Goal: Task Accomplishment & Management: Contribute content

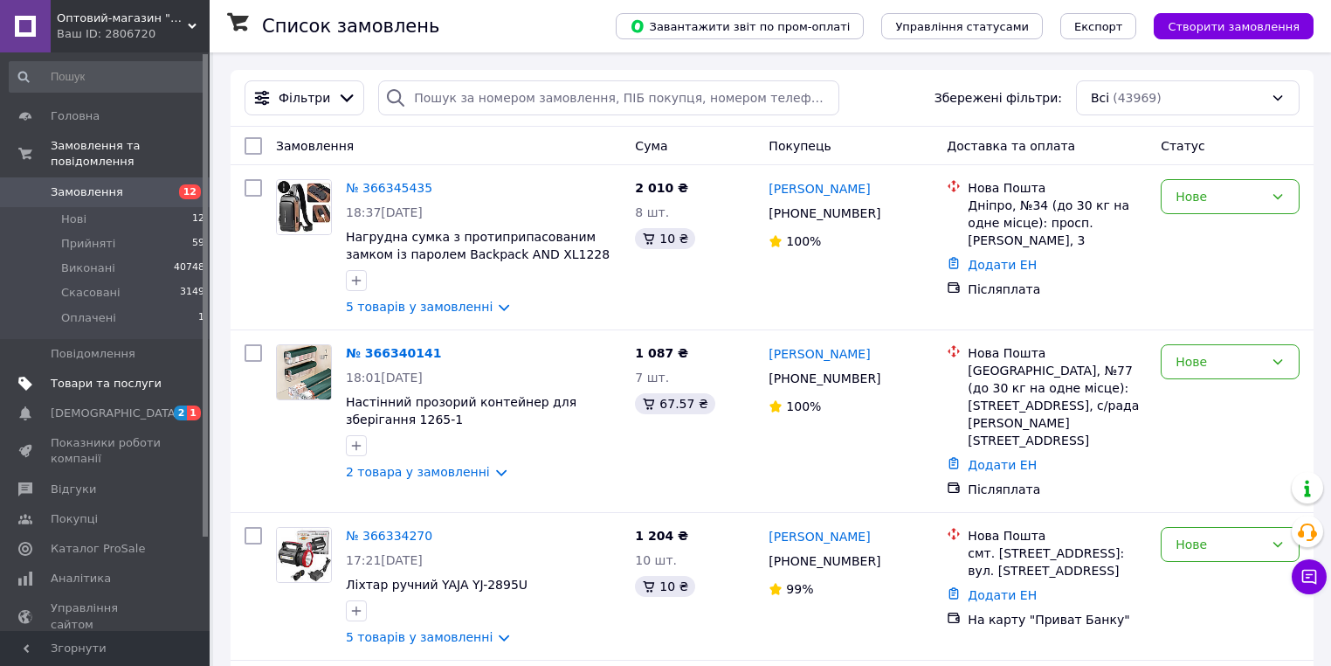
click at [108, 376] on span "Товари та послуги" at bounding box center [106, 384] width 111 height 16
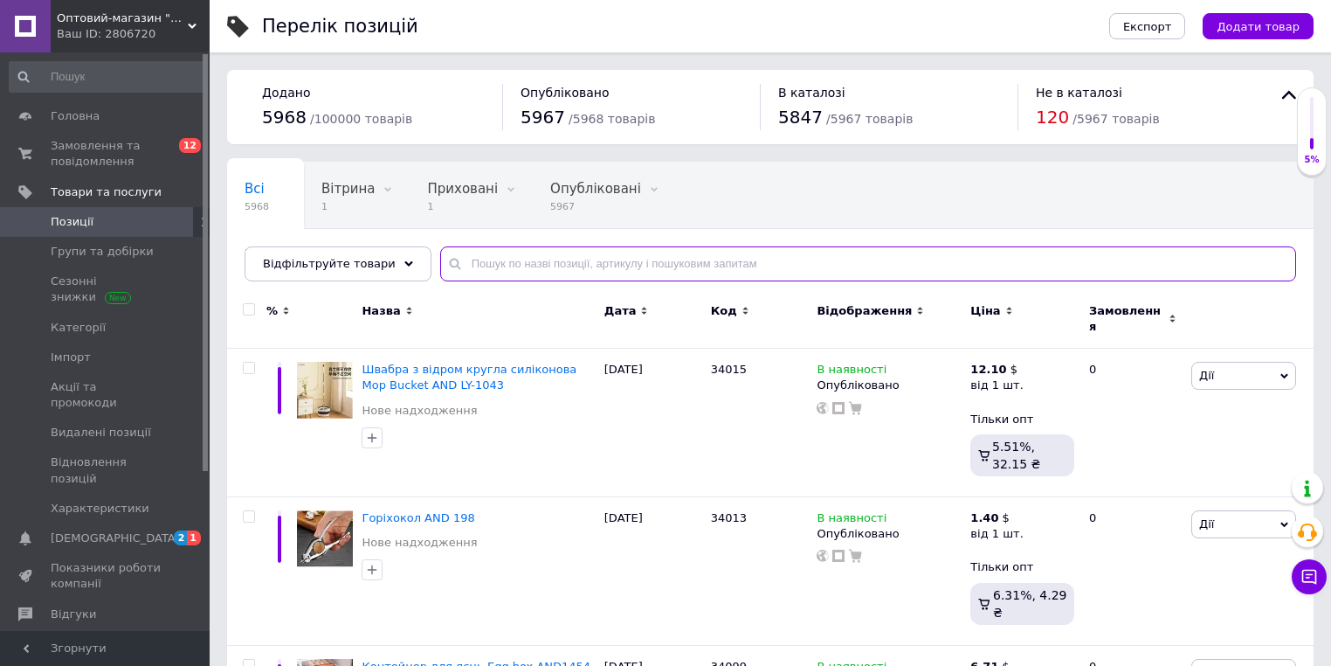
click at [619, 263] on input "text" at bounding box center [868, 263] width 856 height 35
paste input "Адаптер 9600 1USB"
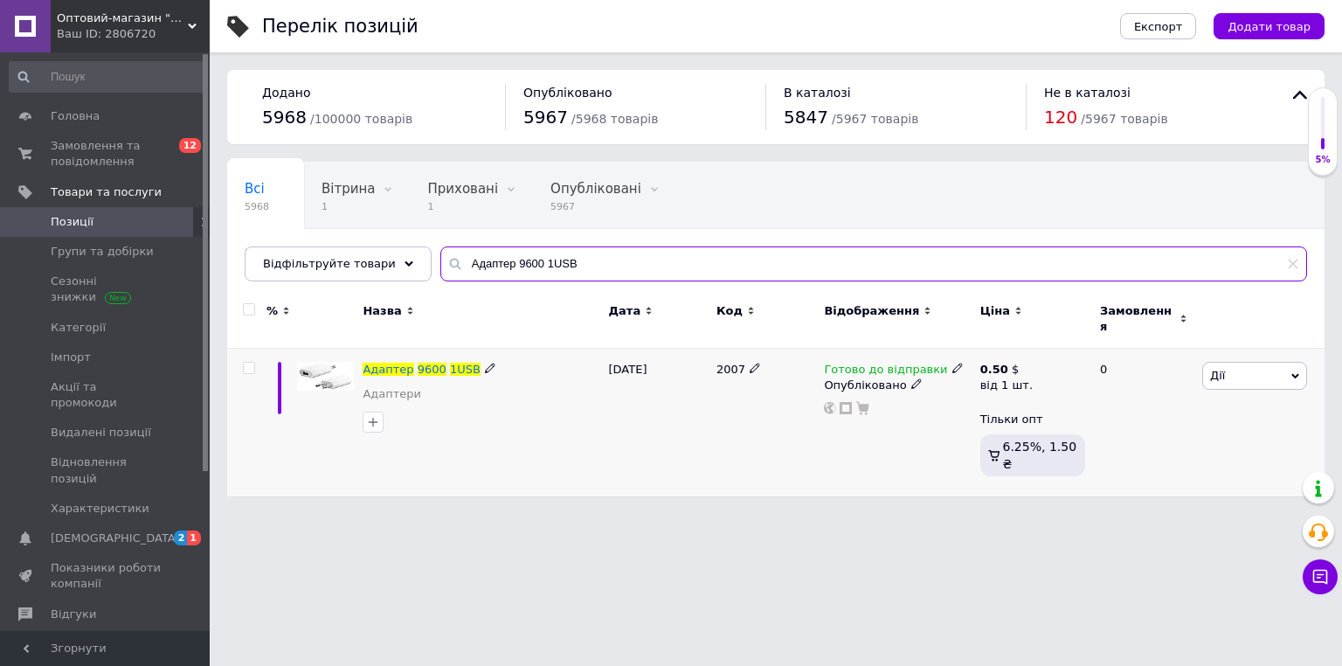
type input "Адаптер 9600 1USB"
click at [721, 363] on span "2007" at bounding box center [730, 369] width 29 height 13
copy span "2007"
click at [119, 147] on span "Замовлення та повідомлення" at bounding box center [106, 153] width 111 height 31
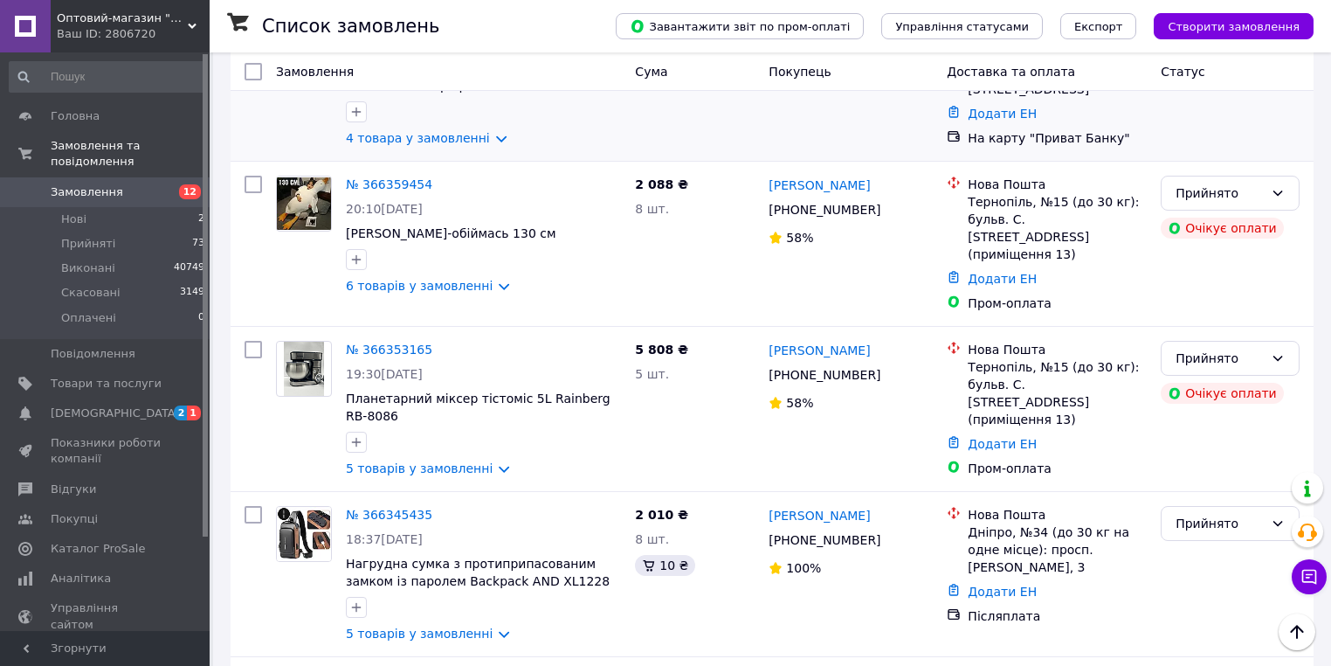
scroll to position [419, 0]
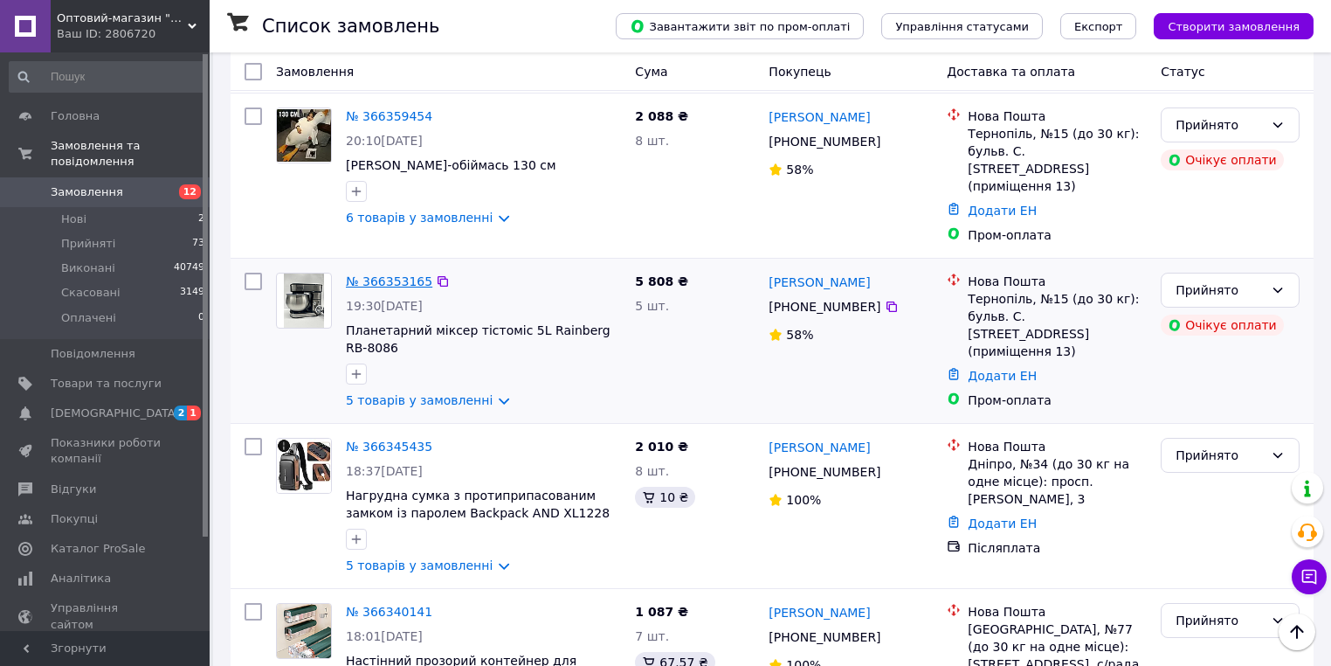
click at [386, 274] on link "№ 366353165" at bounding box center [389, 281] width 86 height 14
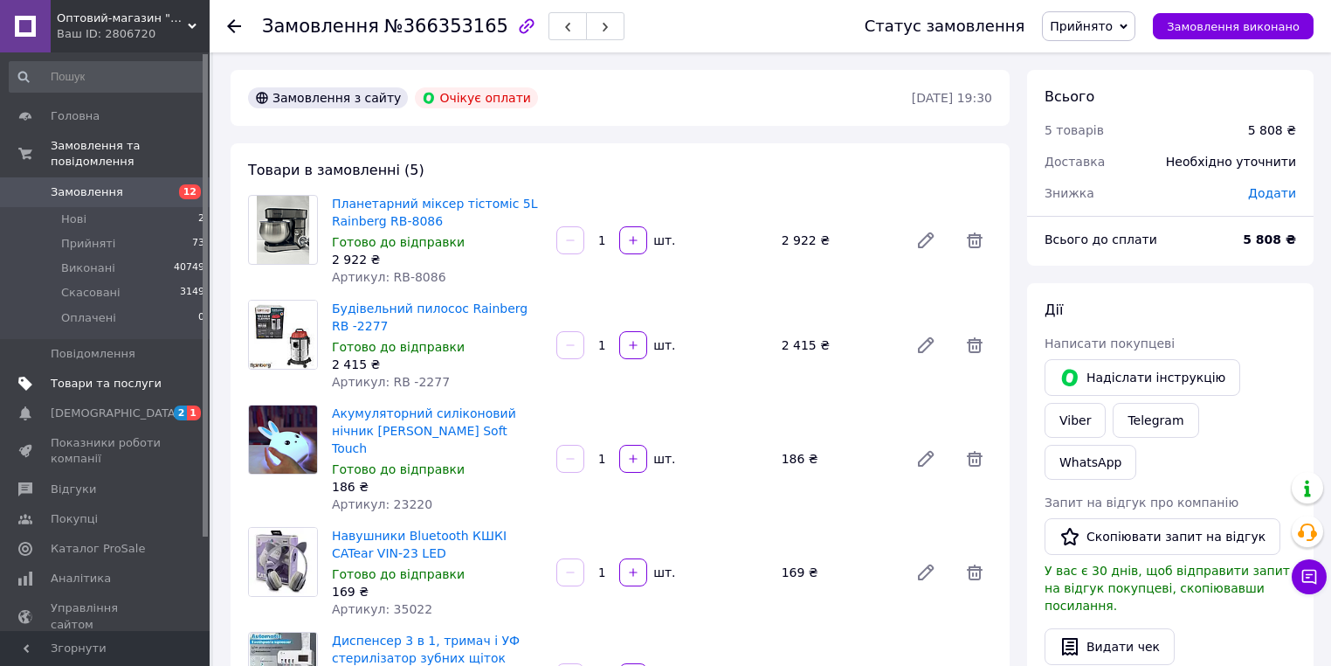
click at [122, 376] on span "Товари та послуги" at bounding box center [106, 384] width 111 height 16
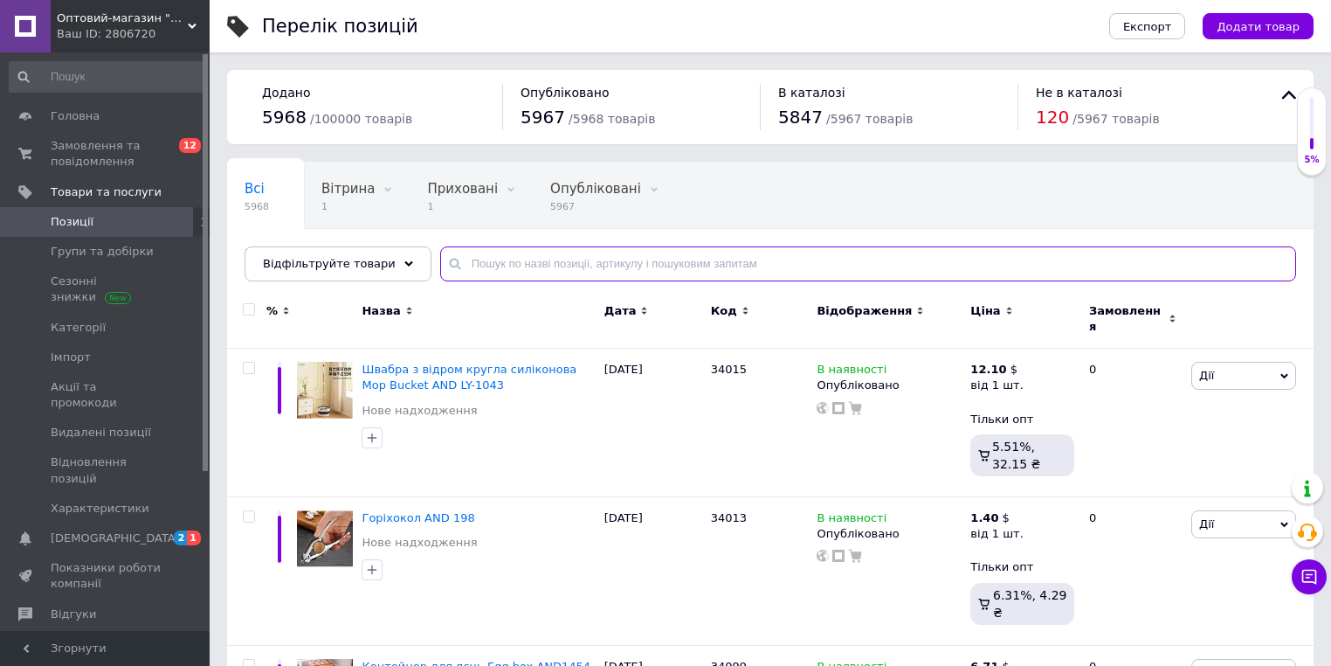
click at [584, 271] on input "text" at bounding box center [868, 263] width 856 height 35
paste input "Отвёртка аккумуляторная в чемодане 4.8v RD00-31 RD00-76"
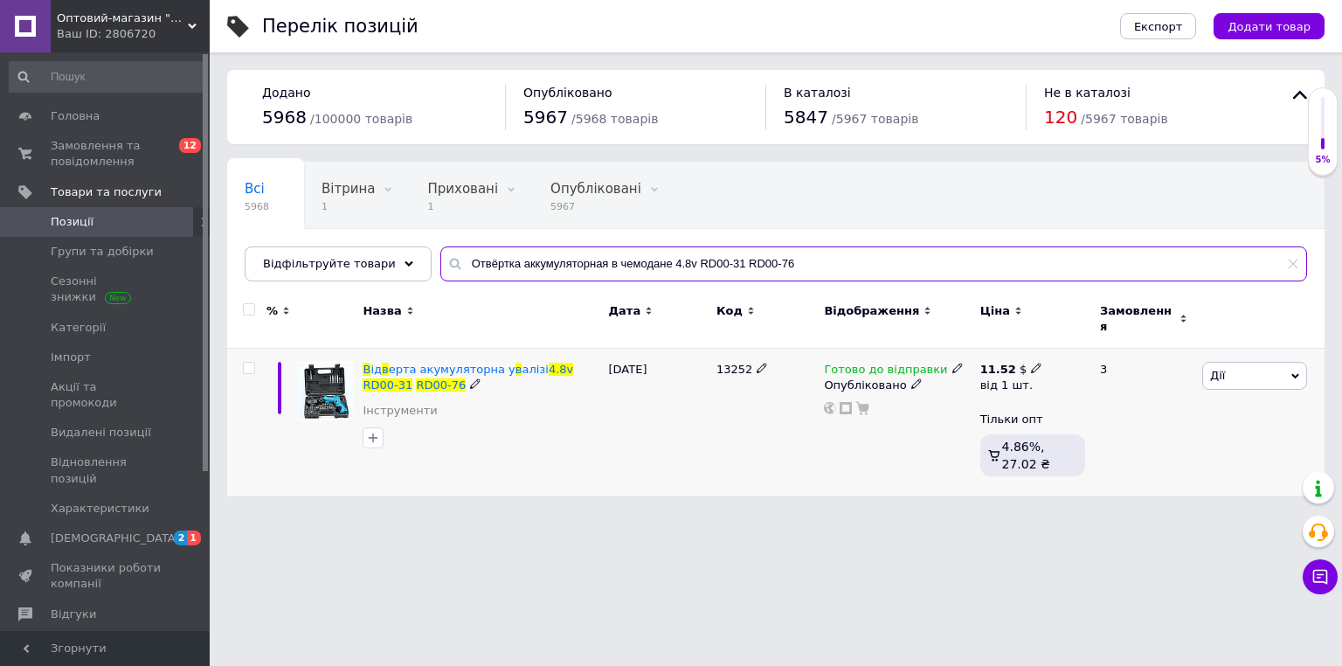
type input "Отвёртка аккумуляторная в чемодане 4.8v RD00-31 RD00-76"
click at [1031, 363] on icon at bounding box center [1036, 368] width 10 height 10
click at [1093, 323] on input "11.52" at bounding box center [1137, 331] width 168 height 35
drag, startPoint x: 1038, startPoint y: 349, endPoint x: 1094, endPoint y: 322, distance: 62.1
click at [1094, 322] on input "11.52" at bounding box center [1137, 331] width 168 height 35
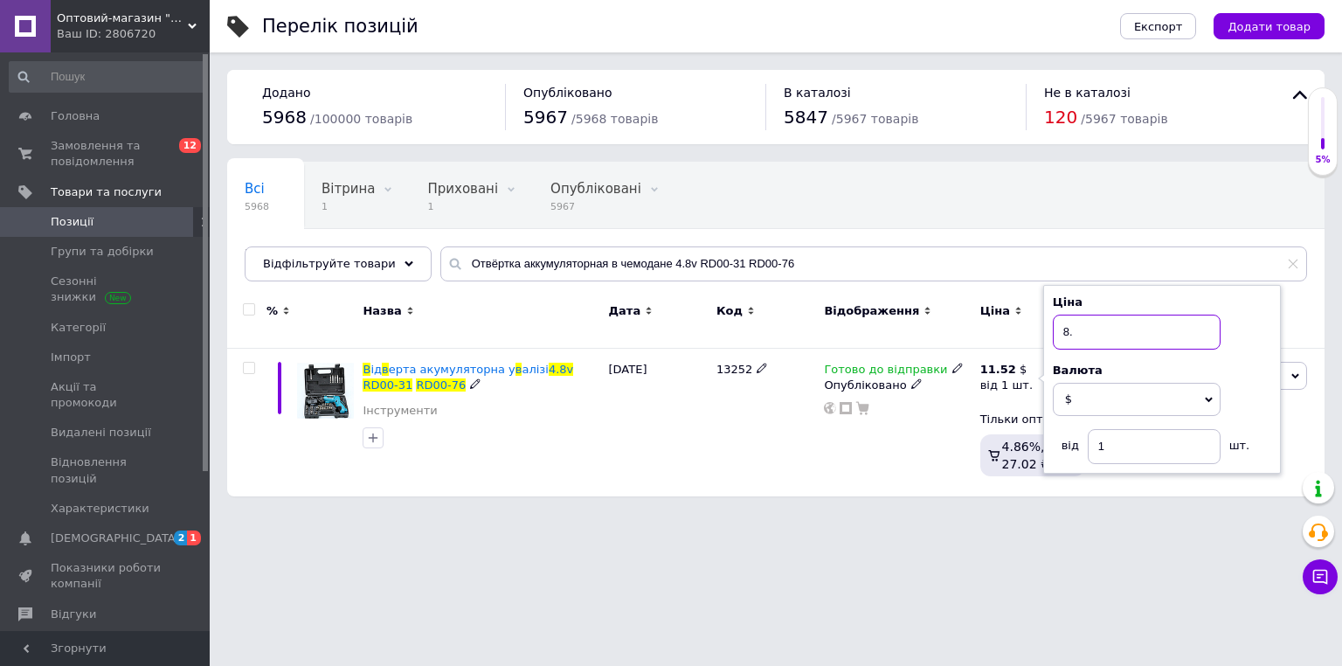
type input "8.5"
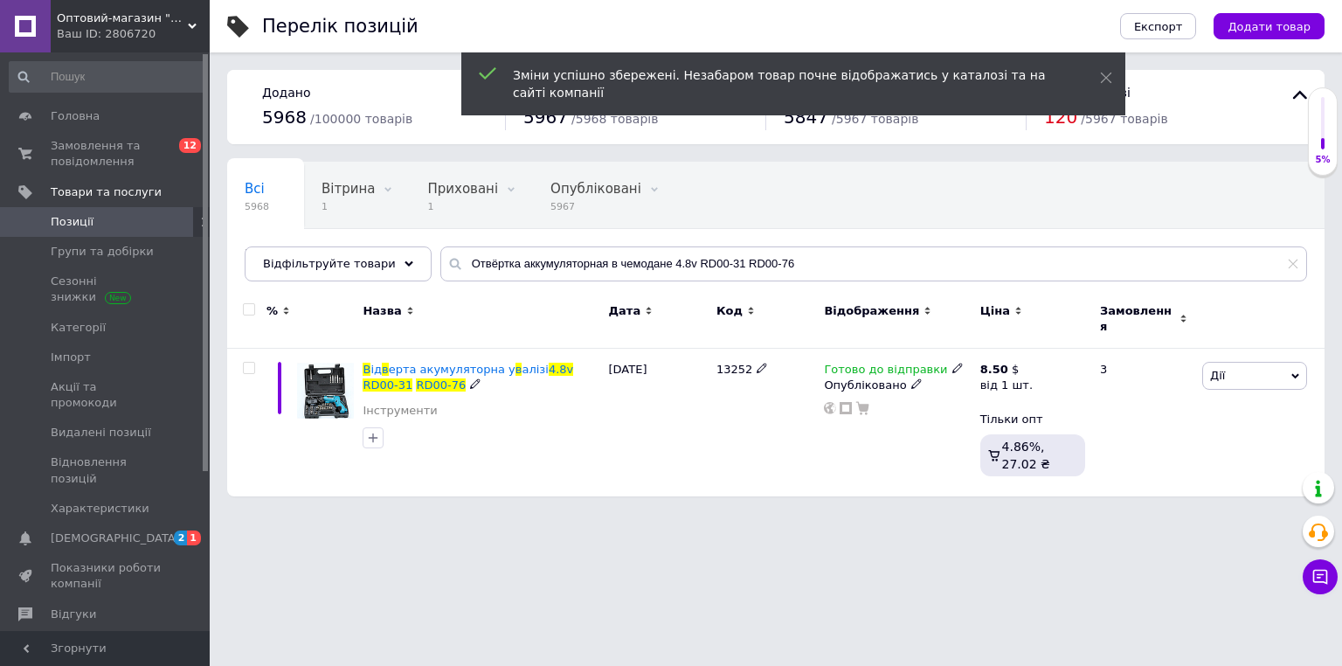
click at [773, 514] on html "Оптовий-магазин "Юг-Опт" Ваш ID: 2806720 Сайт Оптовий-магазин "Юг-Опт" Кабінет …" at bounding box center [671, 257] width 1342 height 514
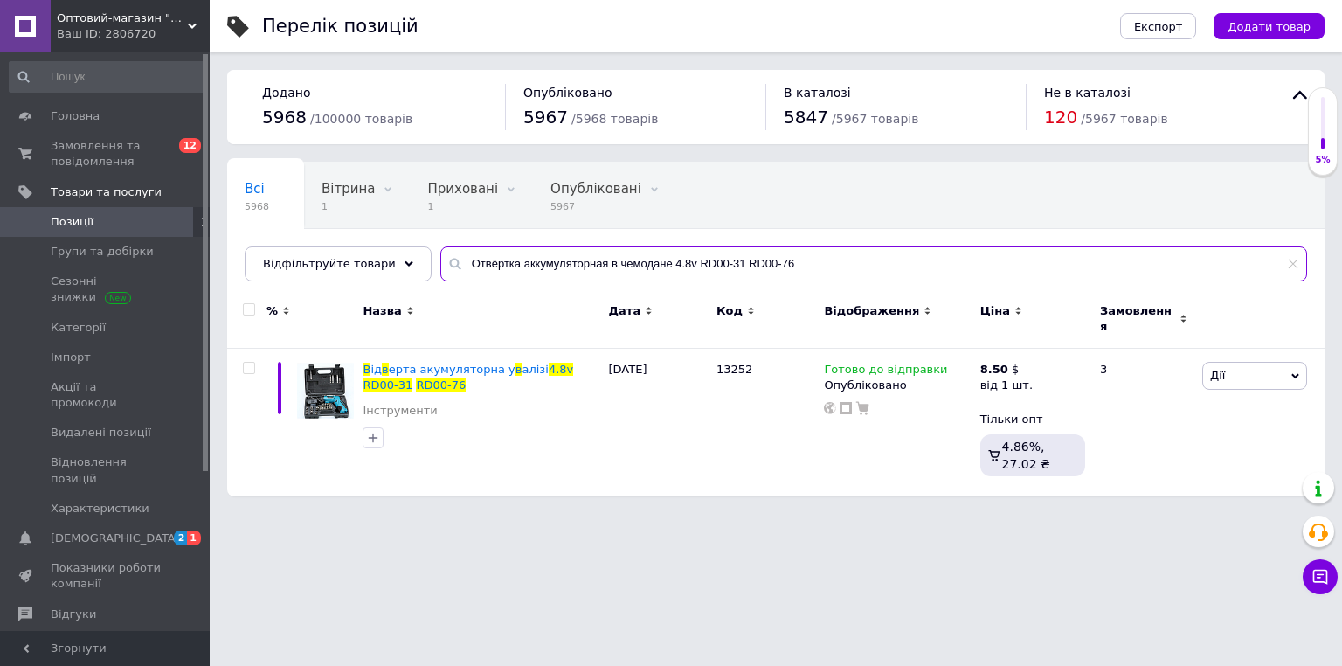
click at [583, 266] on input "Отвёртка аккумуляторная в чемодане 4.8v RD00-31 RD00-76" at bounding box center [873, 263] width 867 height 35
paste input "[PERSON_NAME] компактная MAKE UP FOR EVER (01;02;03;04)"
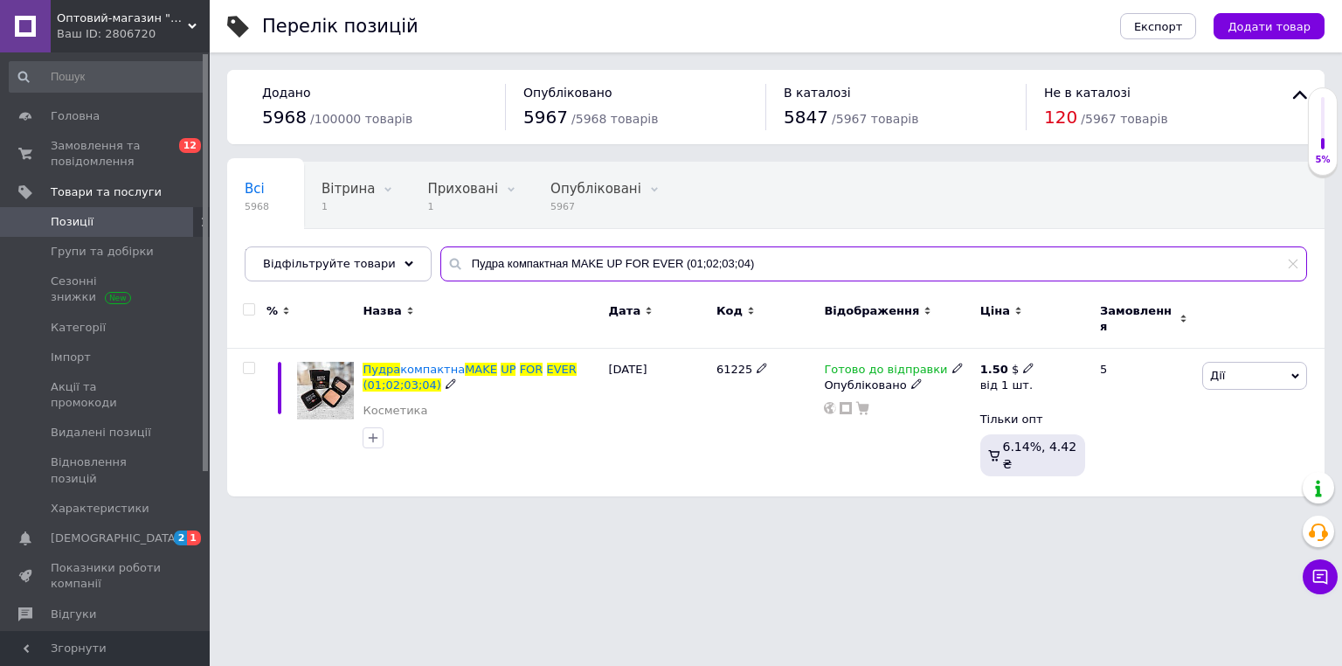
type input "Пудра компактная MAKE UP FOR EVER (01;02;03;04)"
click at [1023, 363] on icon at bounding box center [1028, 368] width 10 height 10
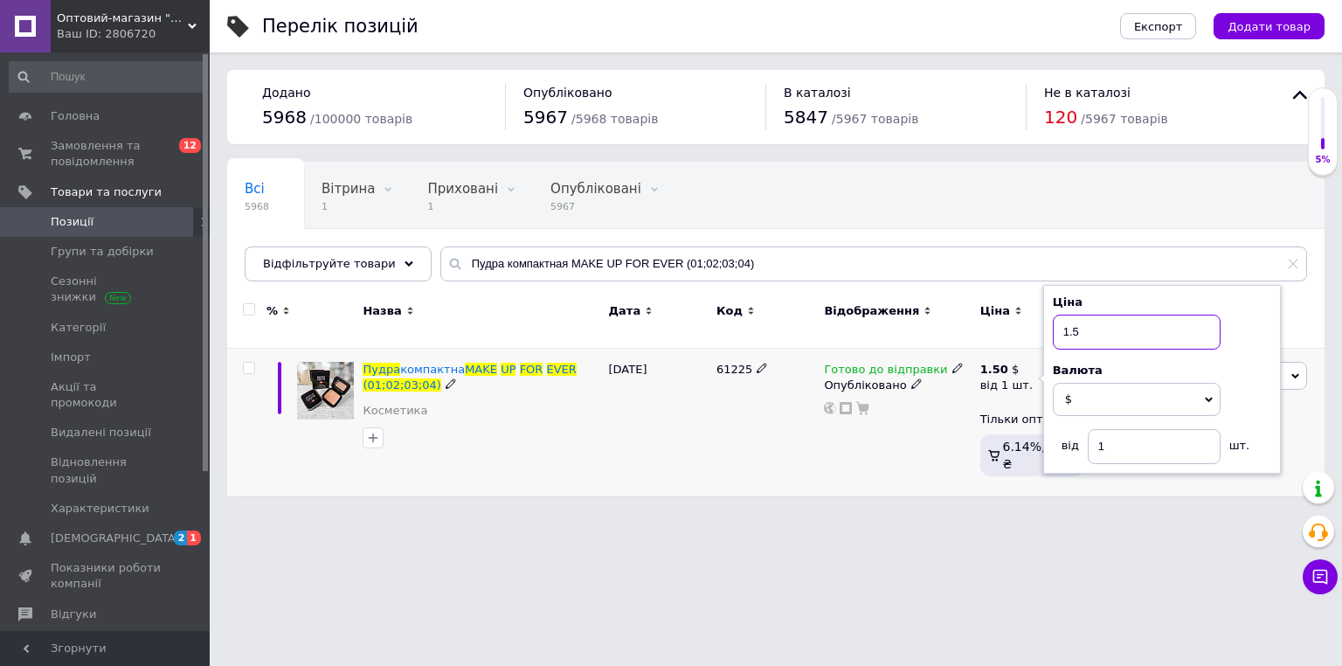
click at [1090, 316] on input "1.5" at bounding box center [1137, 331] width 168 height 35
type input "1.7"
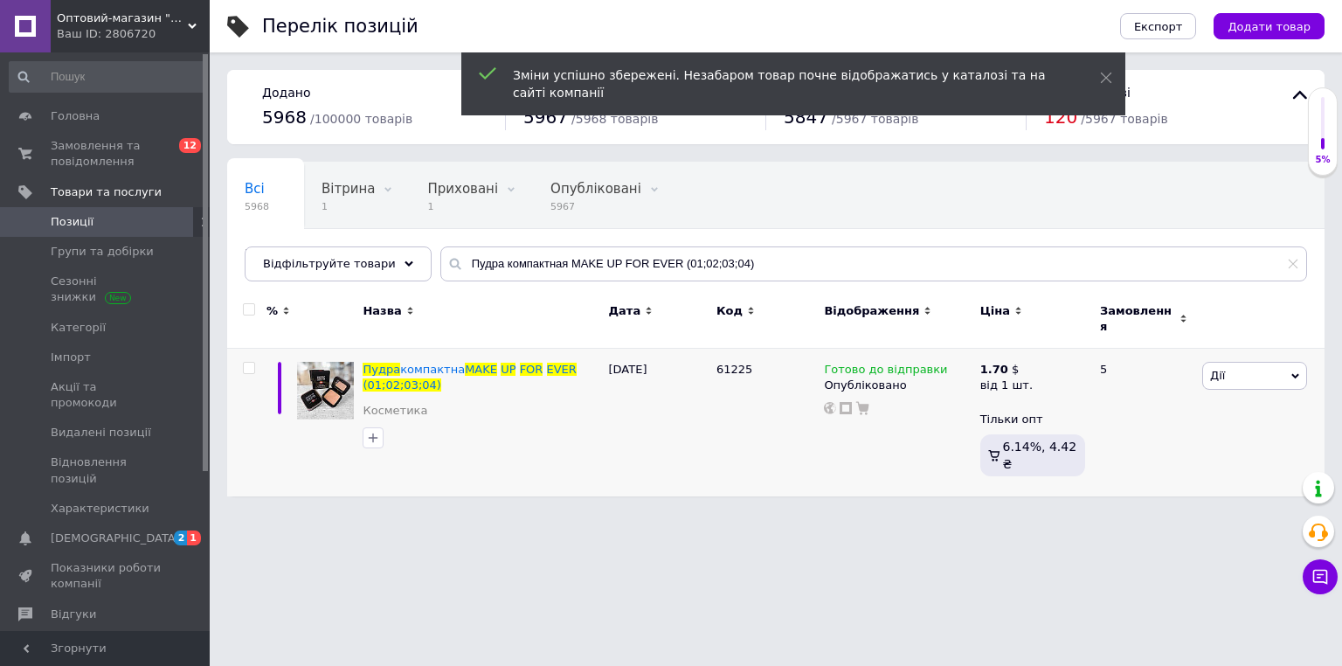
click at [672, 497] on html "Оптовий-магазин "Юг-Опт" Ваш ID: 2806720 Сайт Оптовий-магазин "Юг-Опт" Кабінет …" at bounding box center [671, 257] width 1342 height 514
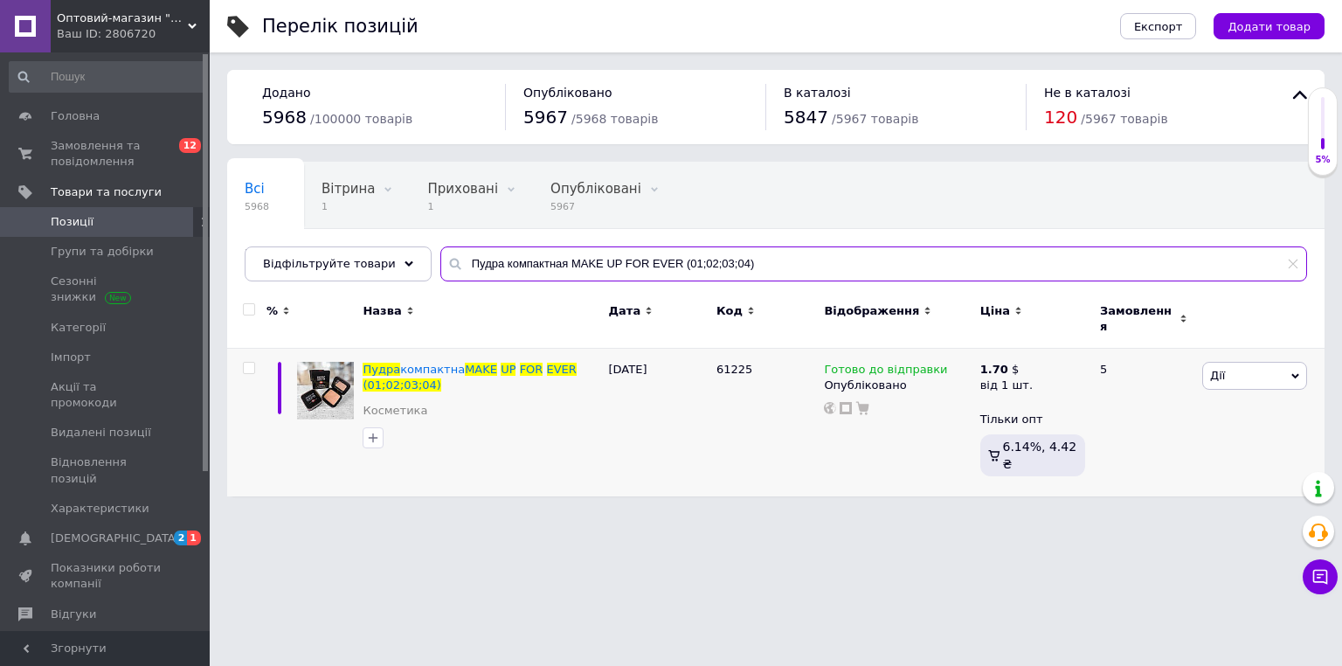
click at [542, 273] on input "Пудра компактная MAKE UP FOR EVER (01;02;03;04)" at bounding box center [873, 263] width 867 height 35
paste input "ушь Benefit Bad Gal Bang! 8.5 g"
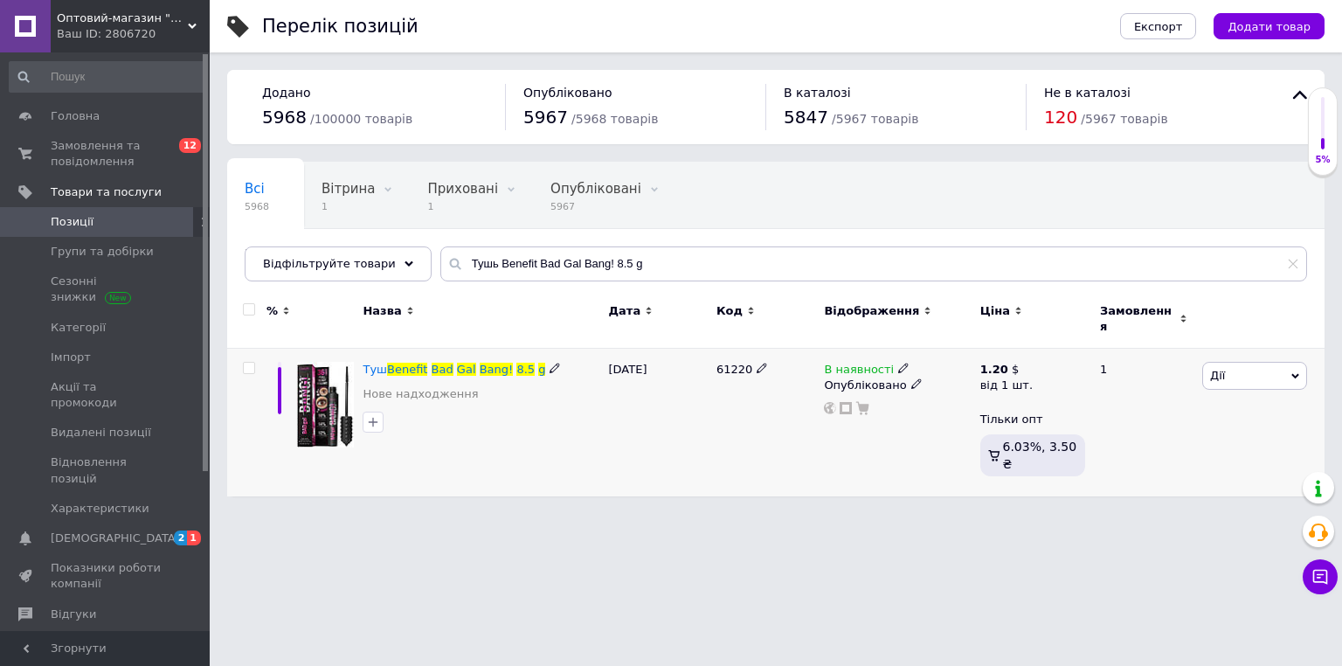
click at [898, 363] on use at bounding box center [903, 368] width 10 height 10
click at [943, 370] on li "Немає в наявності" at bounding box center [999, 382] width 166 height 24
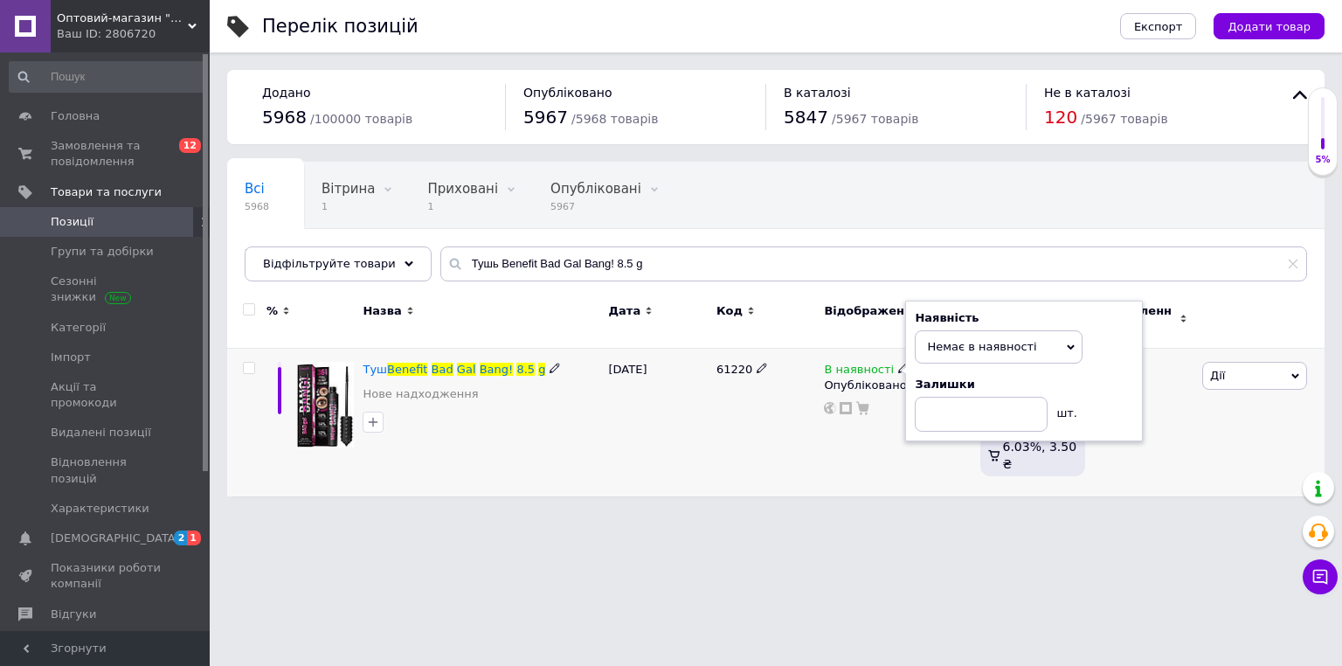
click at [766, 487] on html "Оптовий-магазин "Юг-Опт" Ваш ID: 2806720 Сайт Оптовий-магазин "Юг-Опт" Кабінет …" at bounding box center [671, 257] width 1342 height 514
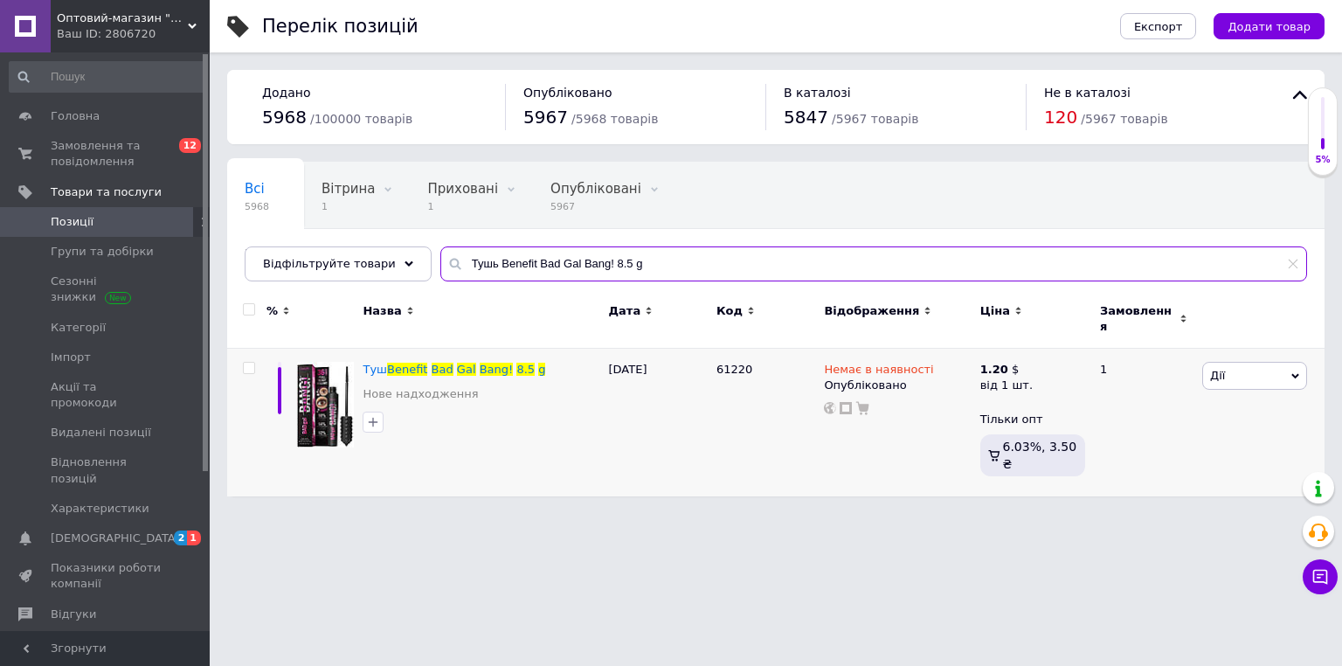
click at [605, 252] on input "Тушь Benefit Bad Gal Bang! 8.5 g" at bounding box center [873, 263] width 867 height 35
paste input "Snail Karite з экстрактом улитки 14 мл"
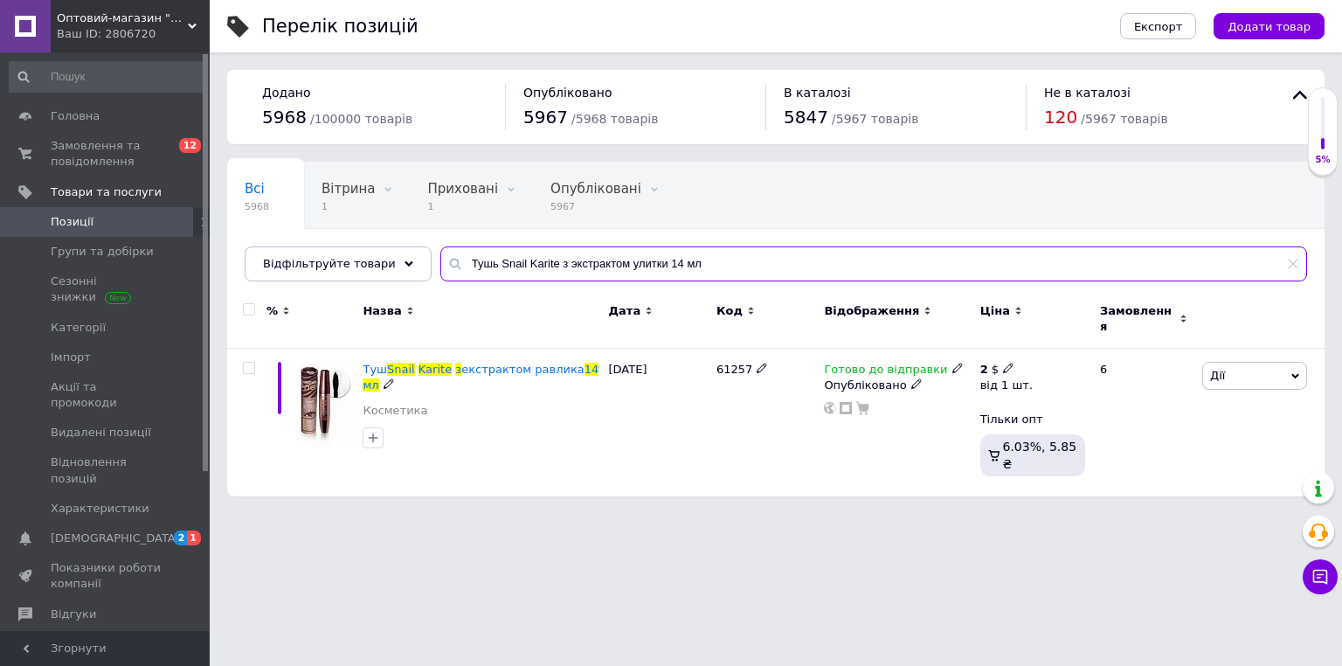
type input "Тушь Snail Karite з экстрактом улитки 14 мл"
click at [1021, 362] on div "2 $" at bounding box center [1006, 370] width 52 height 16
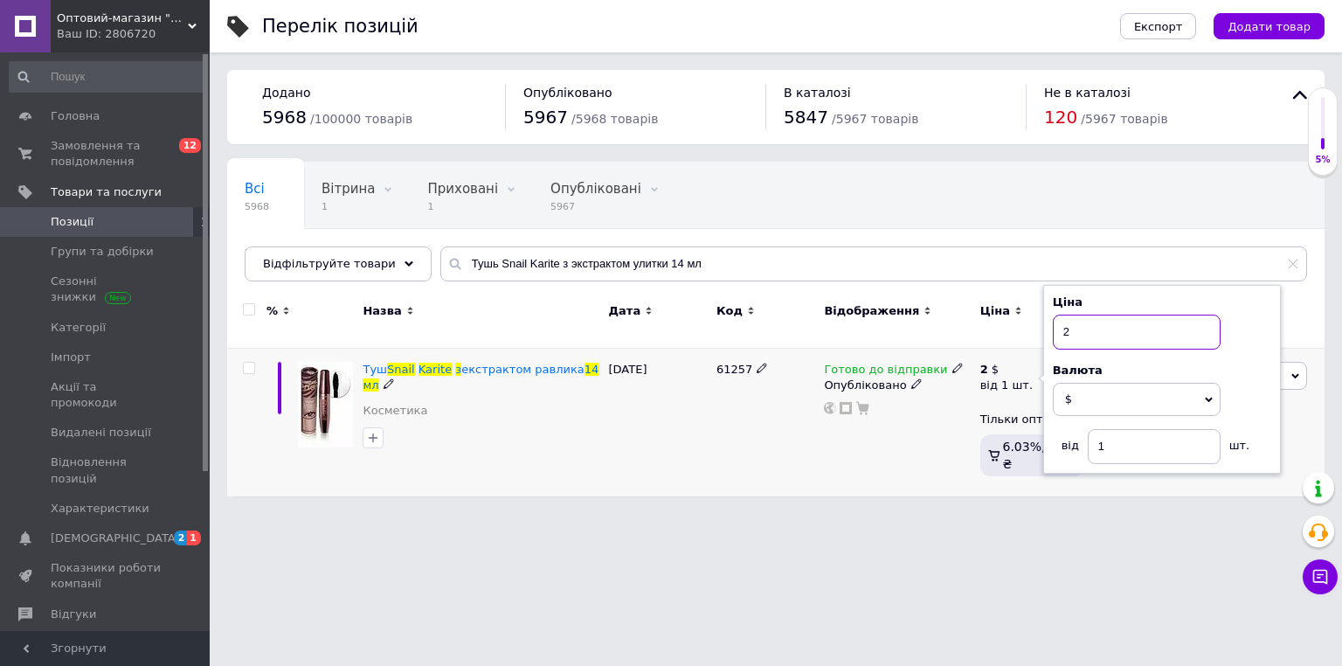
click at [1093, 317] on input "2" at bounding box center [1137, 331] width 168 height 35
type input "2.1"
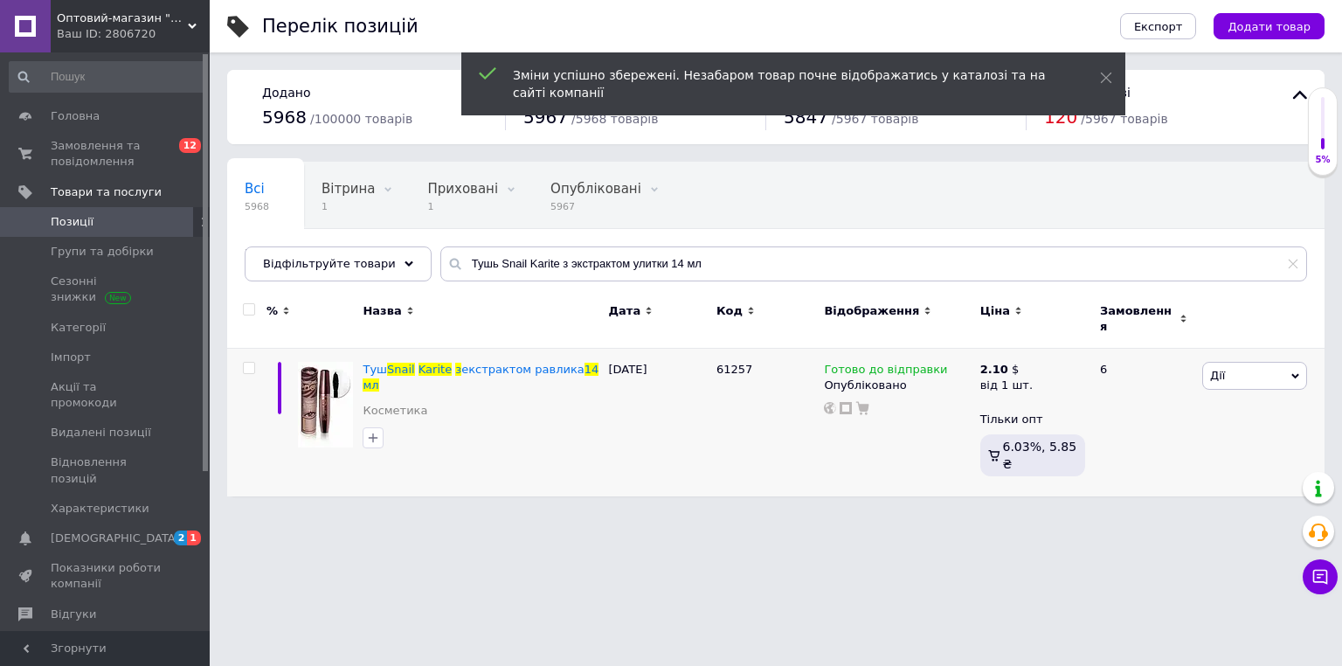
click at [671, 514] on html "Оптовий-магазин "Юг-Опт" Ваш ID: 2806720 Сайт Оптовий-магазин "Юг-Опт" Кабінет …" at bounding box center [671, 257] width 1342 height 514
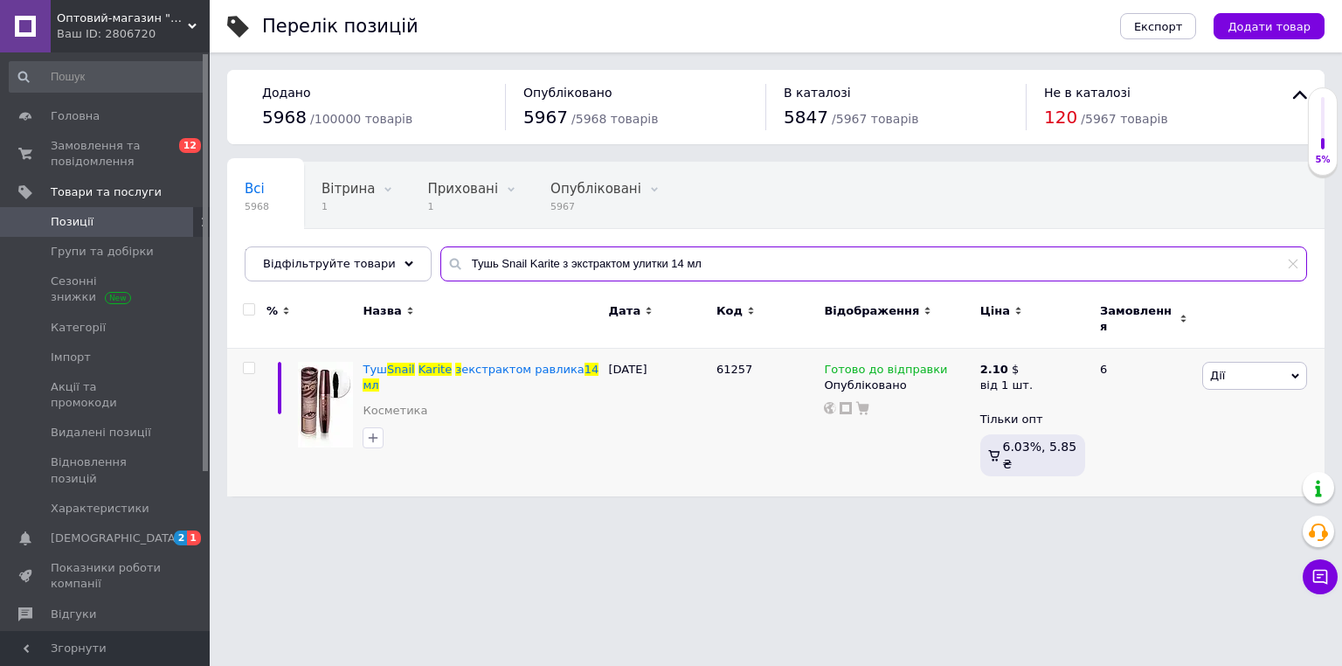
click at [452, 259] on input "Тушь Snail Karite з экстрактом улитки 14 мл" at bounding box center [873, 263] width 867 height 35
paste input "нешний аккумулятор Power Bank 30000mAh с солнечной панелью"
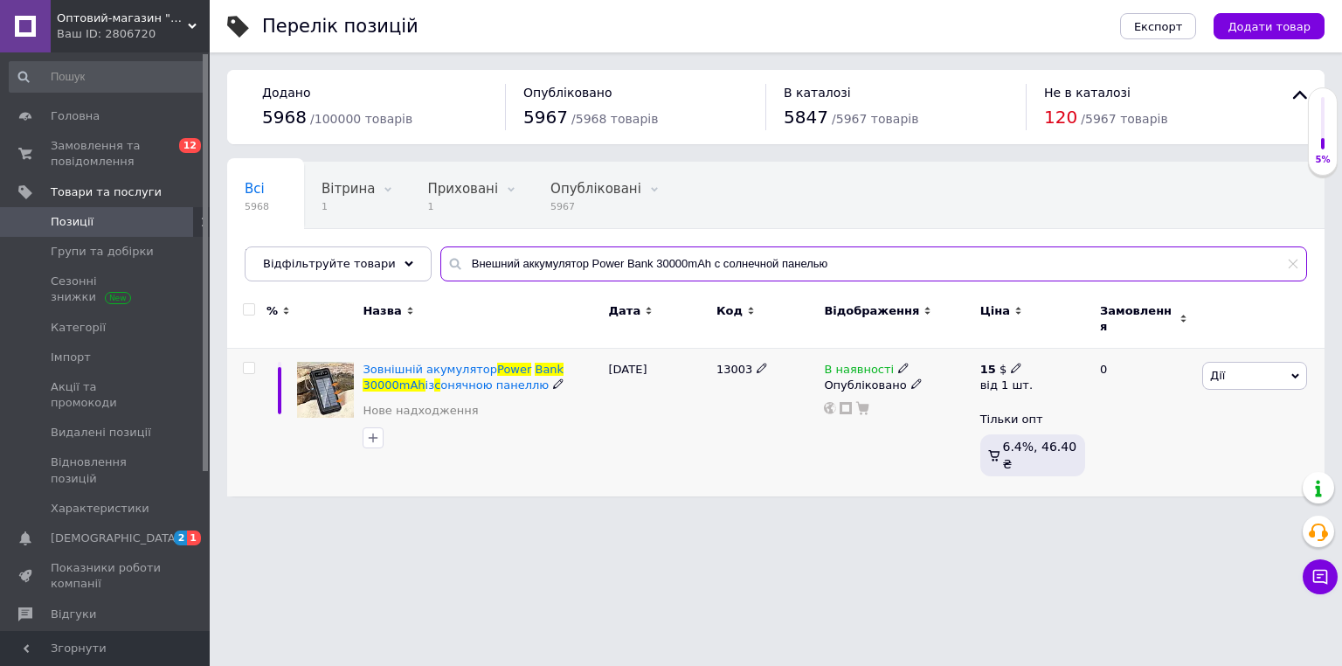
type input "Внешний аккумулятор Power Bank 30000mAh с солнечной панелью"
click at [1017, 363] on icon at bounding box center [1016, 368] width 10 height 10
click at [1095, 321] on input "15" at bounding box center [1137, 331] width 168 height 35
type input "16"
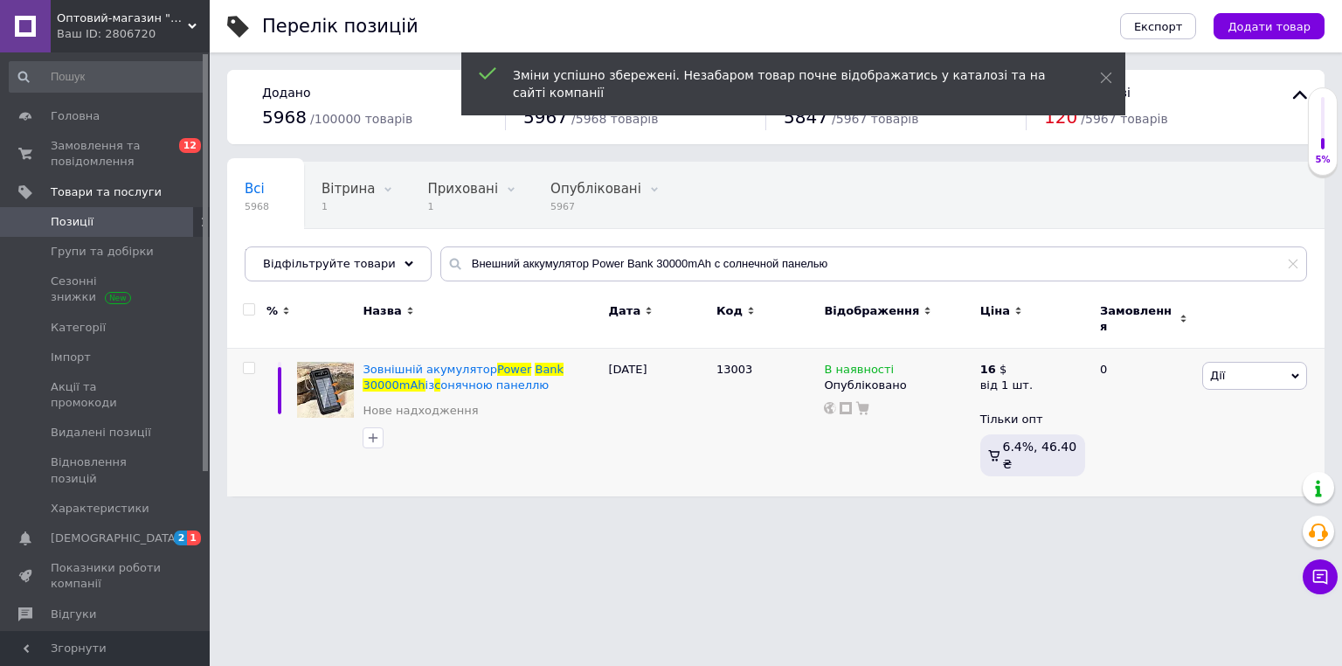
click at [769, 480] on div "Перелік позицій Експорт Додати товар Додано 5968 / 100000 товарів Опубліковано …" at bounding box center [776, 257] width 1132 height 514
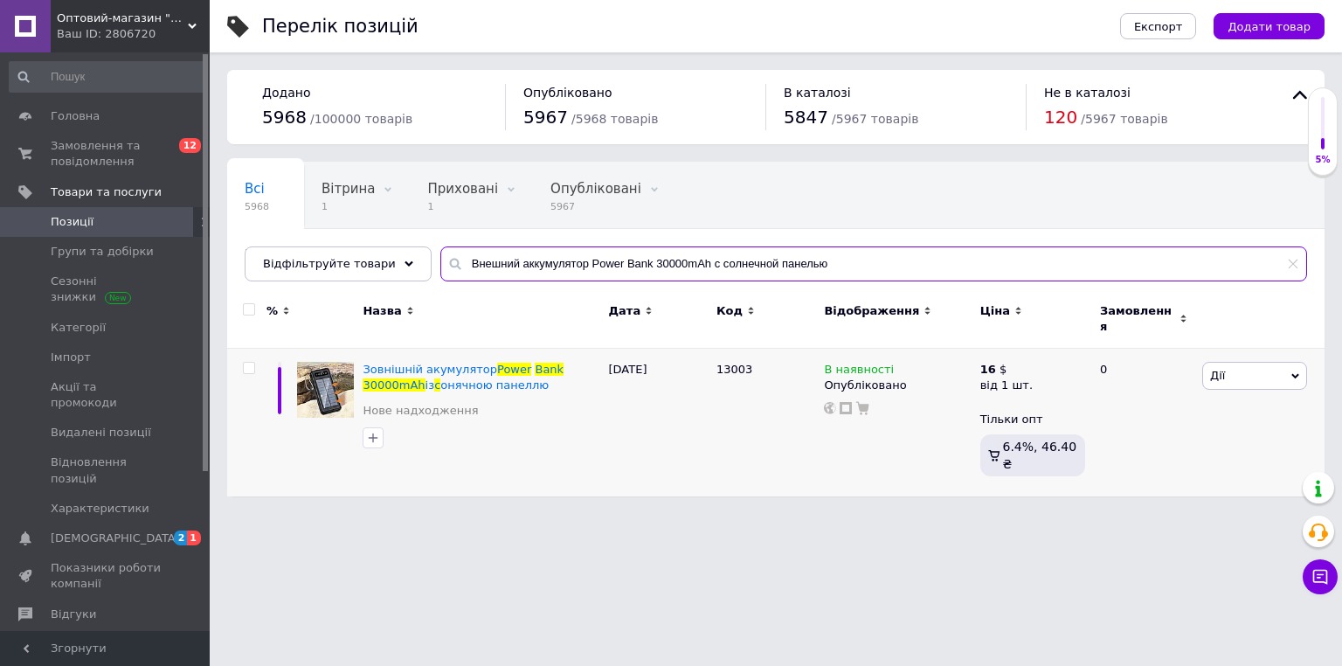
click at [585, 254] on input "Внешний аккумулятор Power Bank 30000mAh с солнечной панелью" at bounding box center [873, 263] width 867 height 35
paste input "INKAX PBQ-07 20000 mAh 22,5W с быстрой зарядкой"
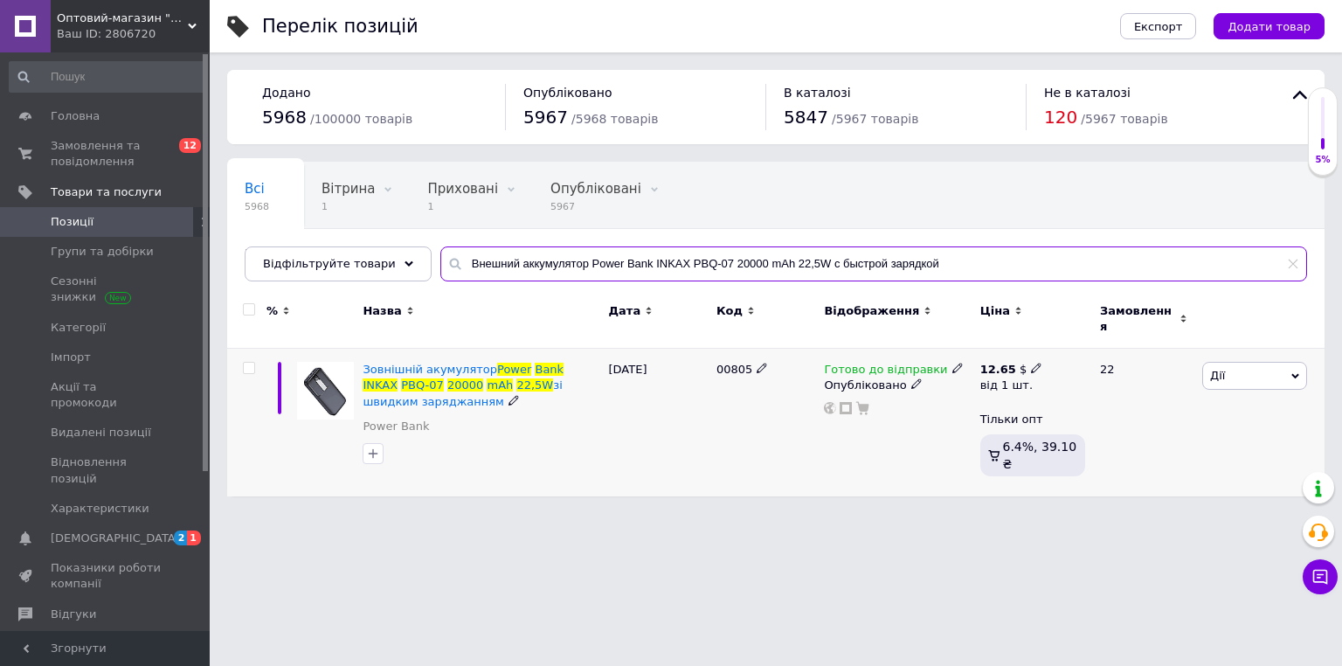
type input "Внешний аккумулятор Power Bank INKAX PBQ-07 20000 mAh 22,5W с быстрой зарядкой"
click at [1017, 362] on div "12.65 $" at bounding box center [1011, 370] width 63 height 16
click at [1118, 325] on input "12.65" at bounding box center [1137, 331] width 168 height 35
click at [1118, 324] on input "12.65" at bounding box center [1137, 331] width 168 height 35
type input "13.75"
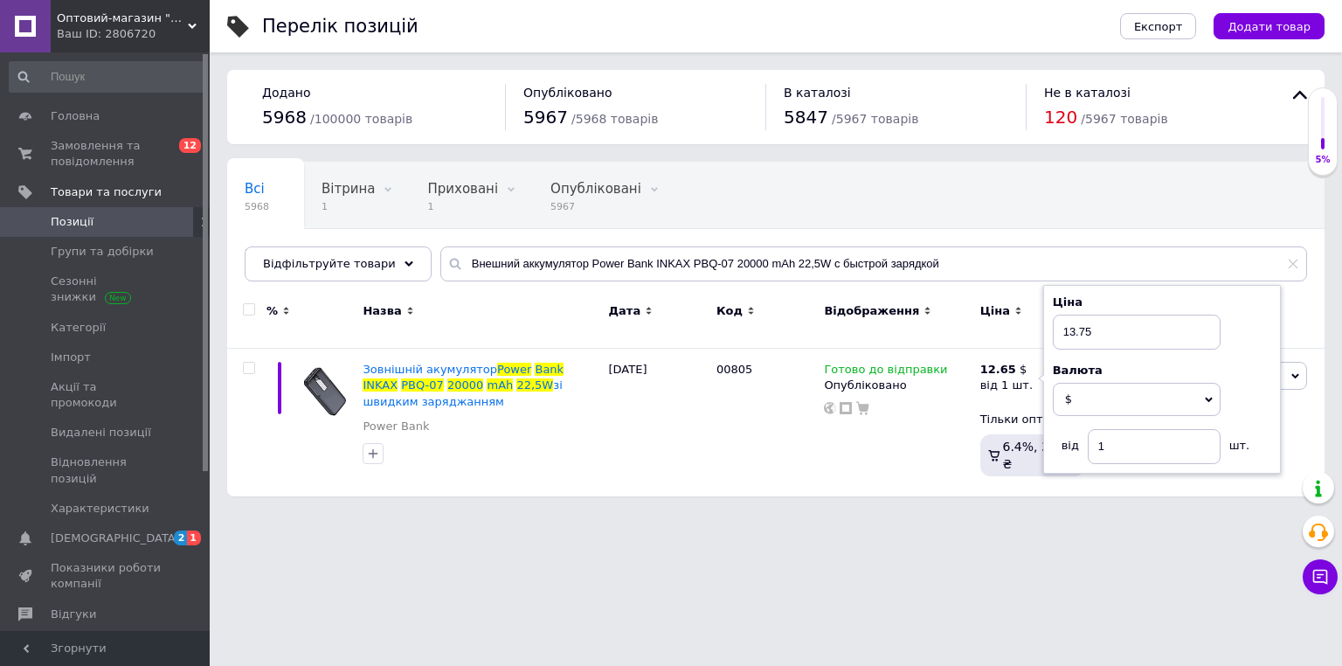
click at [790, 514] on html "Оптовий-магазин "Юг-Опт" Ваш ID: 2806720 Сайт Оптовий-магазин "Юг-Опт" Кабінет …" at bounding box center [671, 257] width 1342 height 514
click at [592, 268] on input "Внешний аккумулятор Power Bank INKAX PBQ-07 20000 mAh 22,5W с быстрой зарядкой" at bounding box center [873, 263] width 867 height 35
paste input "00492"
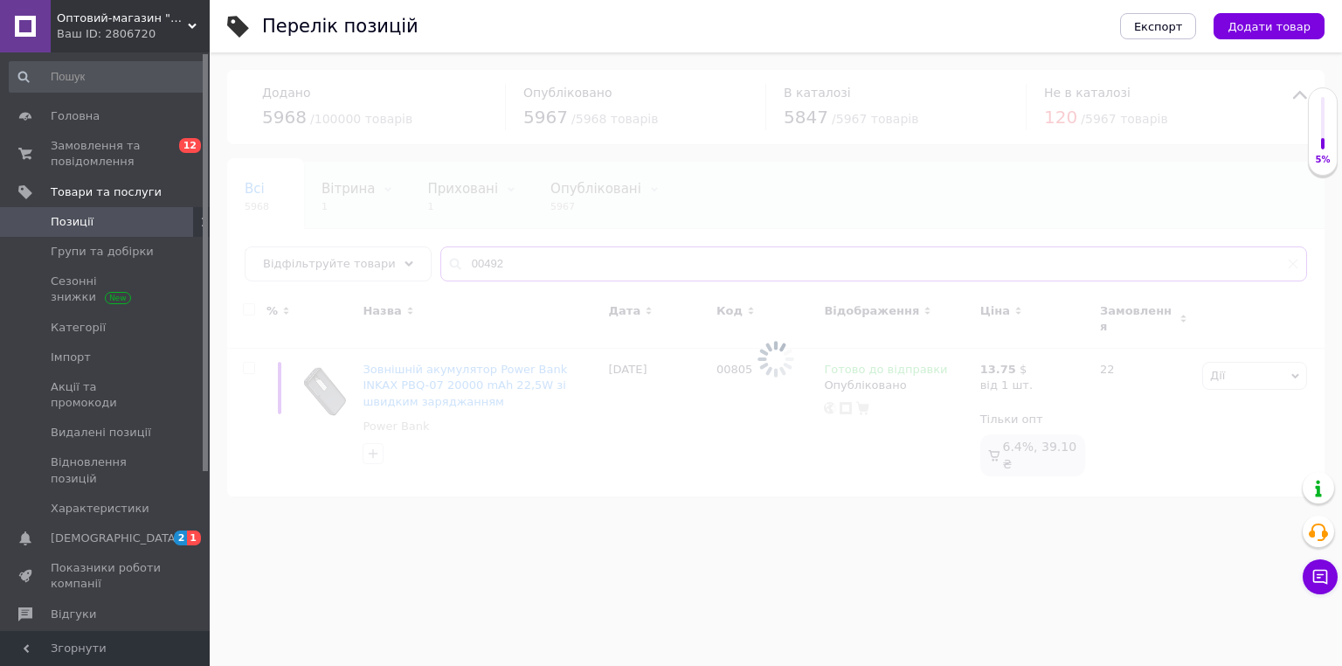
type input "00492"
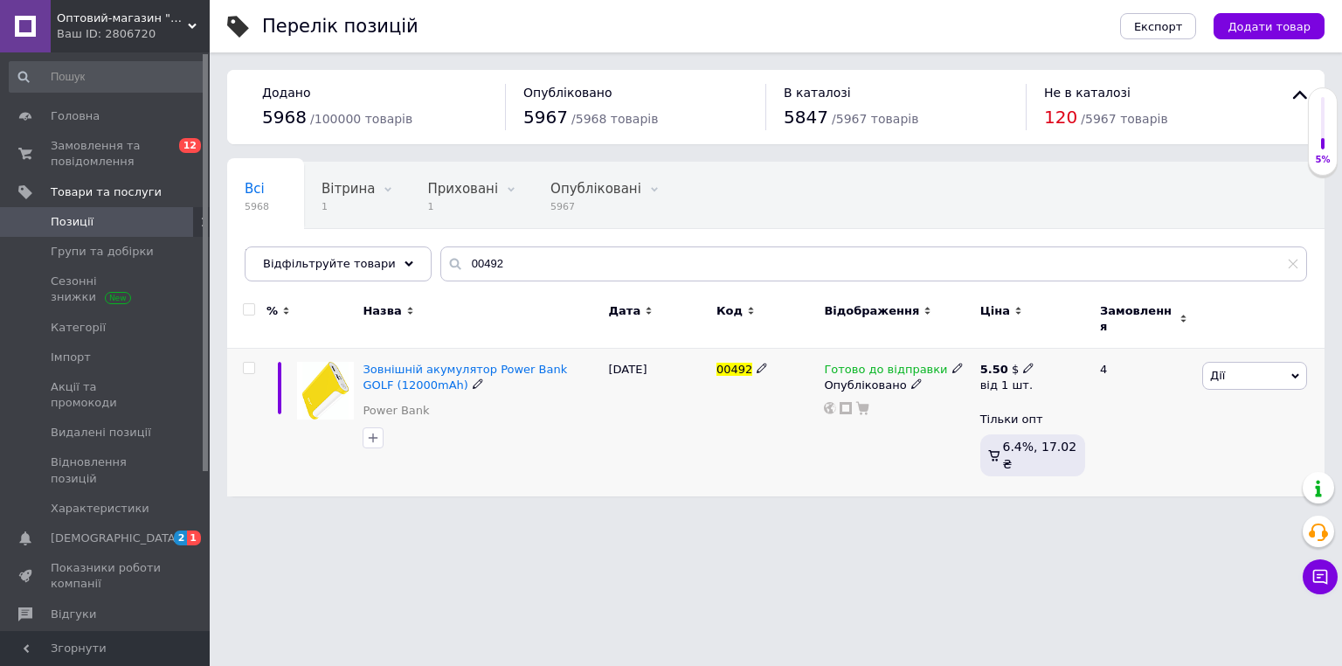
drag, startPoint x: 1019, startPoint y: 349, endPoint x: 1040, endPoint y: 343, distance: 22.7
click at [1023, 363] on icon at bounding box center [1028, 368] width 10 height 10
click at [1101, 315] on input "5.5" at bounding box center [1137, 331] width 168 height 35
click at [1102, 315] on input "5.5" at bounding box center [1137, 331] width 168 height 35
type input "6.6"
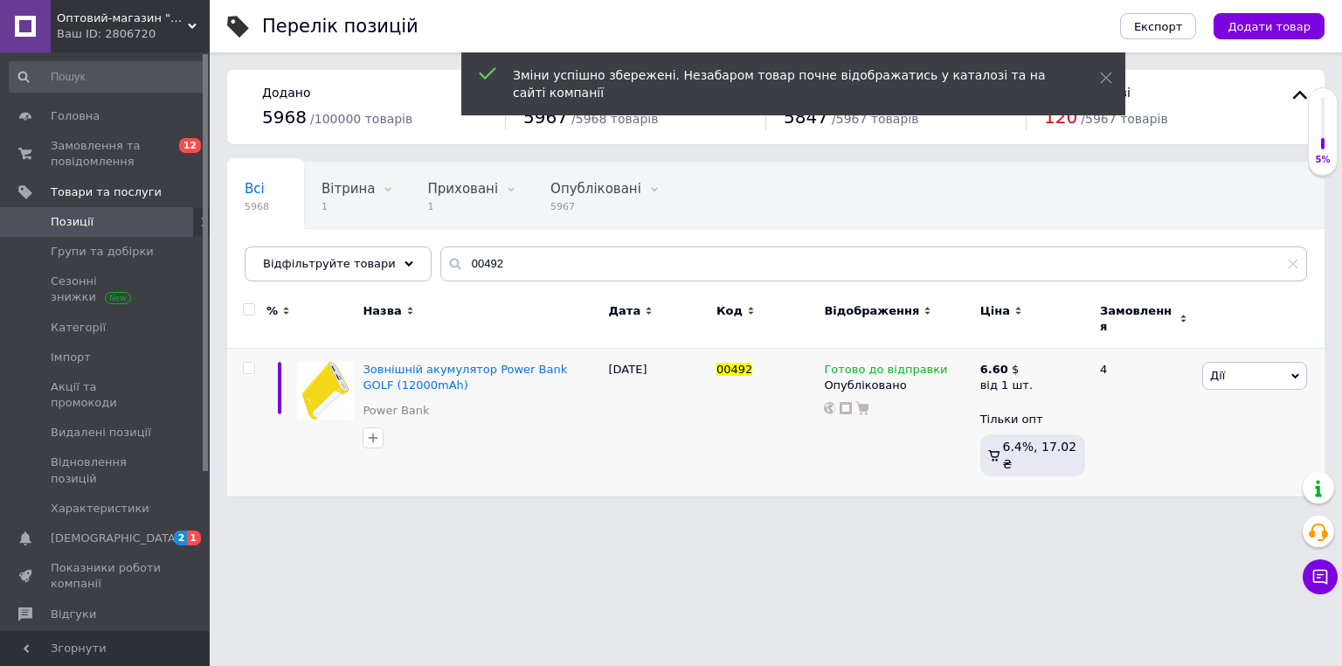
click at [880, 468] on div "Перелік позицій Експорт Додати товар Додано 5968 / 100000 товарів Опубліковано …" at bounding box center [776, 257] width 1132 height 514
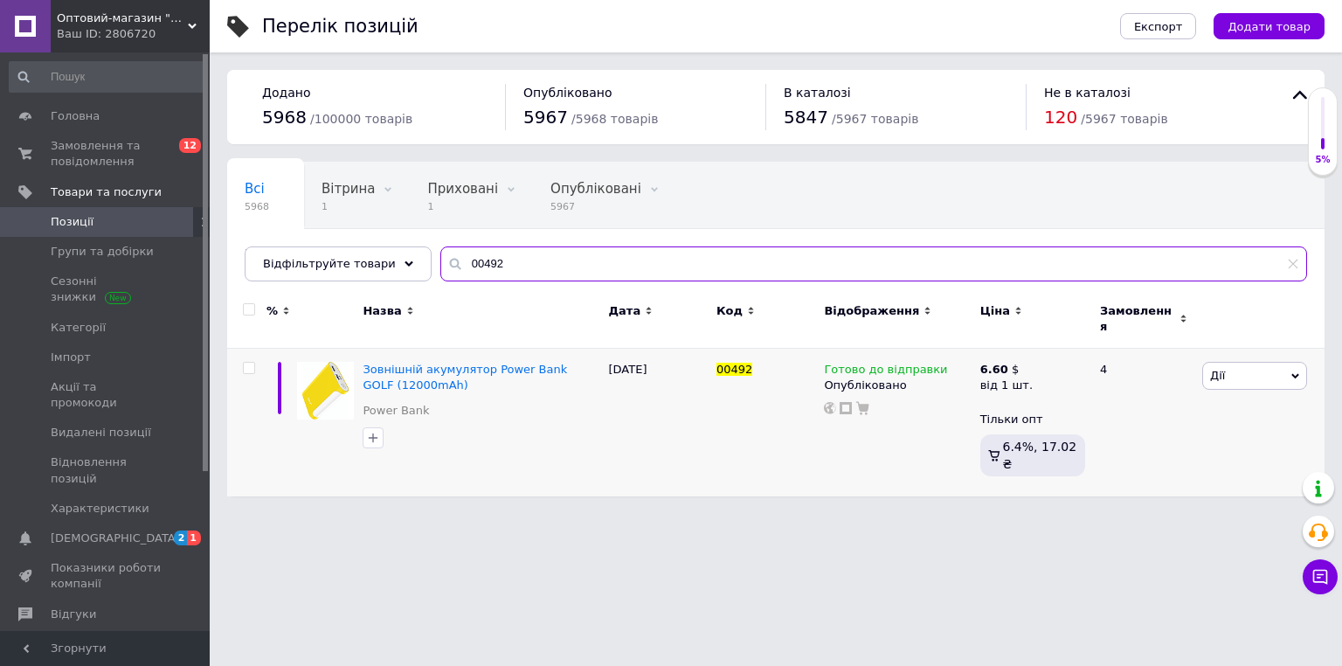
click at [627, 252] on input "00492" at bounding box center [873, 263] width 867 height 35
paste input "801"
type input "00801"
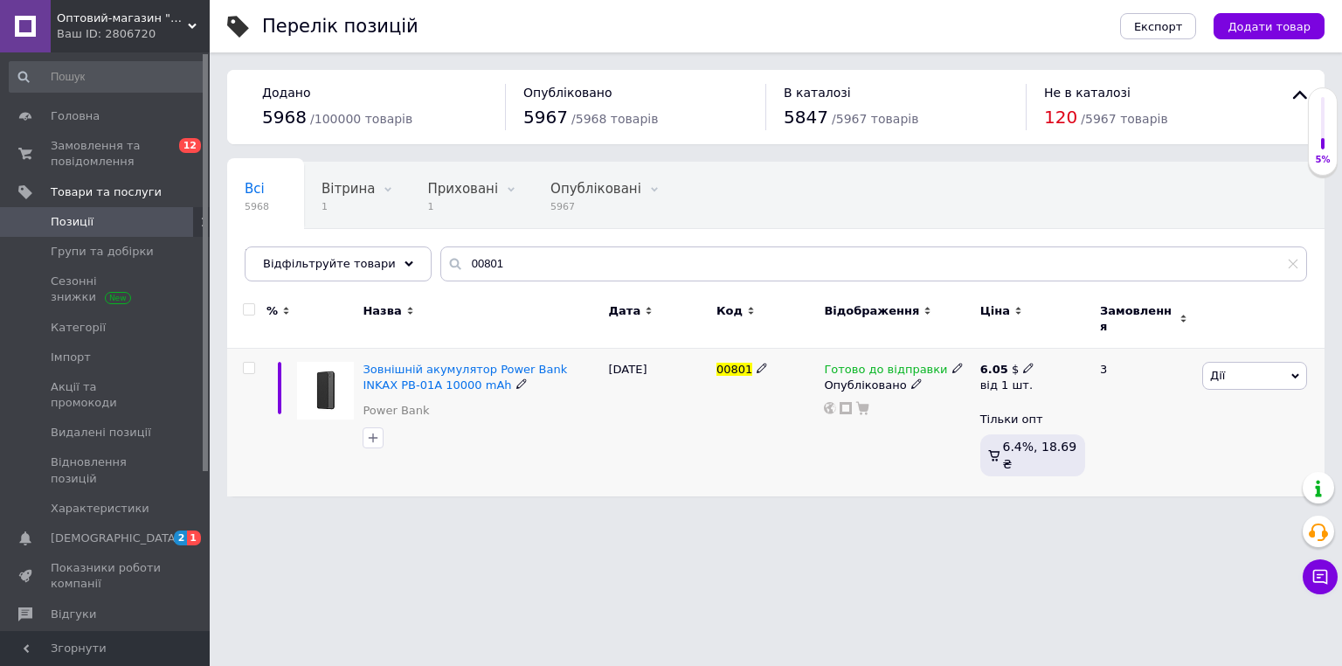
click at [1023, 363] on icon at bounding box center [1028, 368] width 10 height 10
click at [1120, 322] on input "6.05" at bounding box center [1137, 331] width 168 height 35
click at [1121, 321] on input "6.05" at bounding box center [1137, 331] width 168 height 35
type input "7.15"
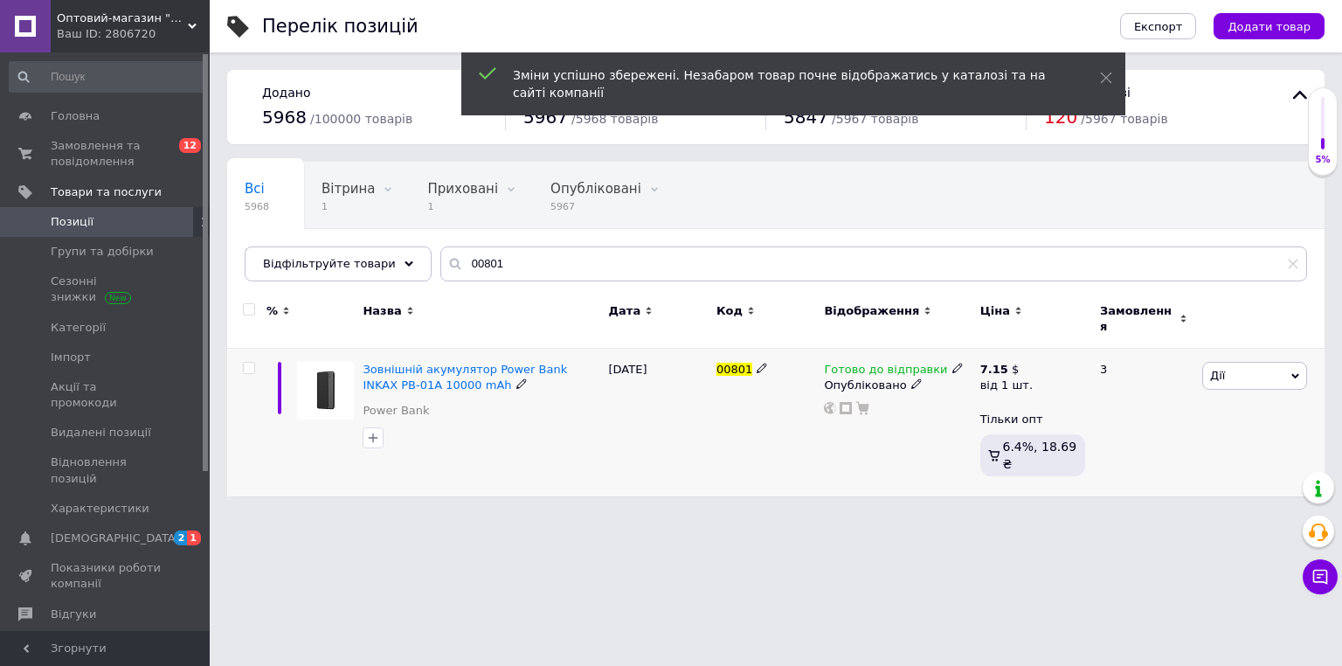
click at [638, 514] on html "Оптовий-магазин "Юг-Опт" Ваш ID: 2806720 Сайт Оптовий-магазин "Юг-Опт" Кабінет …" at bounding box center [671, 257] width 1342 height 514
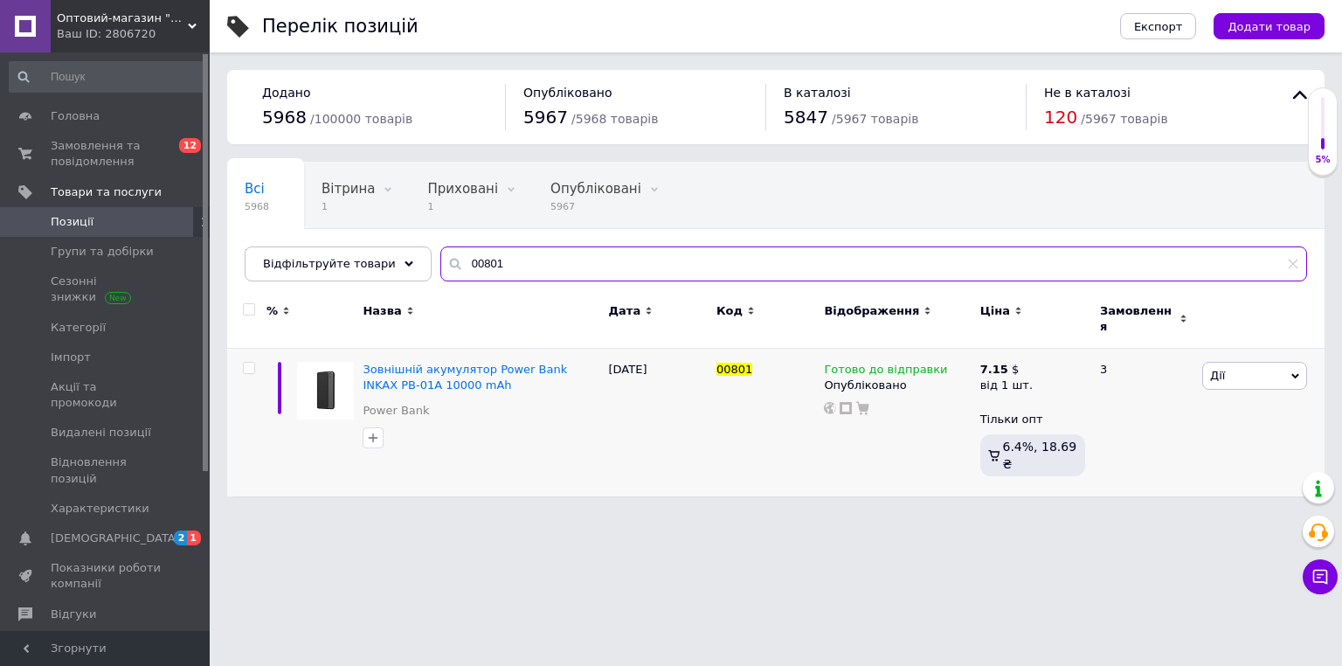
click at [517, 280] on input "00801" at bounding box center [873, 263] width 867 height 35
paste input "2"
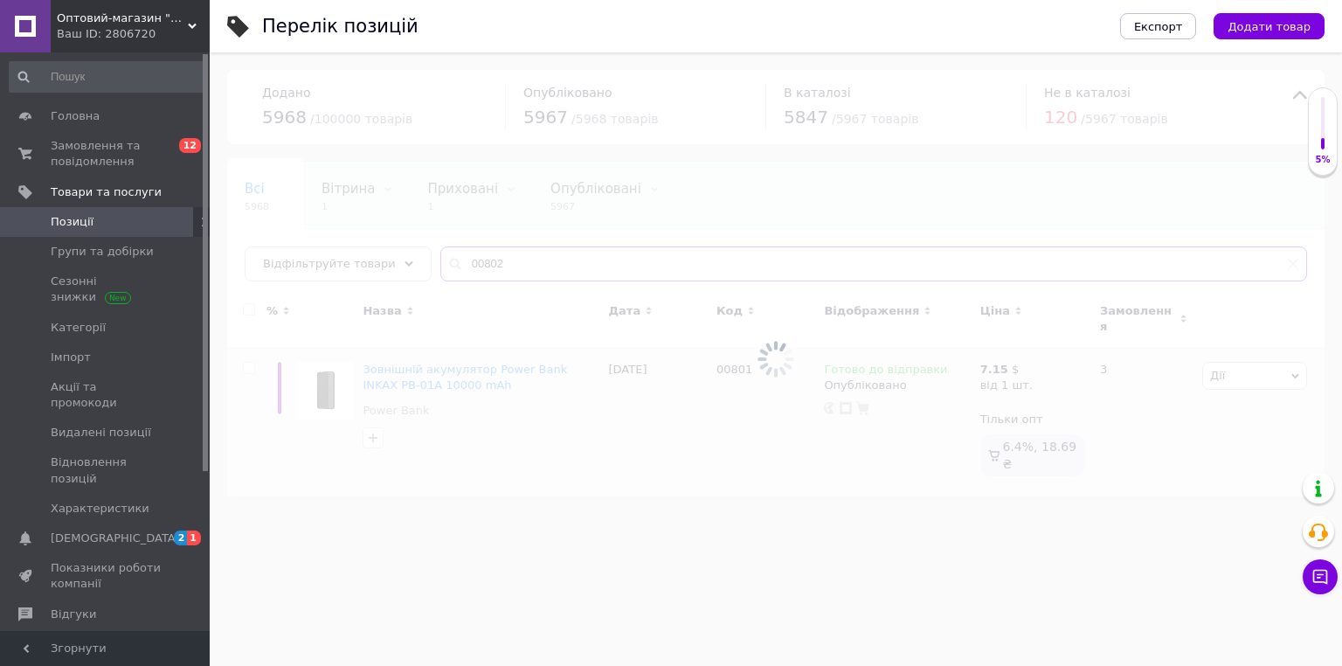
type input "00802"
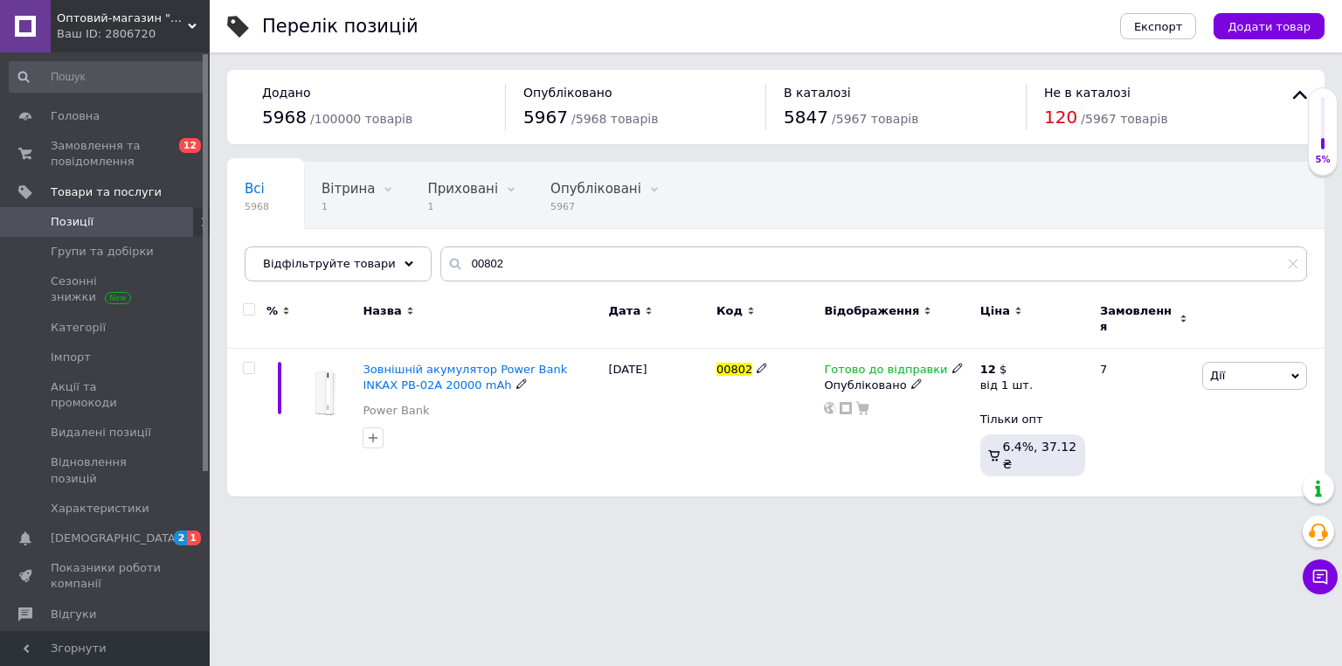
drag, startPoint x: 802, startPoint y: 515, endPoint x: 821, endPoint y: 482, distance: 38.4
click at [802, 514] on html "Оптовий-магазин "Юг-Опт" Ваш ID: 2806720 Сайт Оптовий-магазин "Юг-Опт" Кабінет …" at bounding box center [671, 257] width 1342 height 514
click at [1011, 363] on icon at bounding box center [1016, 368] width 10 height 10
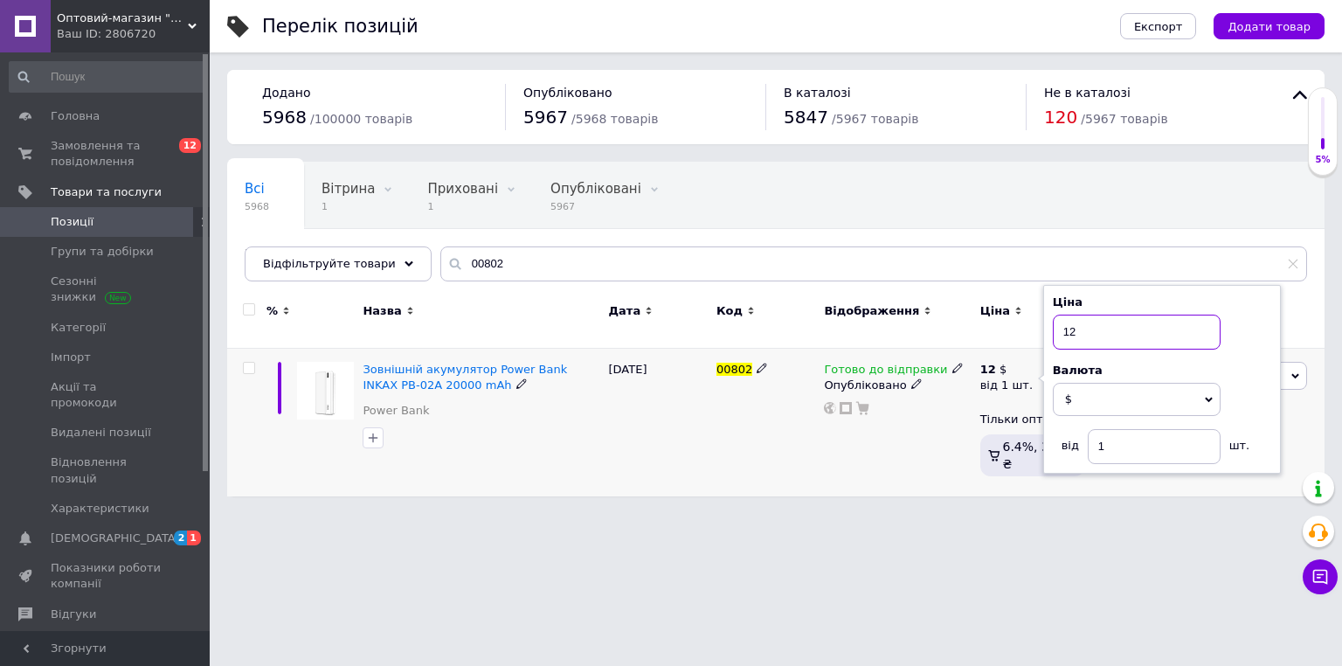
click at [1072, 324] on input "12" at bounding box center [1137, 331] width 168 height 35
type input "12.65"
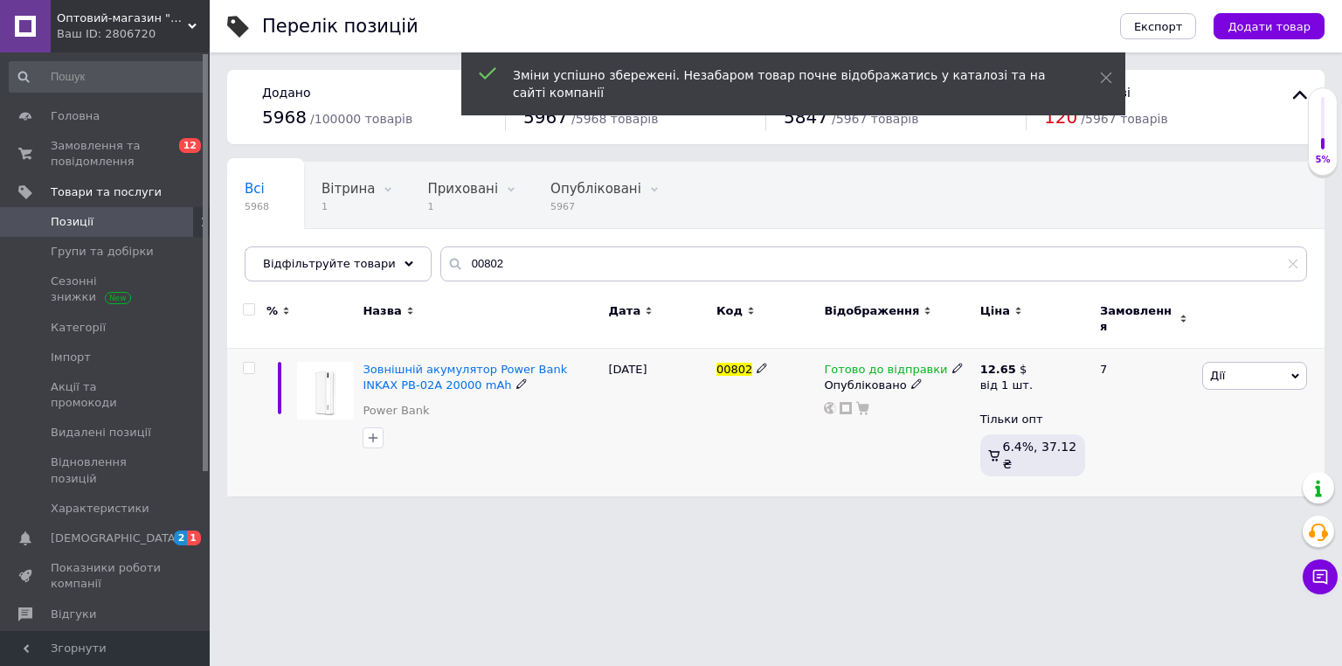
click at [658, 514] on html "Оптовий-магазин "Юг-Опт" Ваш ID: 2806720 Сайт Оптовий-магазин "Юг-Опт" Кабінет …" at bounding box center [671, 257] width 1342 height 514
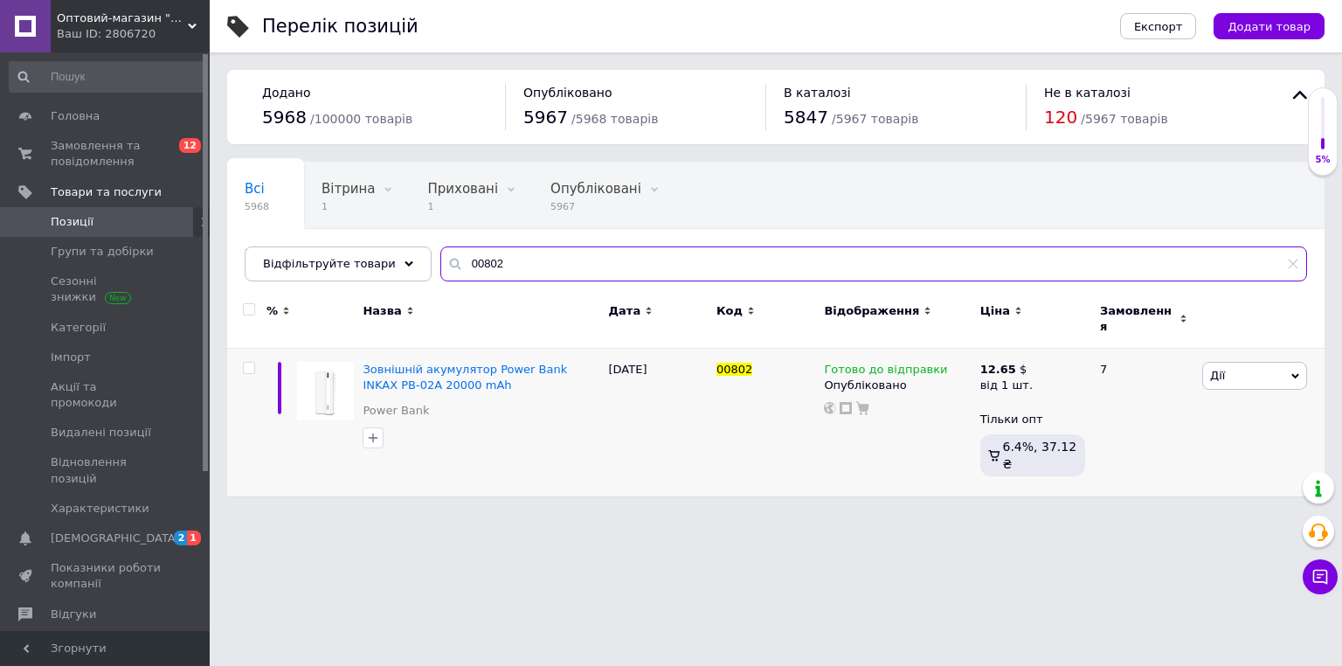
click at [482, 277] on input "00802" at bounding box center [873, 263] width 867 height 35
paste input "3"
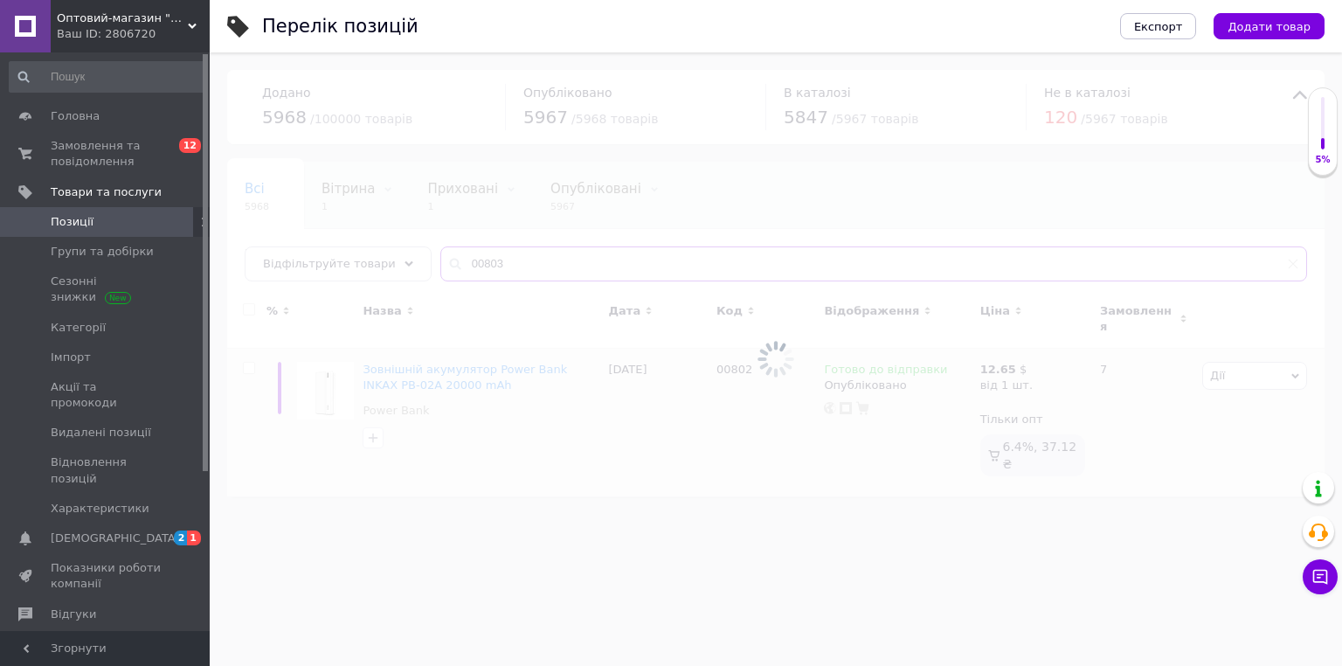
type input "00803"
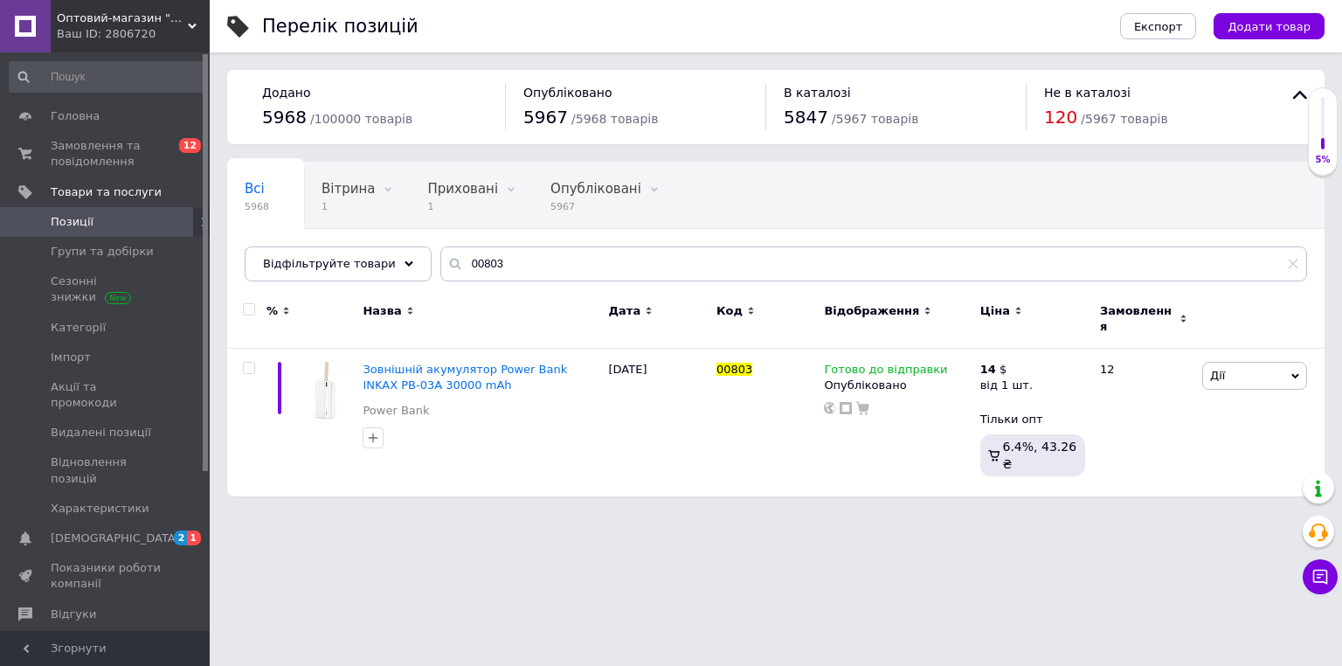
click at [680, 514] on html "Оптовий-магазин "Юг-Опт" Ваш ID: 2806720 Сайт Оптовий-магазин "Юг-Опт" Кабінет …" at bounding box center [671, 257] width 1342 height 514
click at [1011, 363] on icon at bounding box center [1016, 368] width 10 height 10
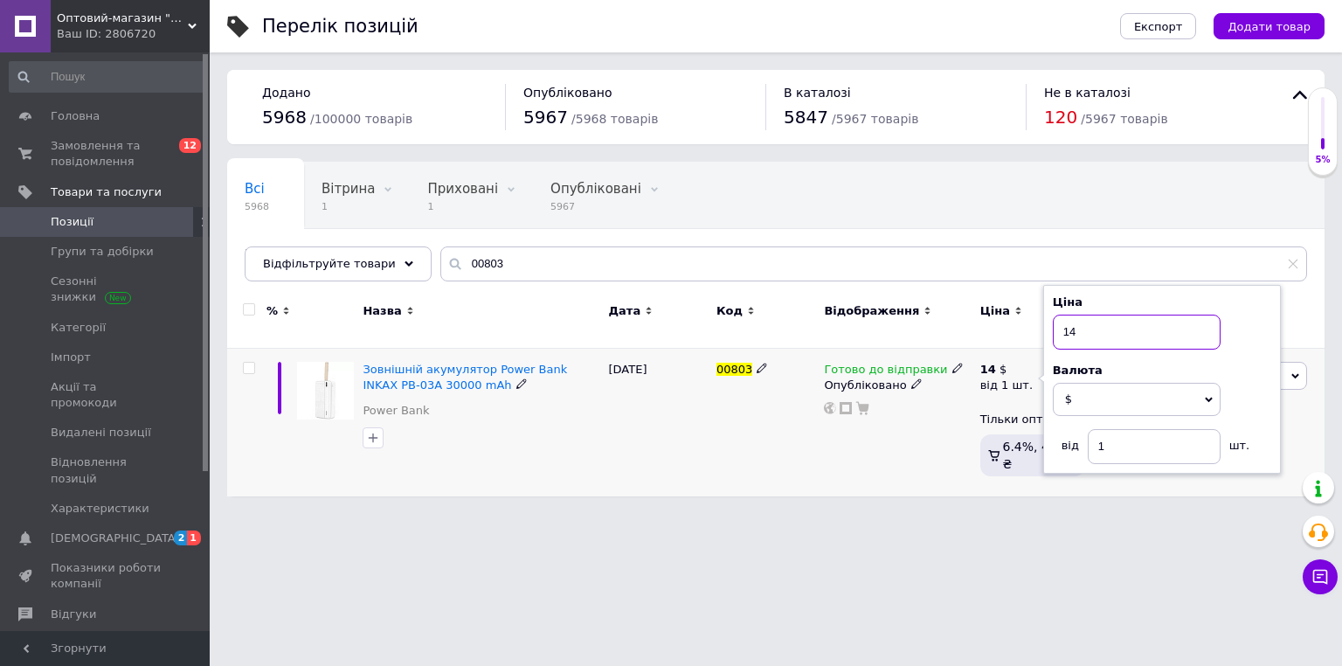
click at [1078, 322] on input "14" at bounding box center [1137, 331] width 168 height 35
type input "14.85"
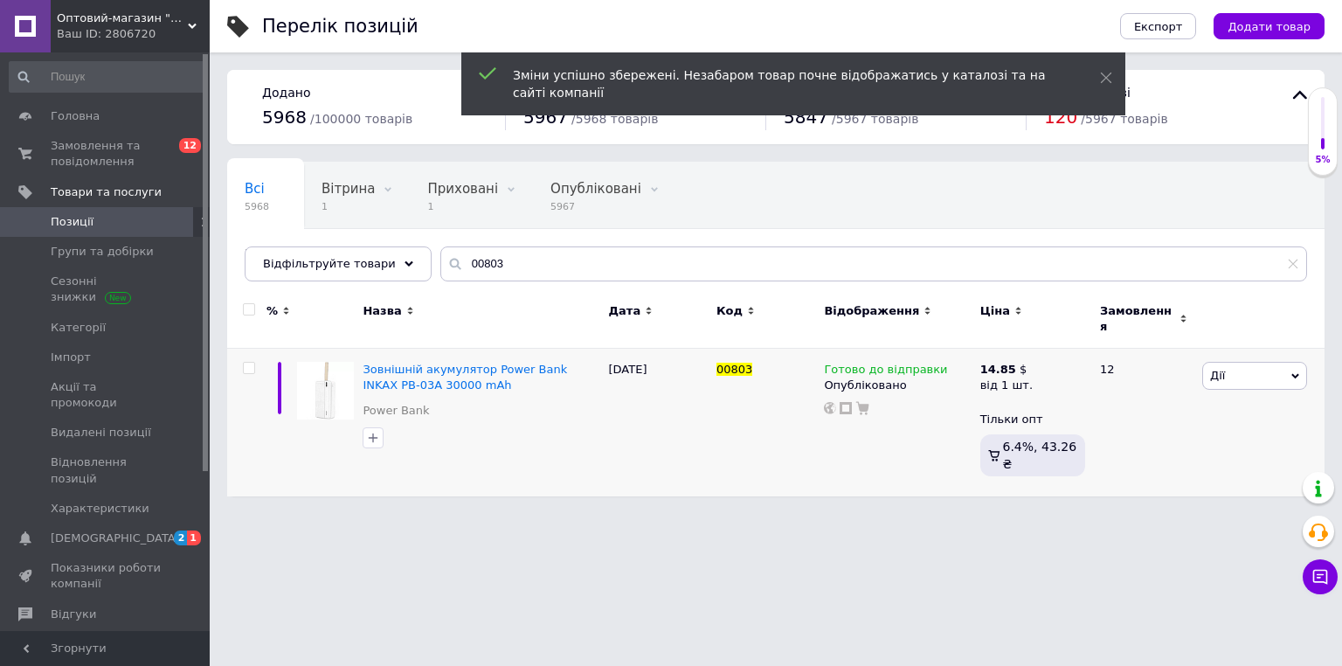
drag, startPoint x: 601, startPoint y: 557, endPoint x: 472, endPoint y: 556, distance: 129.3
click at [601, 514] on html "Оптовий-магазин "Юг-Опт" Ваш ID: 2806720 Сайт Оптовий-магазин "Юг-Опт" Кабінет …" at bounding box center [671, 257] width 1342 height 514
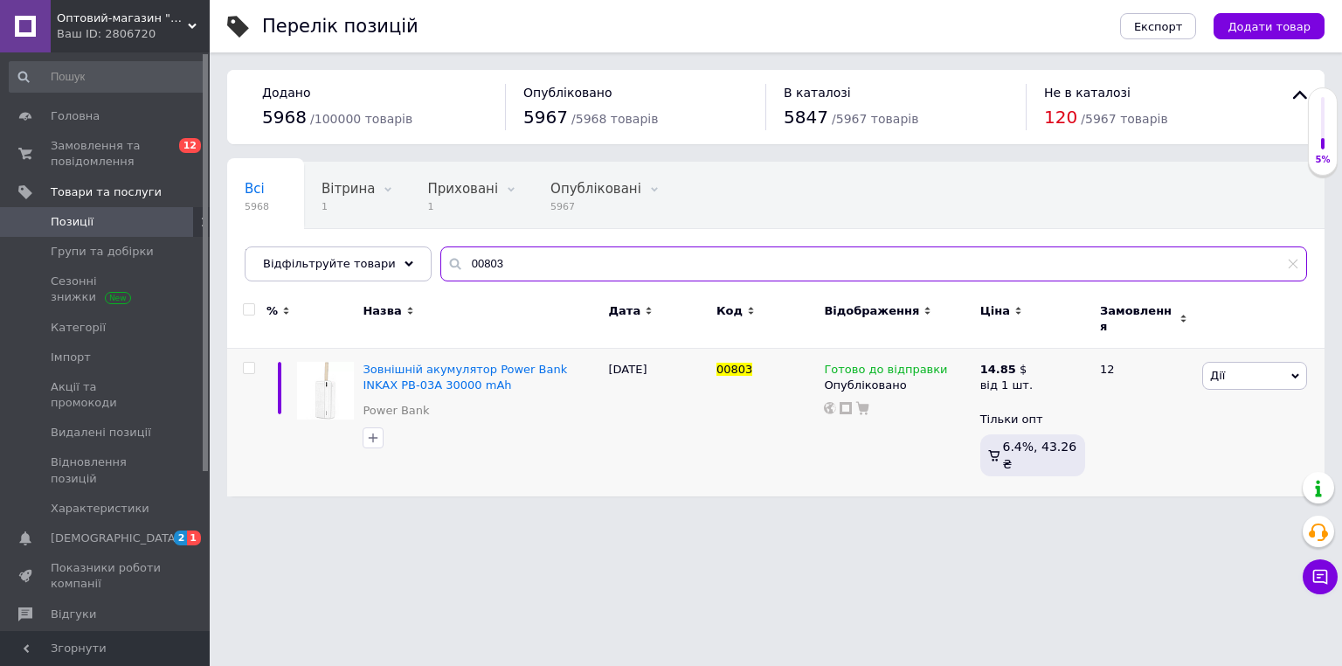
click at [565, 262] on input "00803" at bounding box center [873, 263] width 867 height 35
paste input "4"
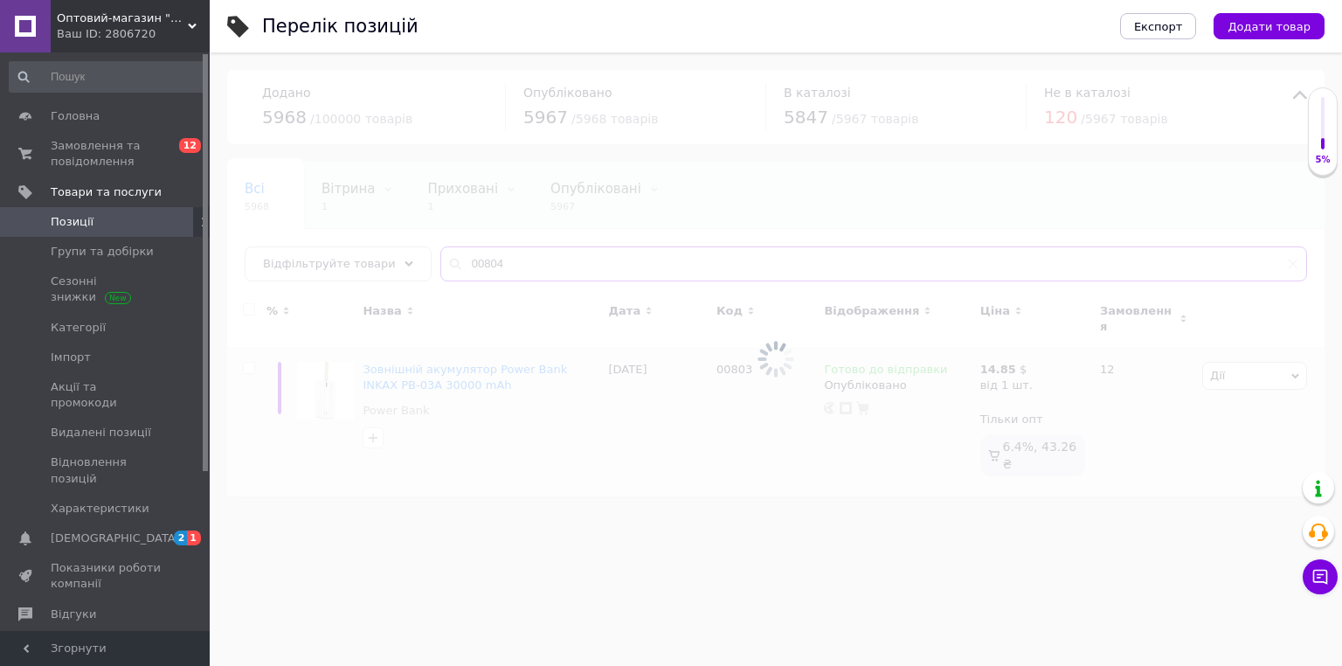
type input "00804"
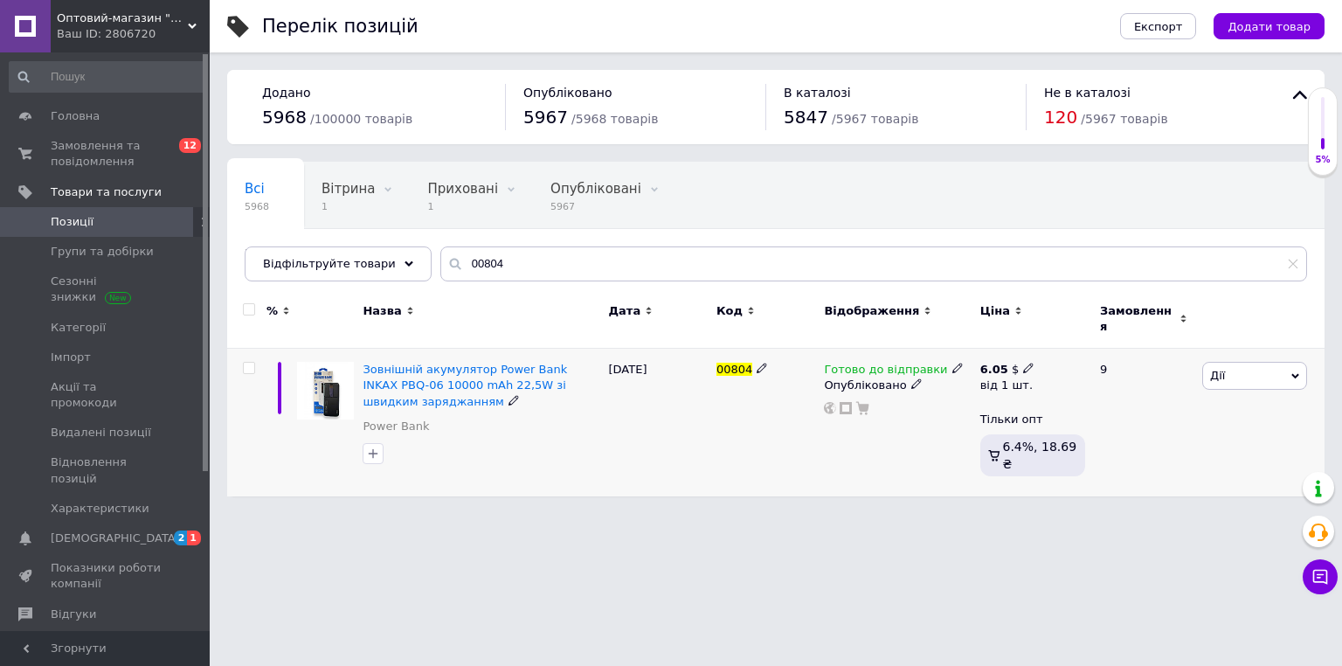
click at [1025, 363] on icon at bounding box center [1028, 368] width 10 height 10
click at [1094, 328] on input "6.05" at bounding box center [1137, 331] width 168 height 35
click at [1095, 328] on input "6.05" at bounding box center [1137, 331] width 168 height 35
type input "7.15"
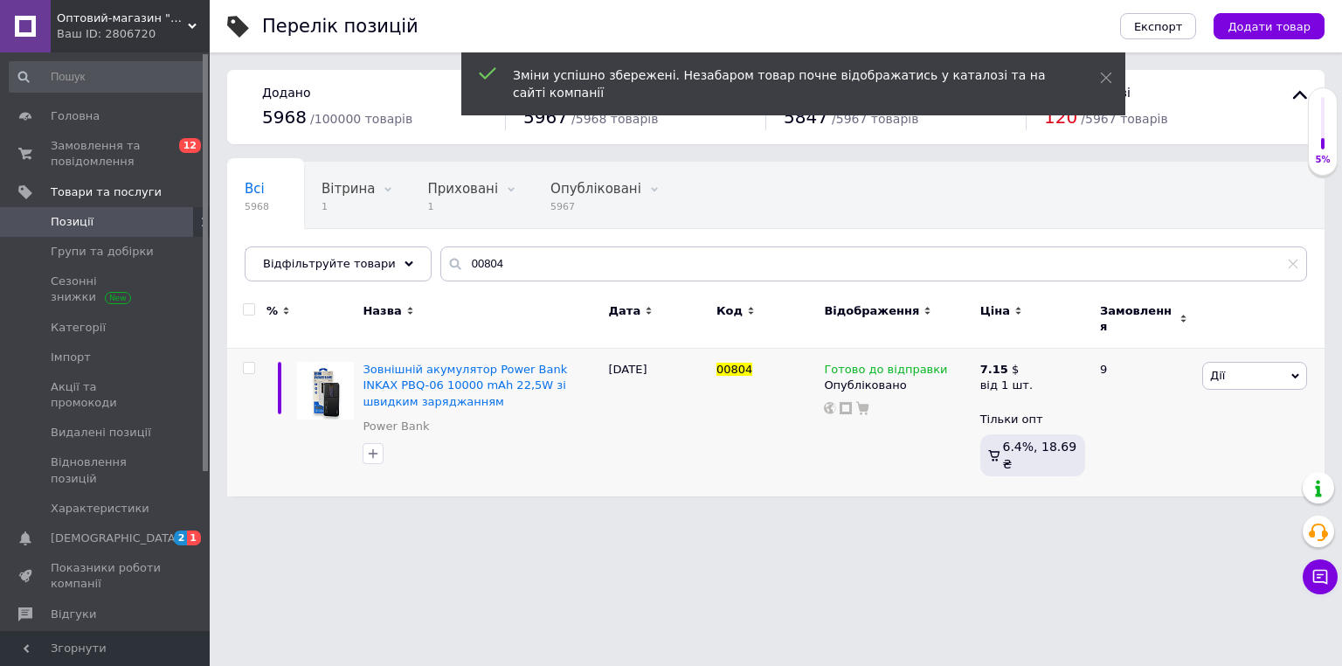
click at [618, 514] on html "Оптовий-магазин "Юг-Опт" Ваш ID: 2806720 Сайт Оптовий-магазин "Юг-Опт" Кабінет …" at bounding box center [671, 257] width 1342 height 514
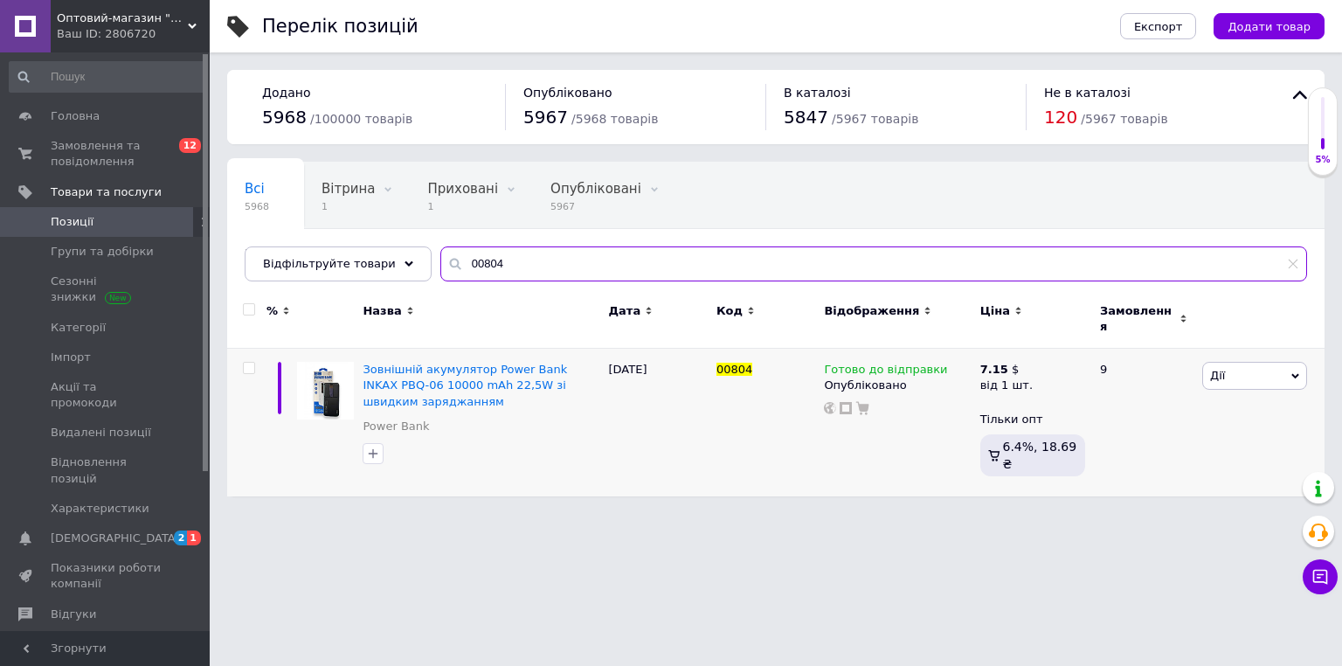
click at [516, 267] on input "00804" at bounding box center [873, 263] width 867 height 35
paste input "5"
click at [507, 262] on input "00805" at bounding box center [873, 263] width 867 height 35
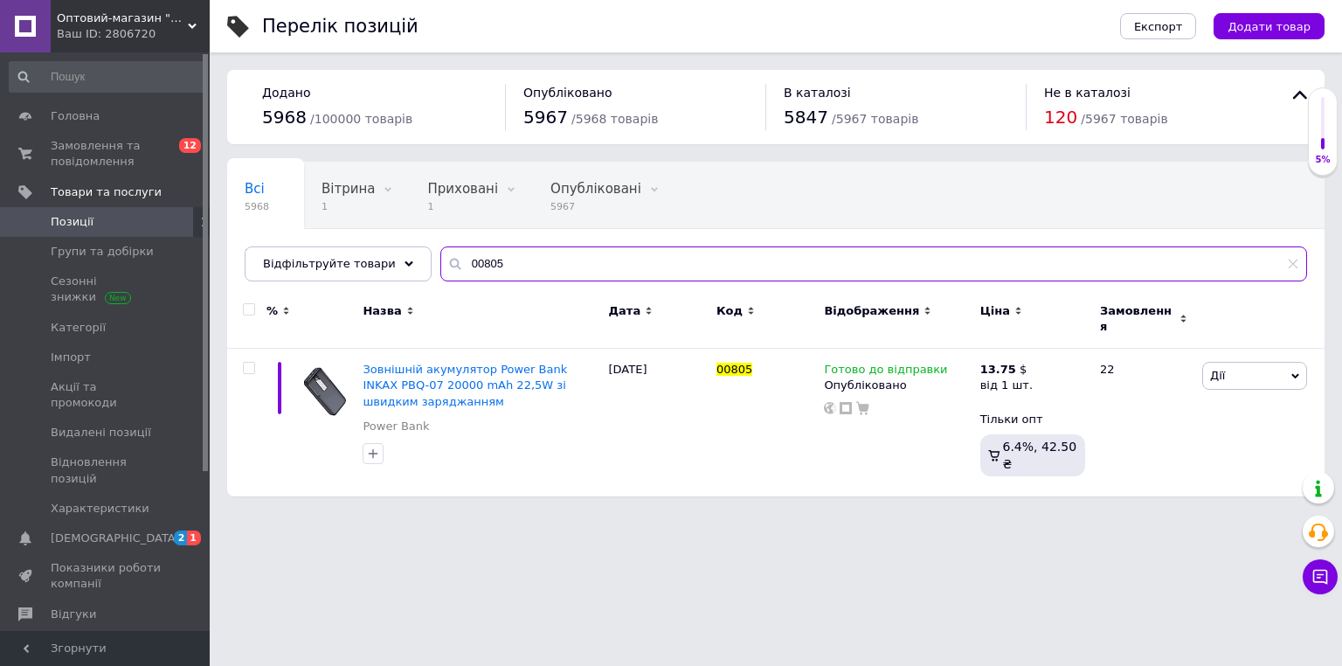
paste input "6"
type input "00806"
click at [1023, 363] on icon at bounding box center [1028, 368] width 10 height 10
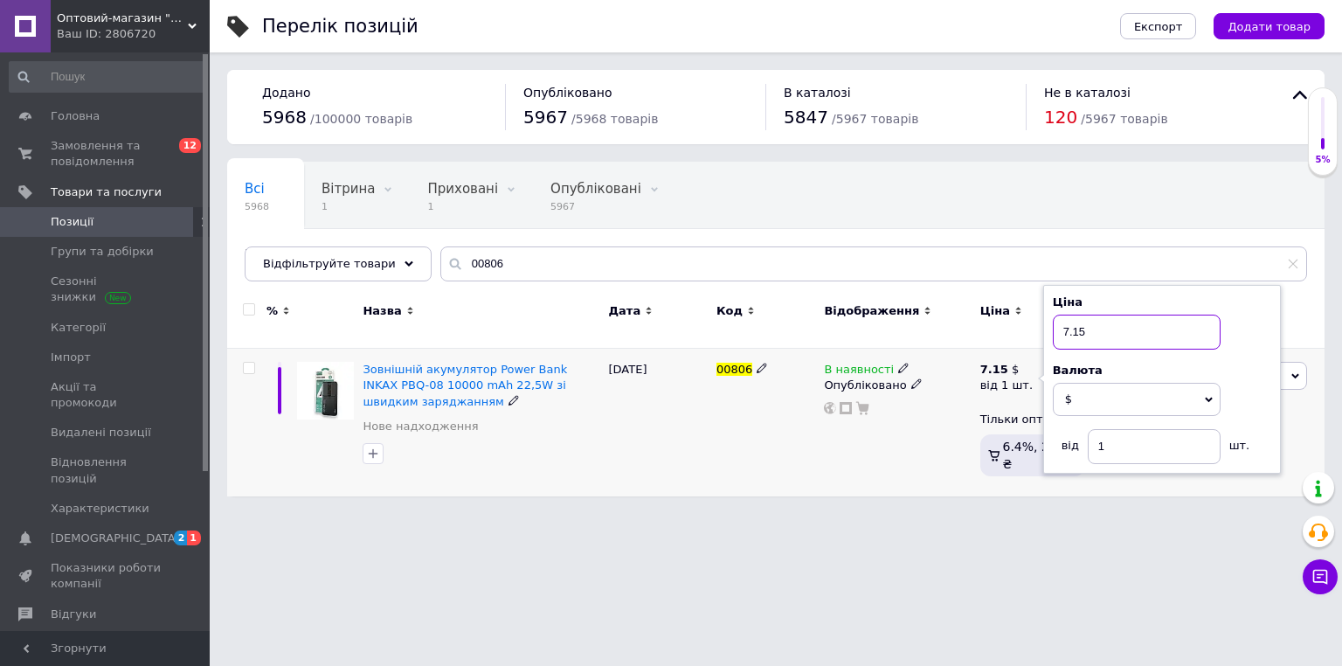
click at [1100, 314] on input "7.15" at bounding box center [1137, 331] width 168 height 35
drag, startPoint x: 1033, startPoint y: 345, endPoint x: 1101, endPoint y: 314, distance: 74.7
click at [1101, 314] on input "7.15" at bounding box center [1137, 331] width 168 height 35
type input "8.25"
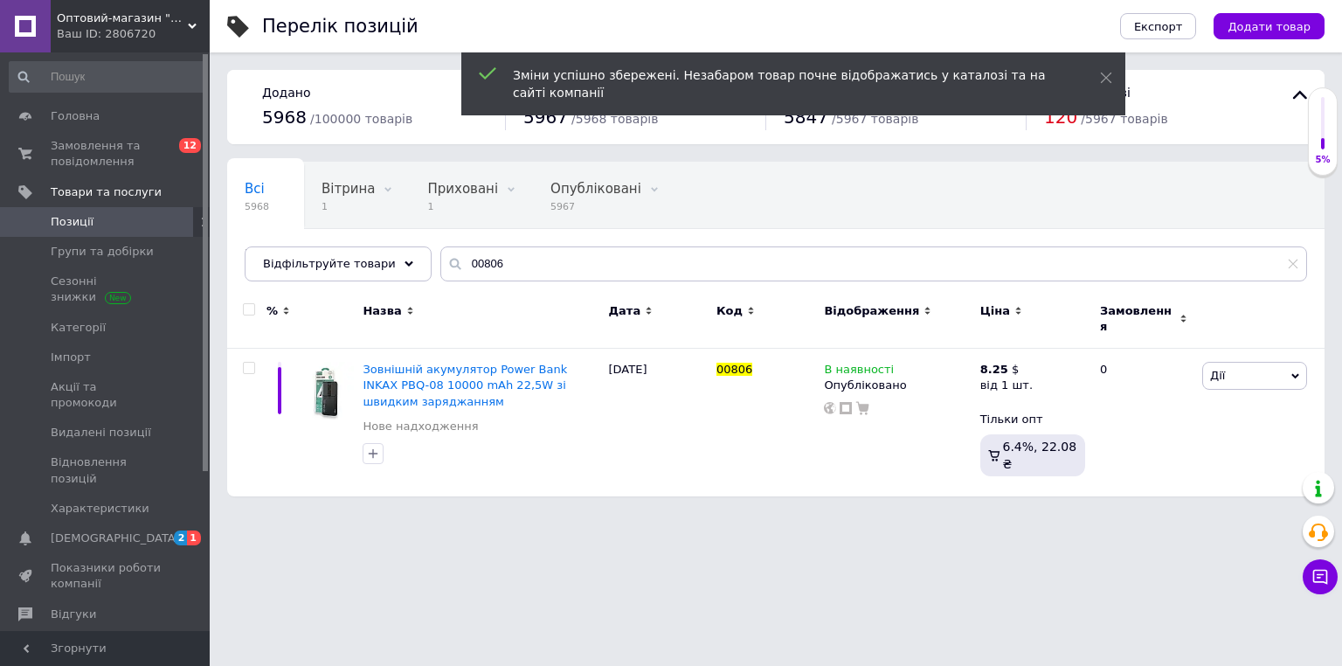
click at [713, 514] on html "Оптовий-магазин "Юг-Опт" Ваш ID: 2806720 Сайт Оптовий-магазин "Юг-Опт" Кабінет …" at bounding box center [671, 257] width 1342 height 514
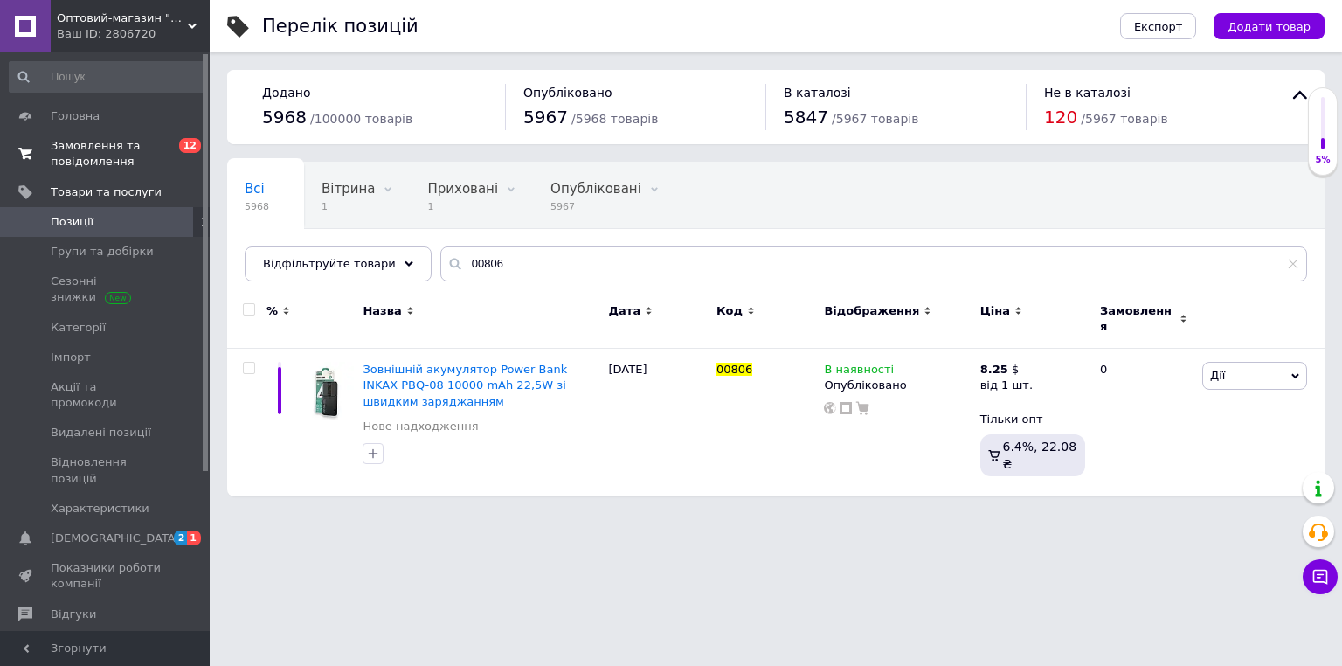
click at [87, 153] on span "Замовлення та повідомлення" at bounding box center [106, 153] width 111 height 31
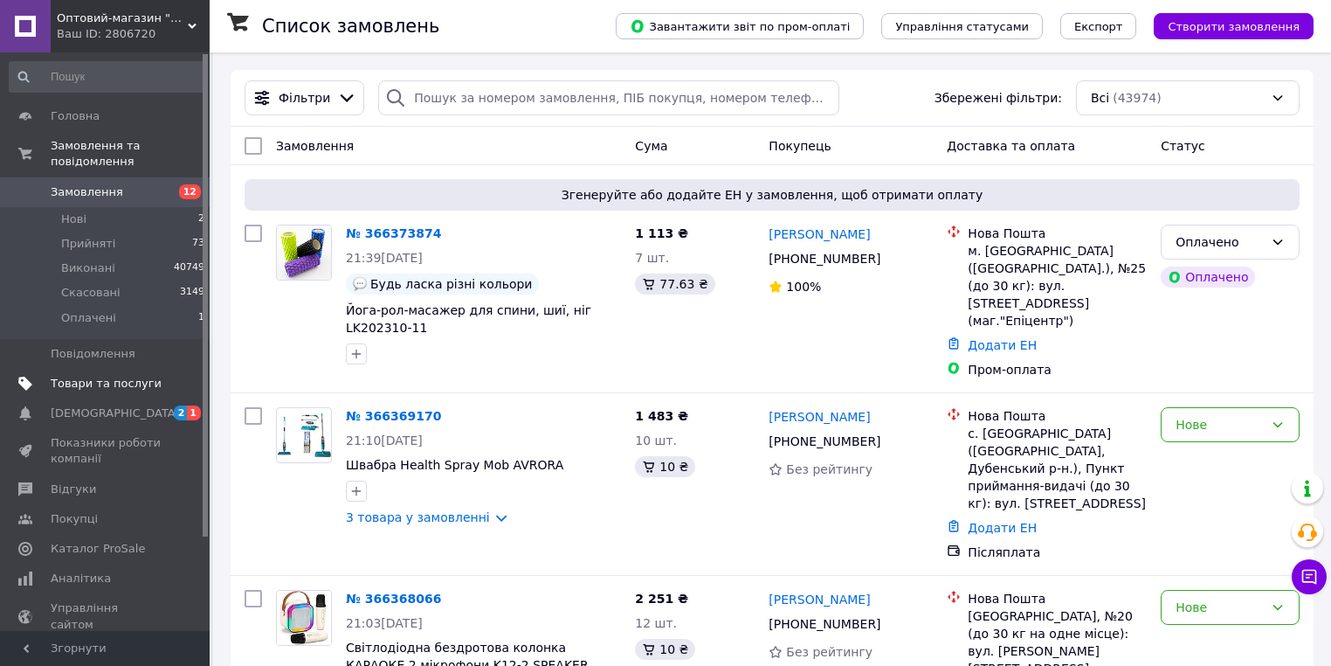
click at [135, 376] on span "Товари та послуги" at bounding box center [106, 384] width 111 height 16
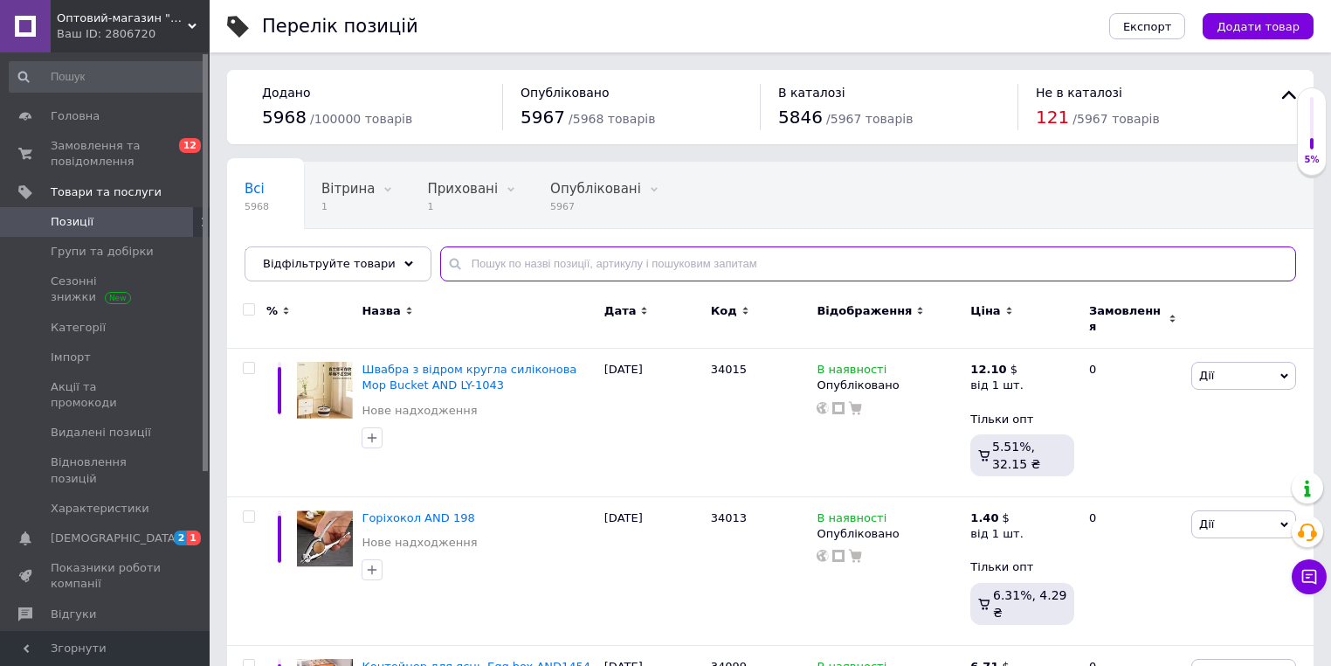
click at [654, 266] on input "text" at bounding box center [868, 263] width 856 height 35
paste input "Зеркало с подсветкой круглое My Fold AWAY MIRROR"
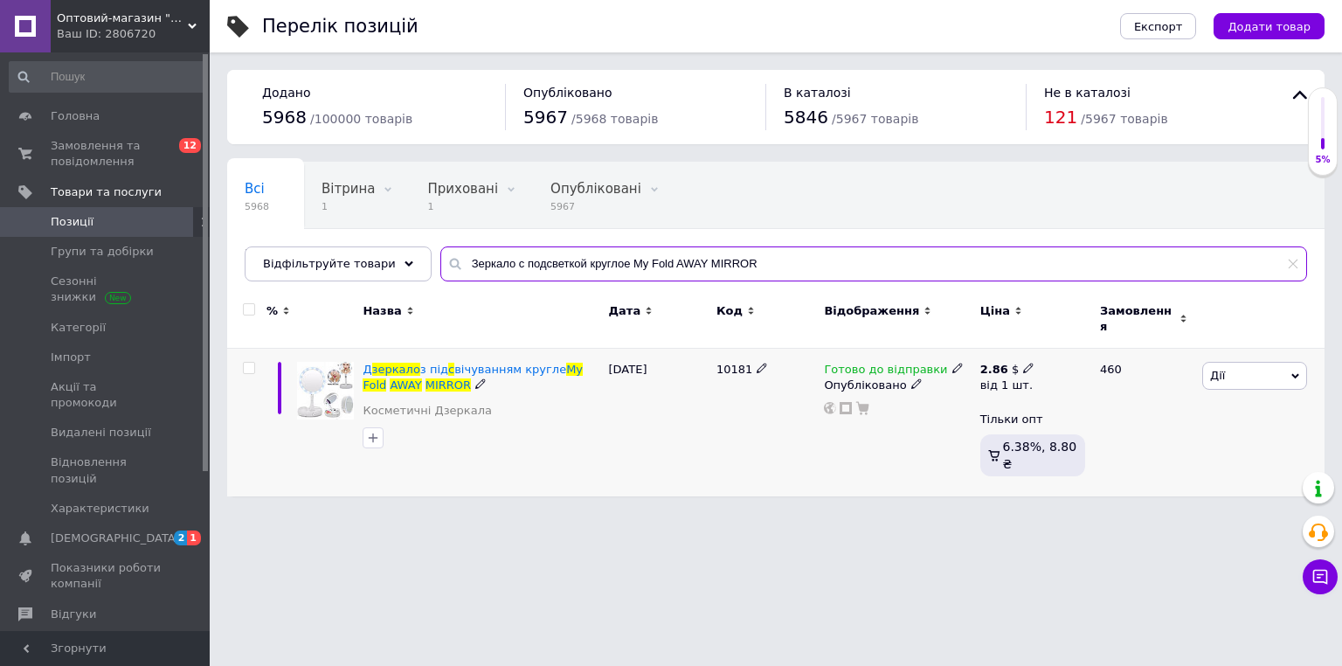
type input "Зеркало с подсветкой круглое My Fold AWAY MIRROR"
click at [1023, 363] on icon at bounding box center [1028, 368] width 10 height 10
click at [1097, 328] on input "2.86" at bounding box center [1137, 331] width 168 height 35
type input "3"
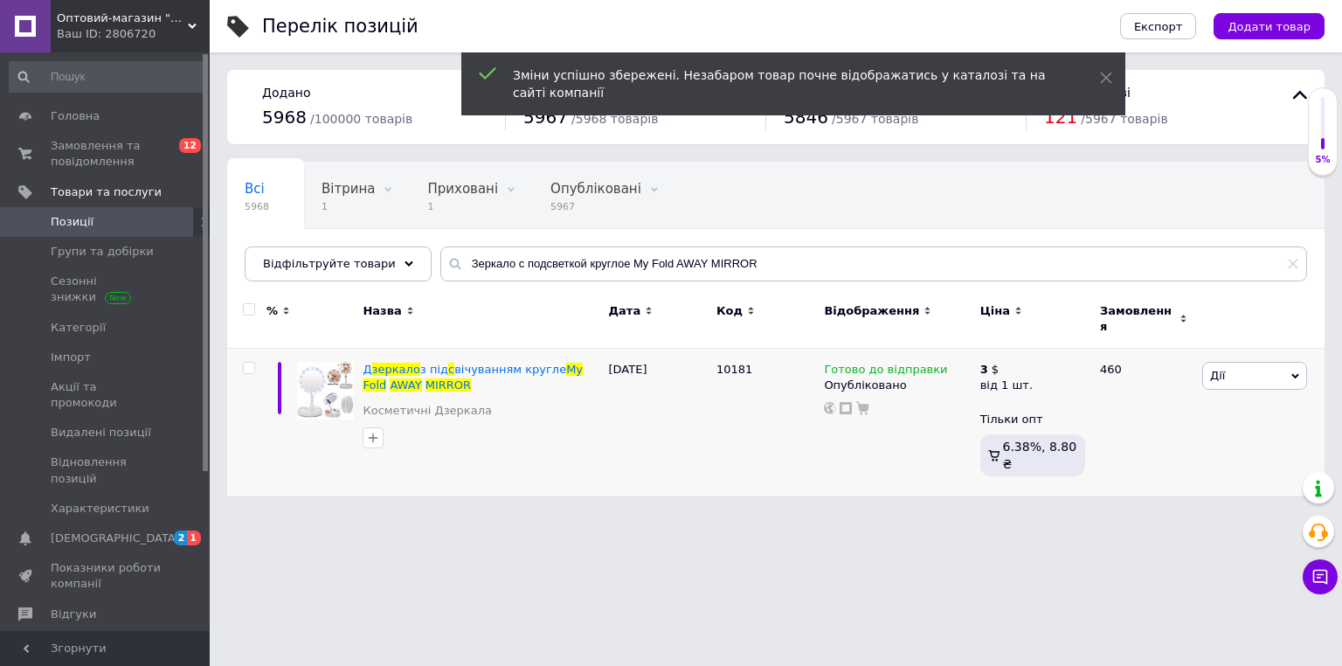
click at [849, 514] on html "Оптовий-магазин "Юг-Опт" Ваш ID: 2806720 Сайт Оптовий-магазин "Юг-Опт" Кабінет …" at bounding box center [671, 257] width 1342 height 514
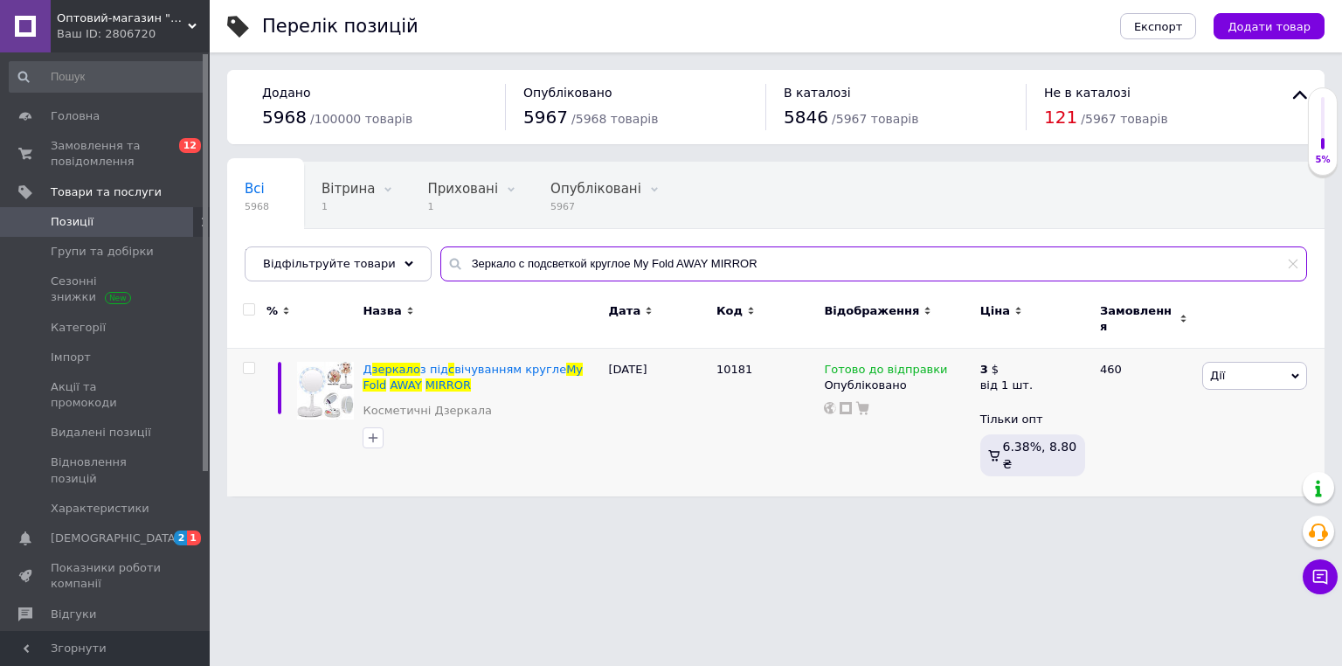
click at [543, 251] on input "Зеркало с подсветкой круглое My Fold AWAY MIRROR" at bounding box center [873, 263] width 867 height 35
paste input "ини обогреватель Handy Heater"
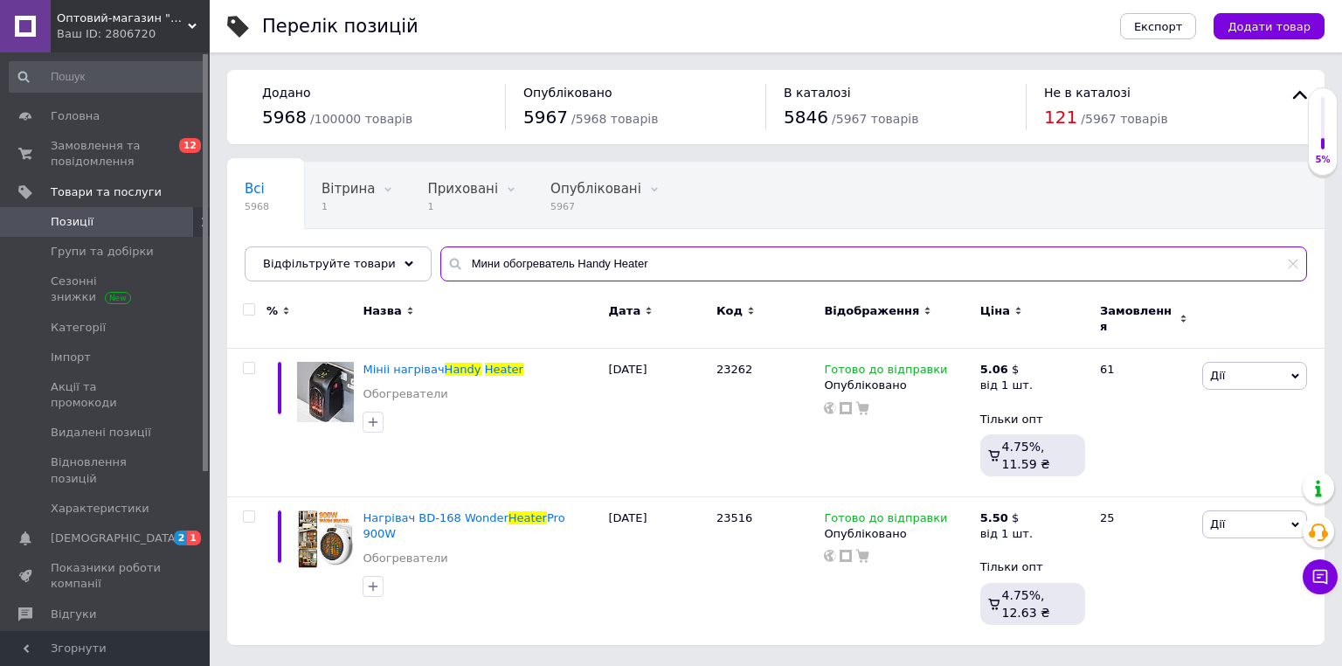
type input "Мини обогреватель Handy Heater"
click at [402, 363] on span "Мініі нагрівач" at bounding box center [403, 369] width 81 height 13
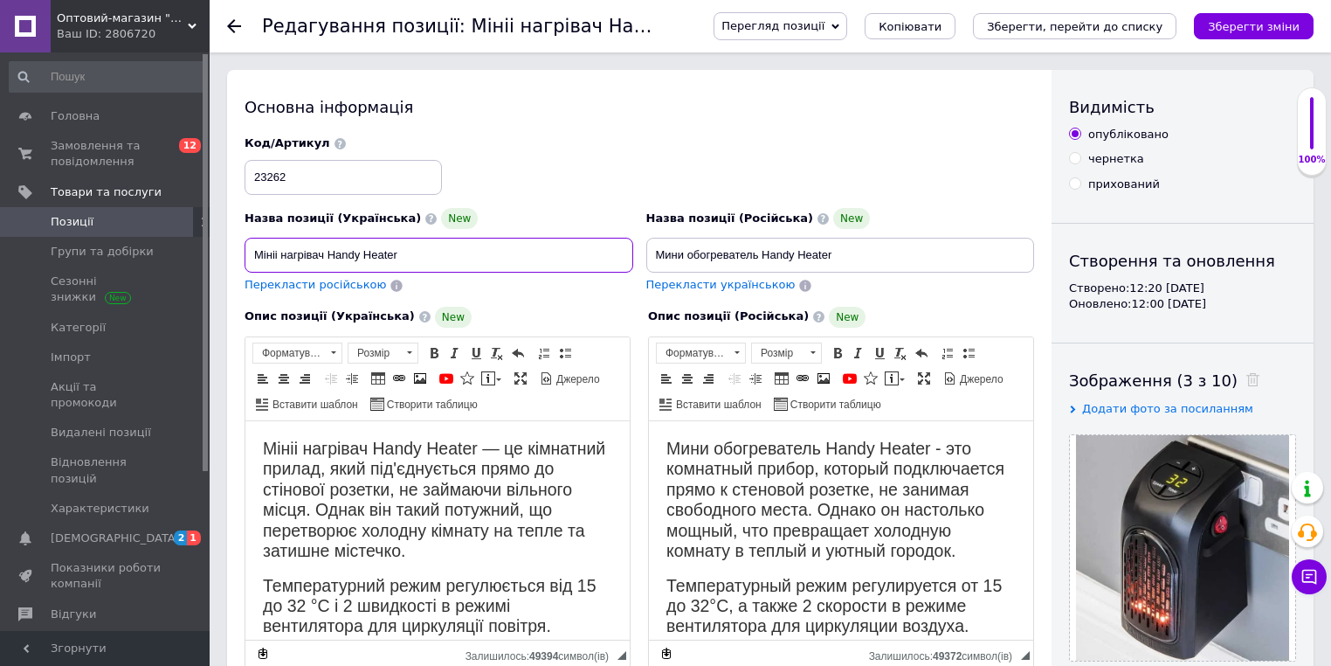
click at [278, 258] on input "Мініі нагрівач Handy Heater" at bounding box center [439, 255] width 389 height 35
type input "Міні нагрівач Handy Heater"
click at [639, 121] on div "Основна інформація Назва позиції (Українська) New Міні нагрівач Handy Heater Пе…" at bounding box center [639, 653] width 825 height 1166
click at [1232, 24] on icon "Зберегти зміни" at bounding box center [1254, 26] width 92 height 13
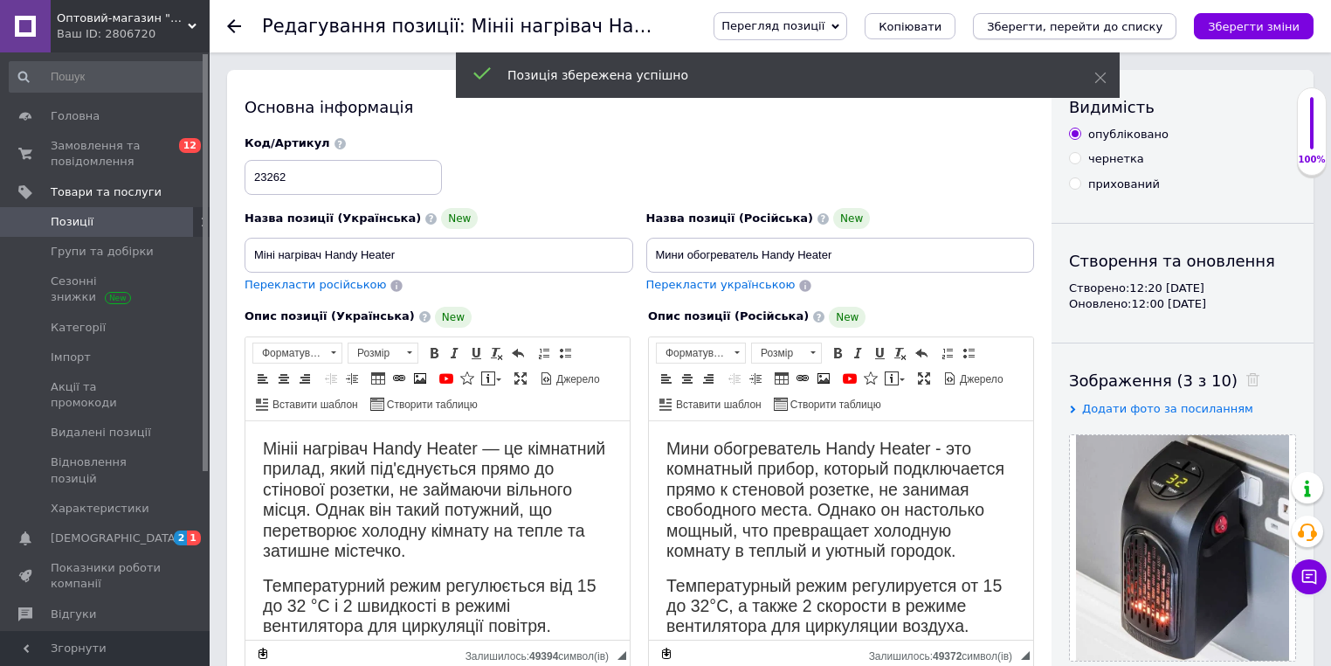
click at [1163, 29] on icon "Зберегти, перейти до списку" at bounding box center [1075, 26] width 176 height 13
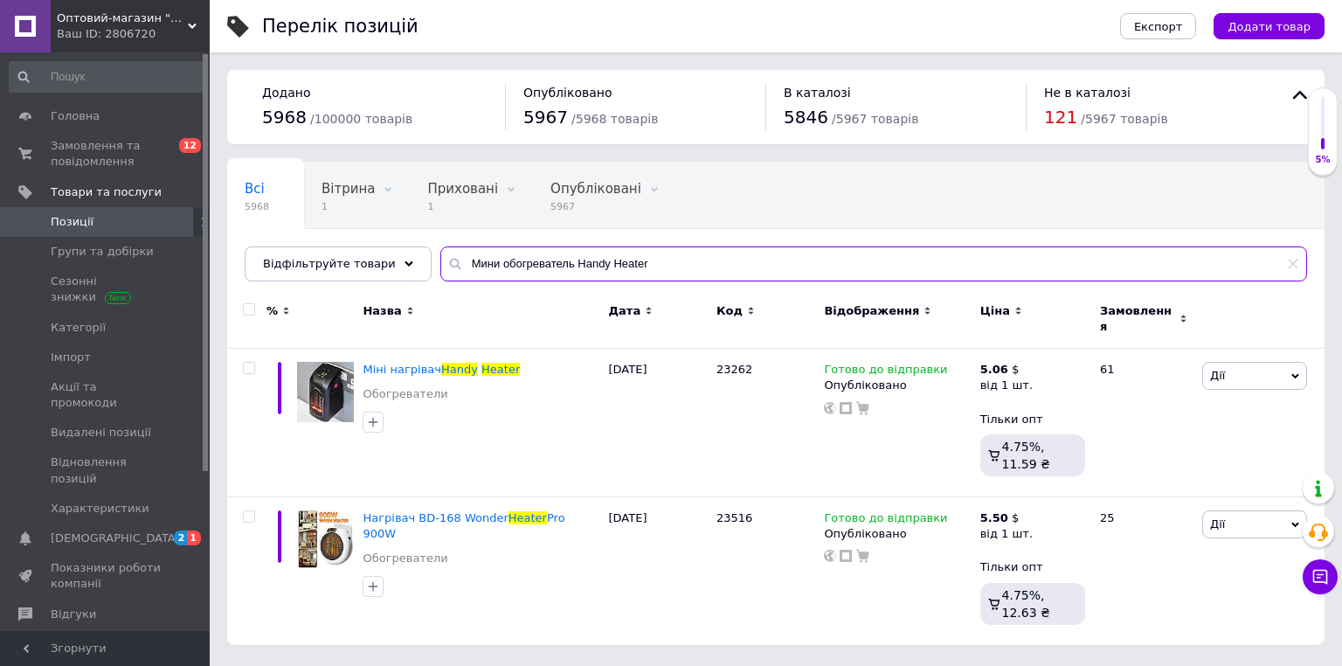
click at [513, 266] on input "Мини обогреватель Handy Heater" at bounding box center [873, 263] width 867 height 35
paste input "астольная плита на 1 спираль starchef 1010"
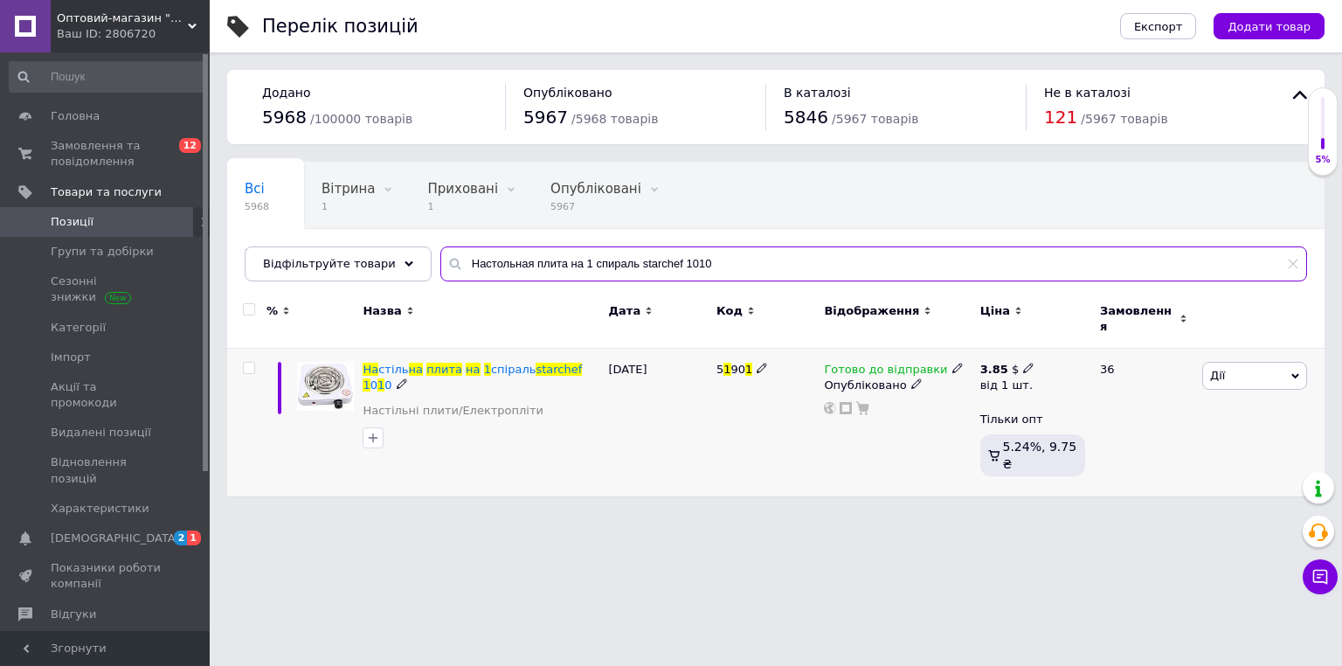
type input "Настольная плита на 1 спираль starchef 1010"
click at [1023, 363] on icon at bounding box center [1028, 368] width 10 height 10
click at [1101, 327] on input "3.85" at bounding box center [1141, 331] width 168 height 35
click at [1101, 327] on input "3.85" at bounding box center [1137, 331] width 168 height 35
type input "4.4"
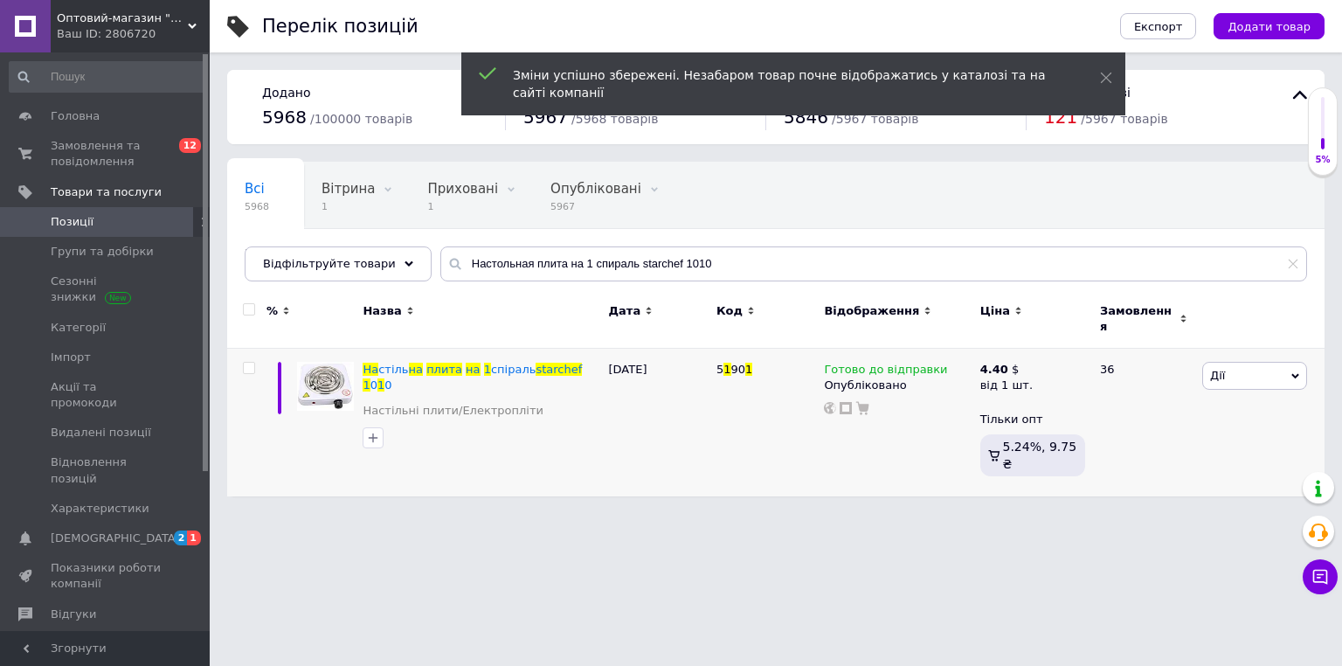
click at [647, 514] on html "Оптовий-магазин "Юг-Опт" Ваш ID: 2806720 Сайт Оптовий-магазин "Юг-Опт" Кабінет …" at bounding box center [671, 257] width 1342 height 514
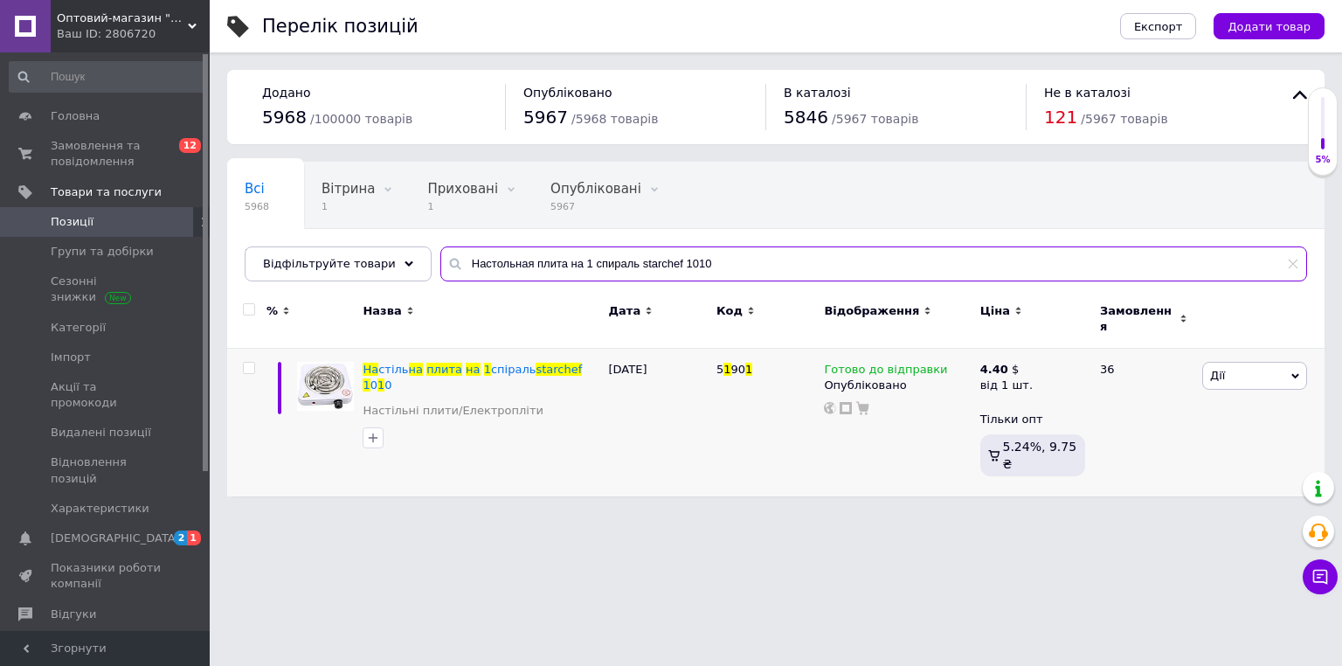
click at [710, 261] on input "Настольная плита на 1 спираль starchef 1010" at bounding box center [873, 263] width 867 height 35
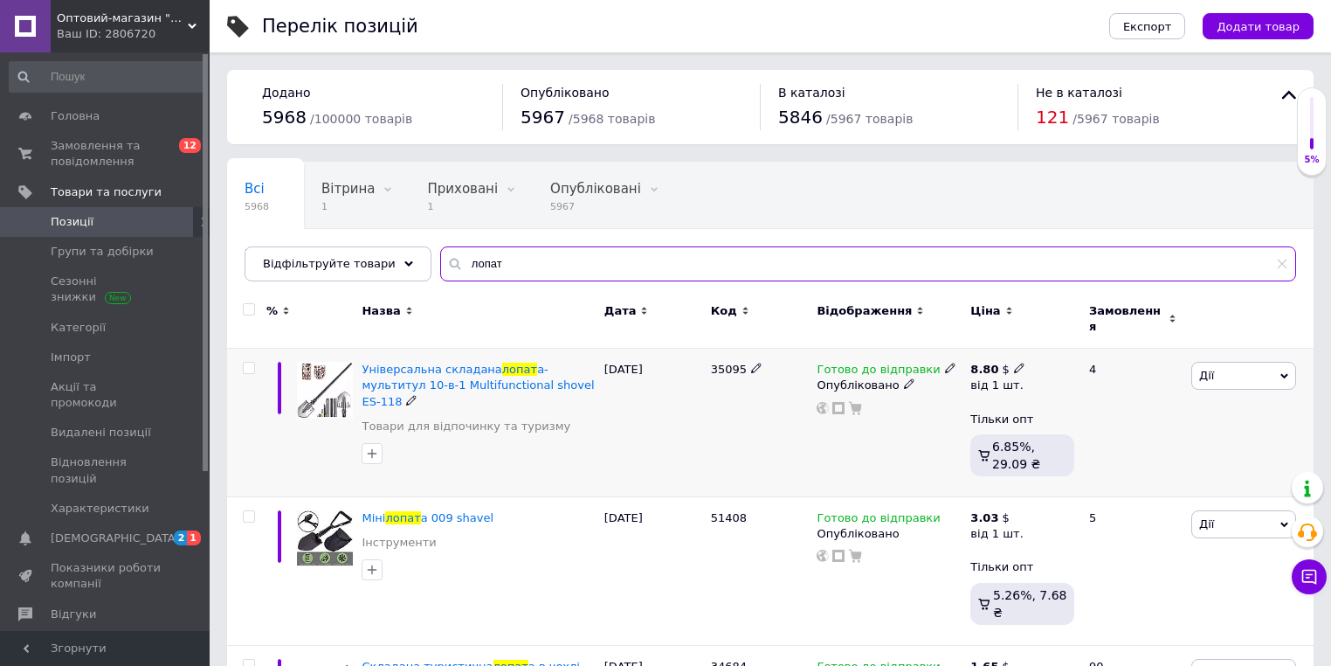
type input "лопат"
click at [1014, 363] on use at bounding box center [1019, 368] width 10 height 10
click at [1063, 332] on input "8.8" at bounding box center [1127, 331] width 168 height 35
drag, startPoint x: 1032, startPoint y: 349, endPoint x: 1065, endPoint y: 332, distance: 37.1
click at [1065, 332] on input "8.8" at bounding box center [1127, 331] width 168 height 35
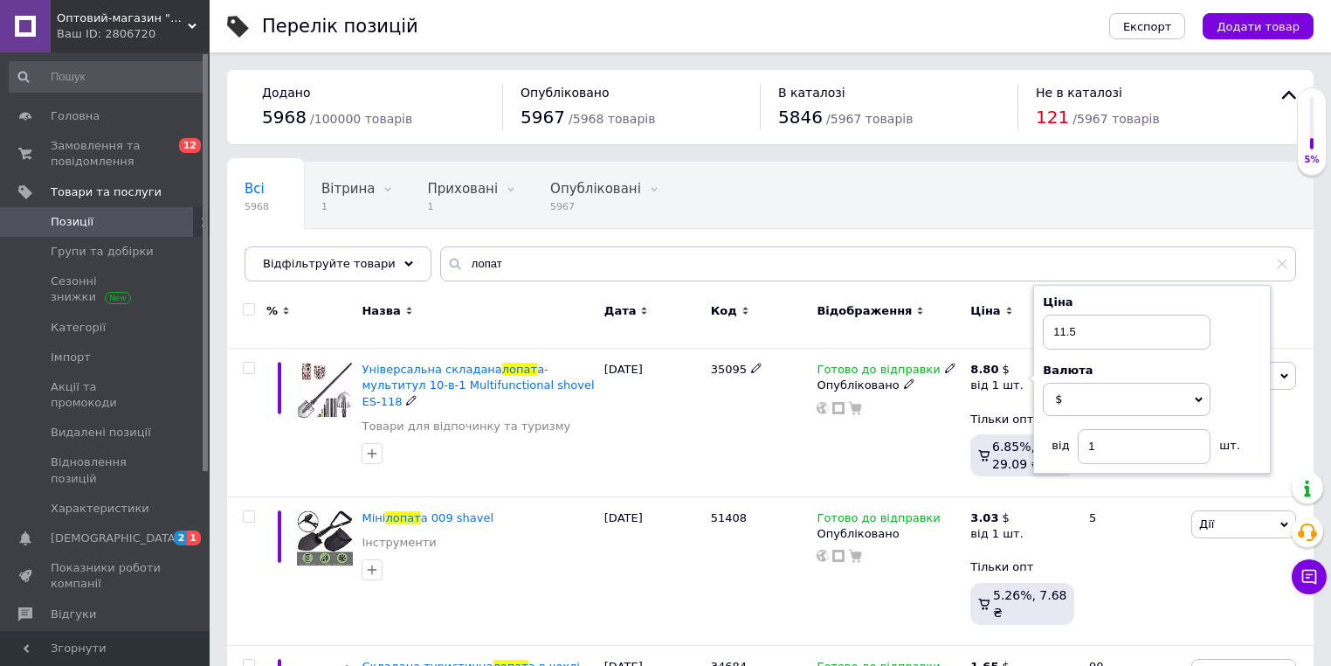
type input "11.55"
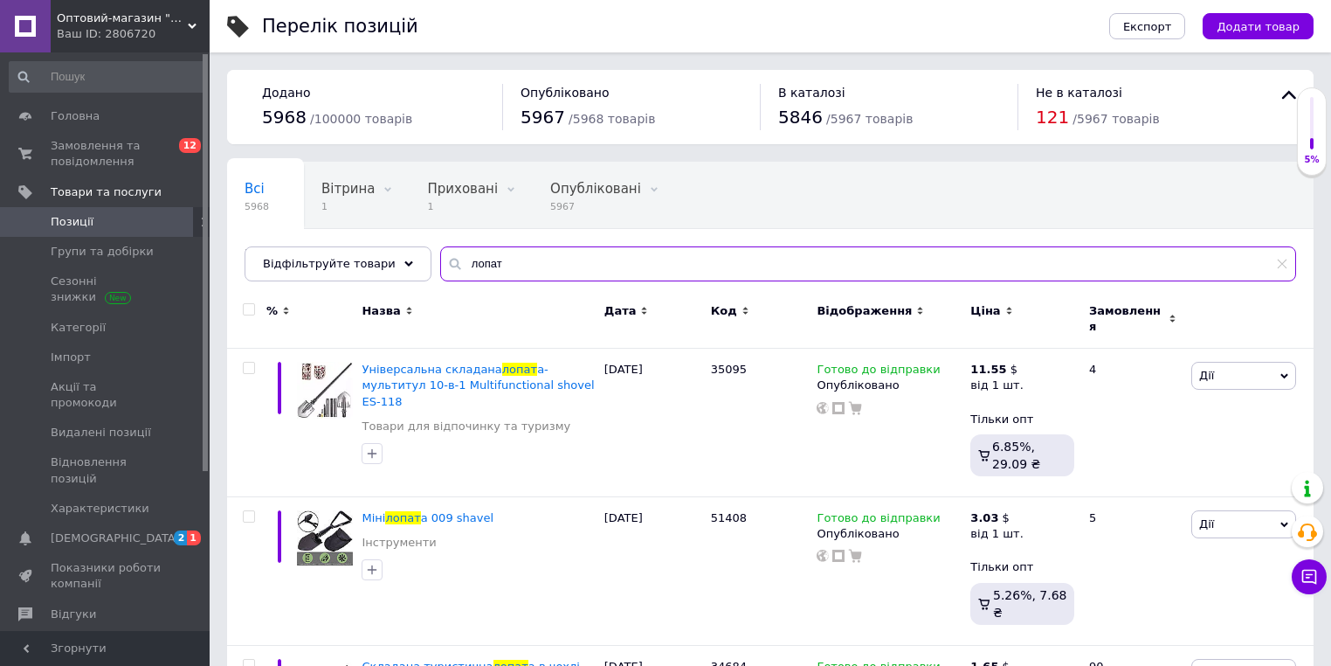
click at [615, 267] on input "лопат" at bounding box center [868, 263] width 856 height 35
paste input "ибрационный мио массажер для ног EMS"
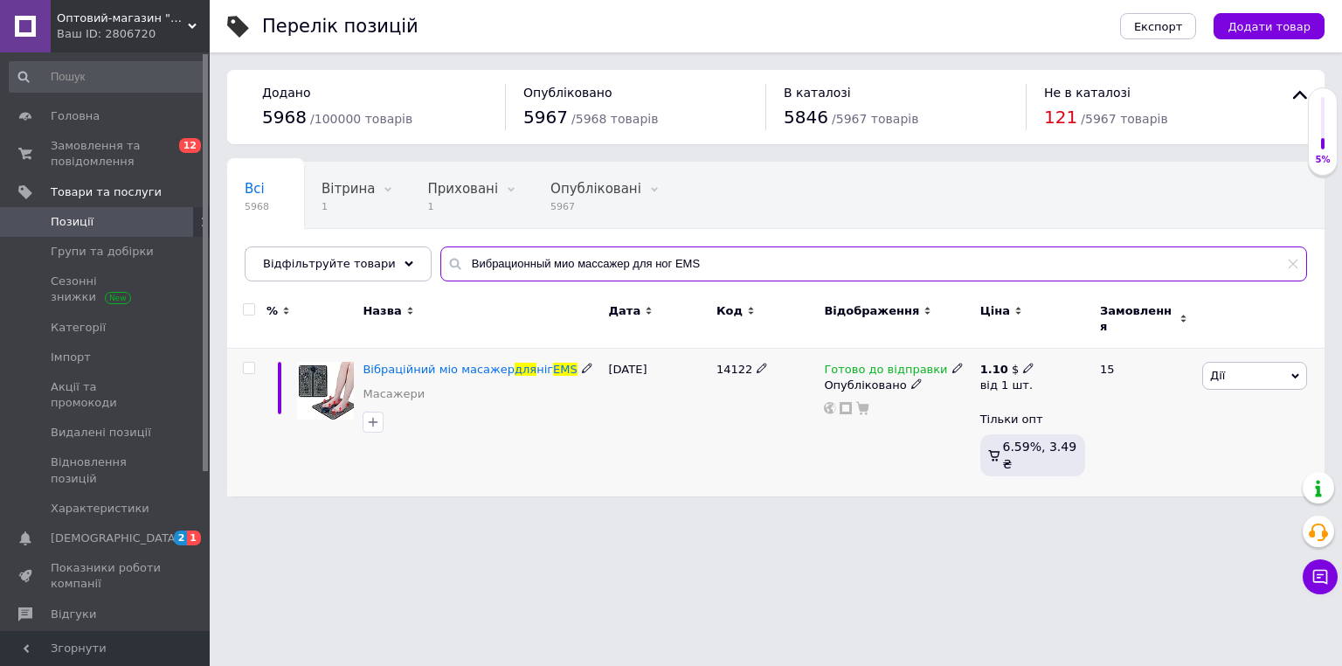
type input "Вибрационный мио массажер для ног EMS"
drag, startPoint x: 1019, startPoint y: 352, endPoint x: 1033, endPoint y: 348, distance: 13.8
click at [1023, 362] on span at bounding box center [1028, 368] width 10 height 12
click at [1109, 321] on input "1.1" at bounding box center [1137, 331] width 168 height 35
type input "1.4"
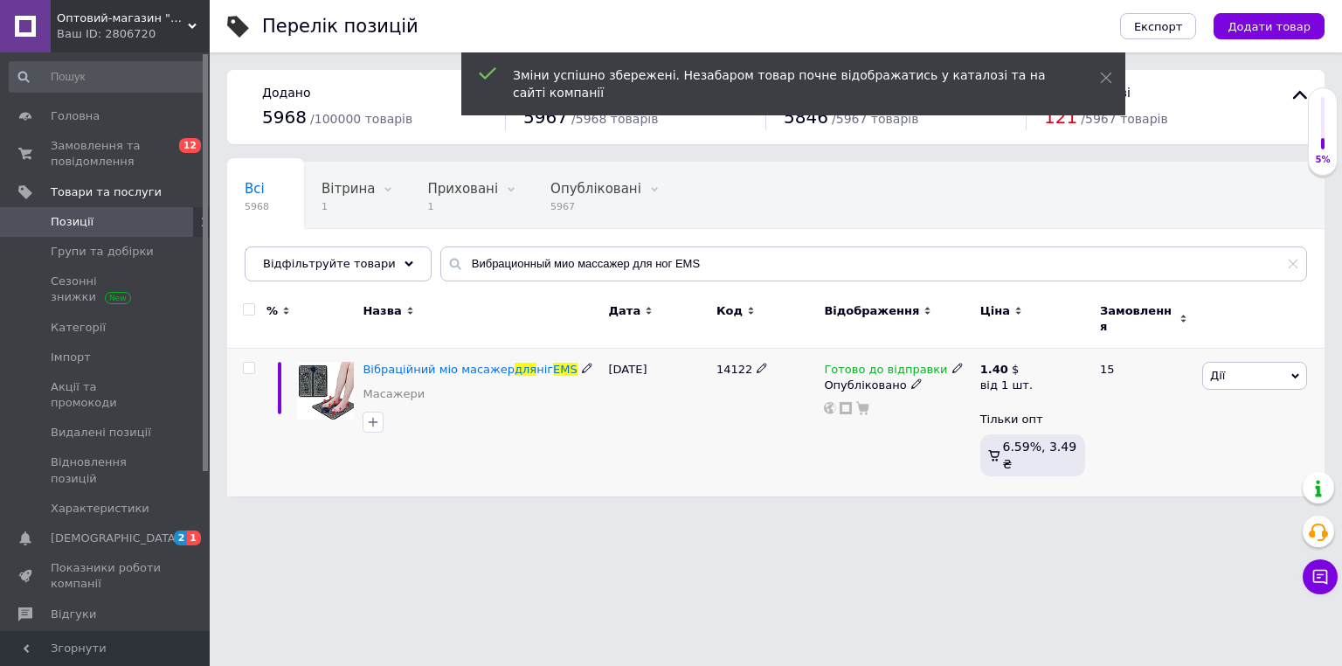
click at [734, 514] on html "Оптовий-магазин "Юг-Опт" Ваш ID: 2806720 Сайт Оптовий-магазин "Юг-Опт" Кабінет …" at bounding box center [671, 257] width 1342 height 514
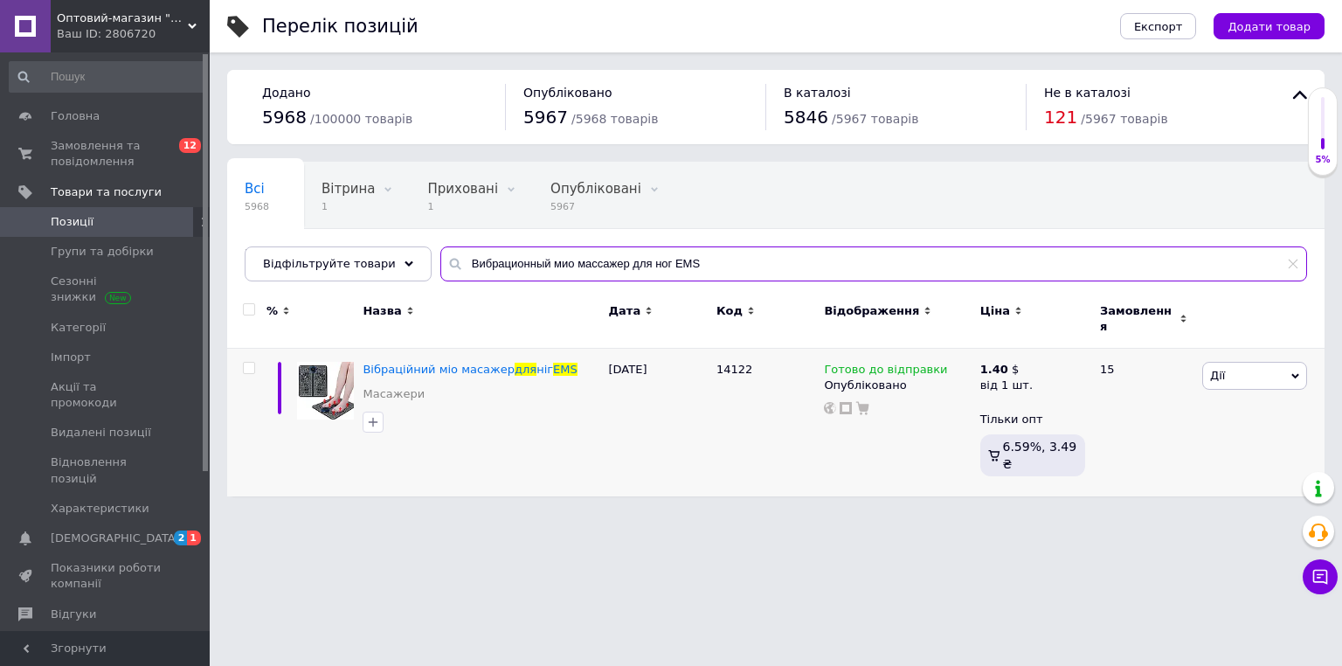
click at [509, 257] on input "Вибрационный мио массажер для ног EMS" at bounding box center [873, 263] width 867 height 35
paste input "ккумуляторный фонарь с боковым светом HB-1678"
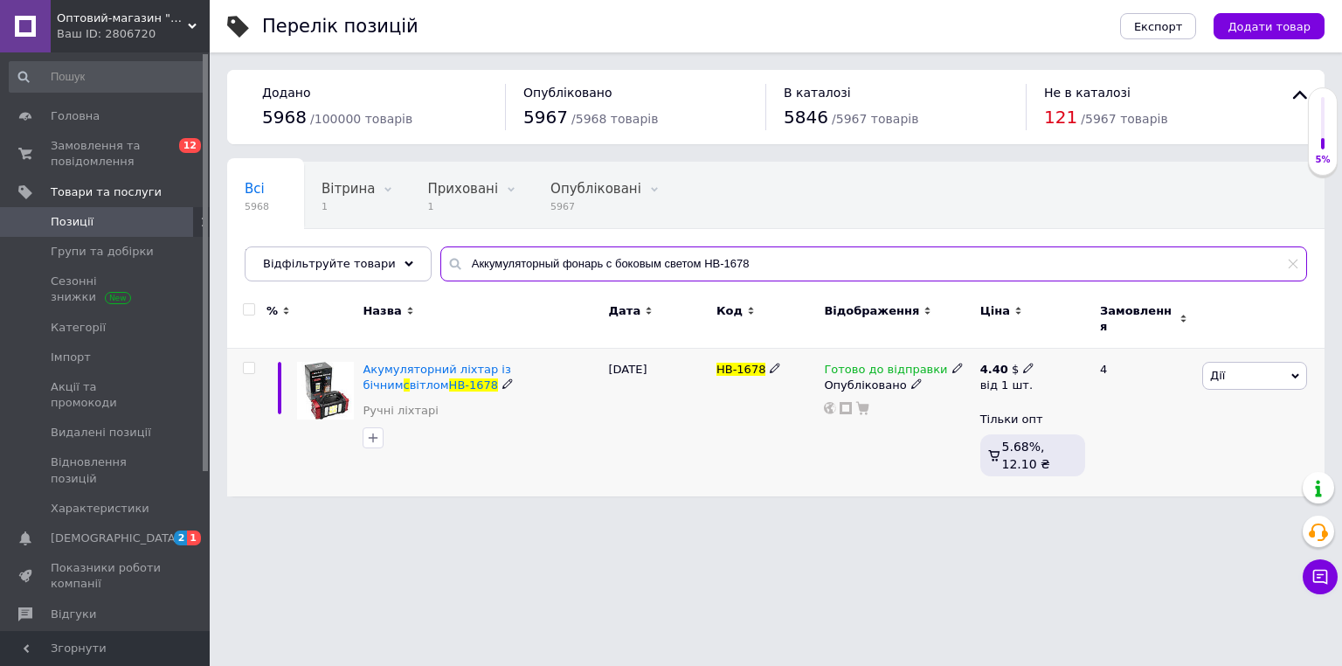
type input "Аккумуляторный фонарь с боковым светом HB-1678"
click at [1023, 363] on icon at bounding box center [1028, 368] width 10 height 10
click at [1108, 318] on input "4.4" at bounding box center [1137, 331] width 168 height 35
type input "5.5"
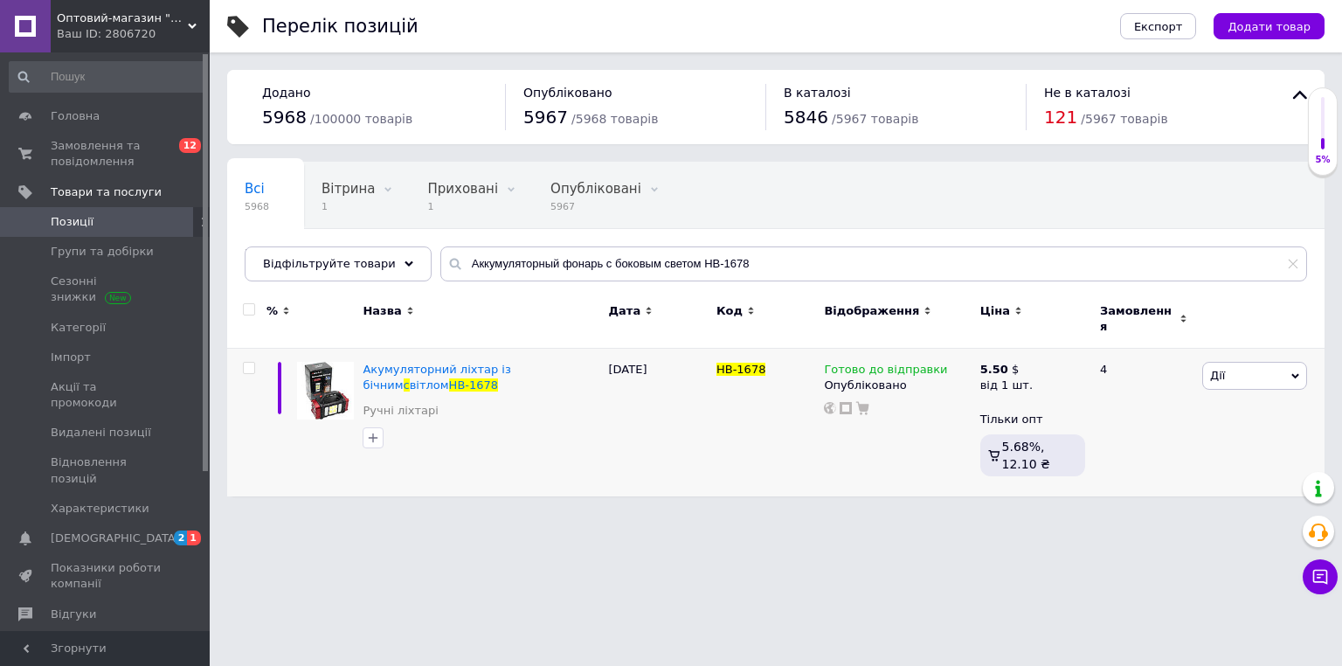
click at [750, 496] on div "Перелік позицій Експорт Додати товар Додано 5968 / 100000 товарів Опубліковано …" at bounding box center [776, 257] width 1132 height 514
click at [364, 257] on span "Відфільтруйте товари" at bounding box center [329, 263] width 133 height 13
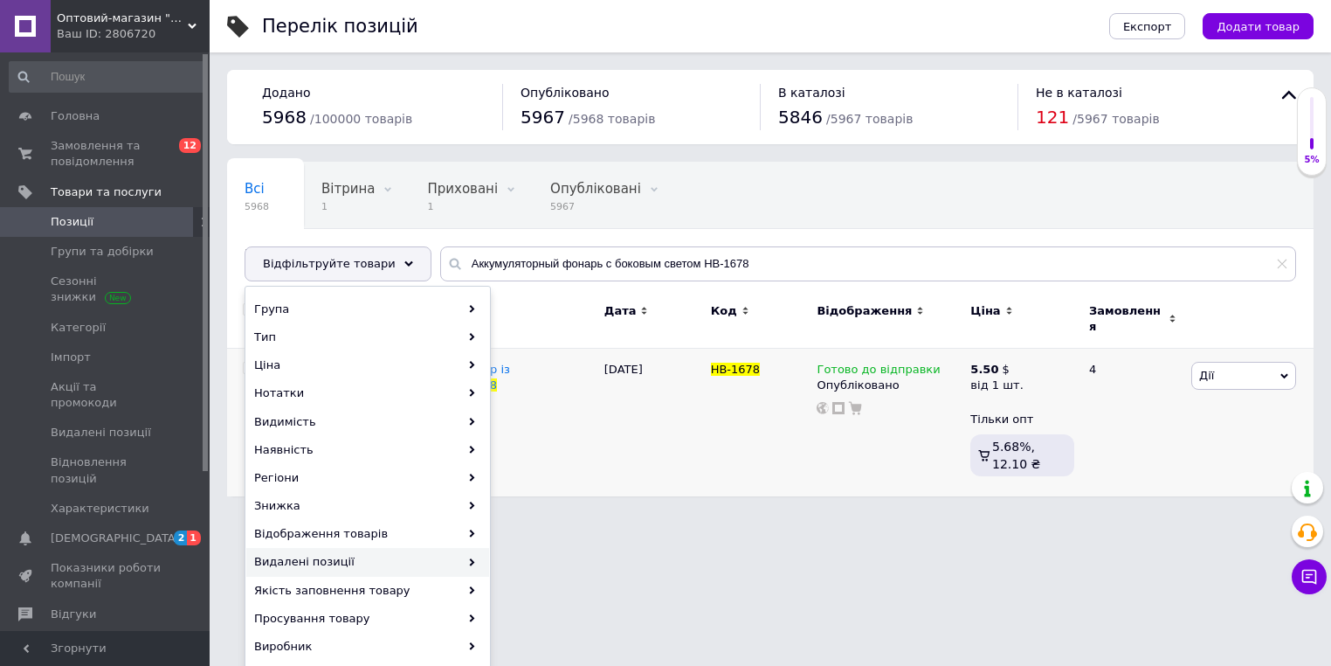
click at [435, 569] on div "Видалені позиції" at bounding box center [367, 562] width 243 height 28
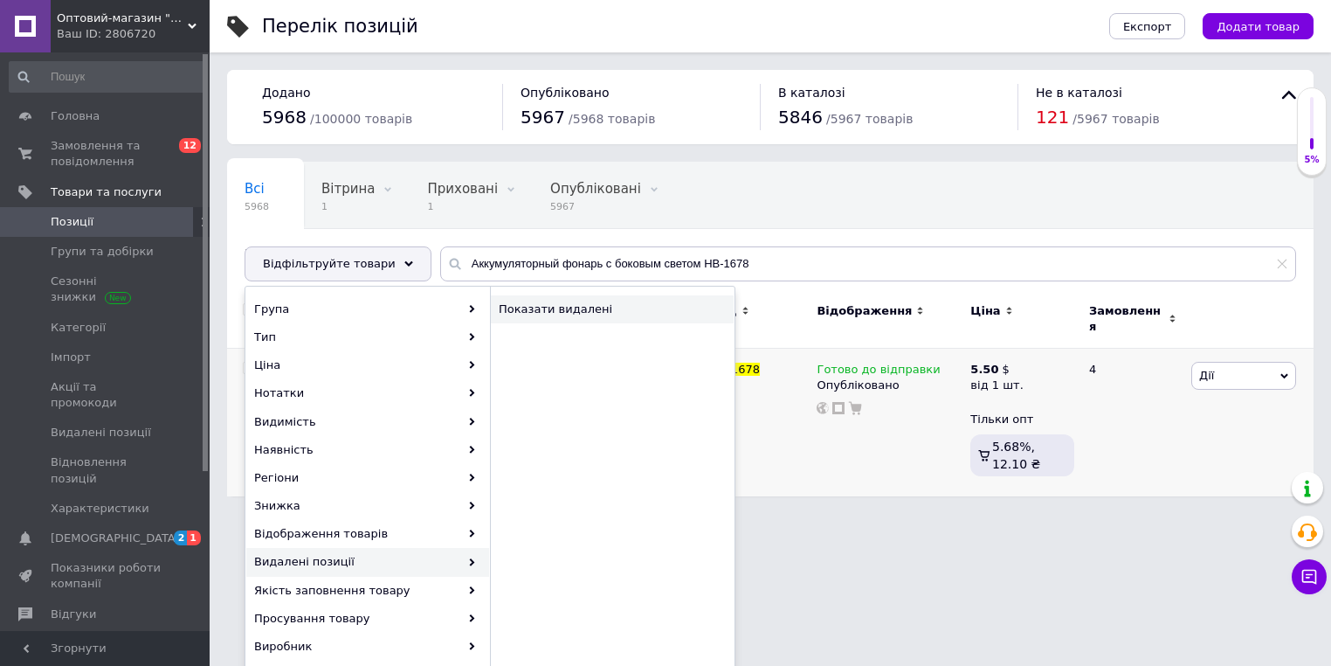
click at [611, 302] on span "Показати видалені" at bounding box center [602, 309] width 207 height 16
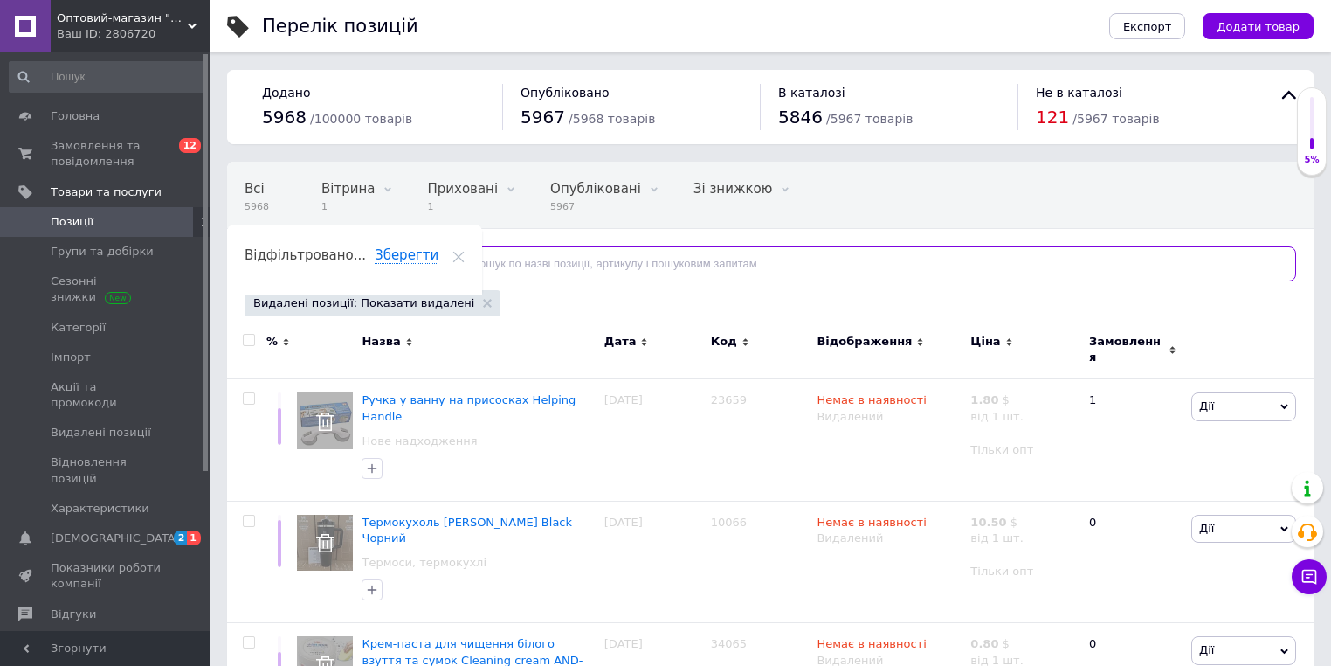
click at [514, 262] on input "text" at bounding box center [868, 263] width 856 height 35
paste input "34422"
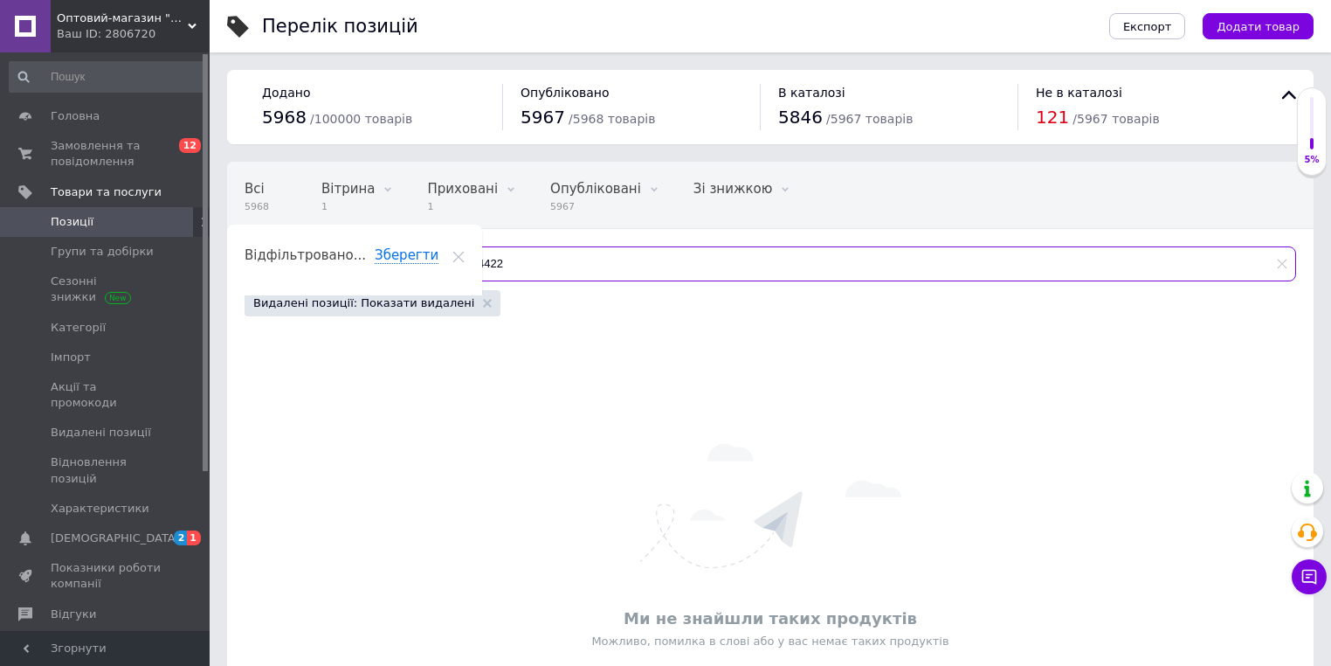
click at [486, 267] on input "34422" at bounding box center [868, 263] width 856 height 35
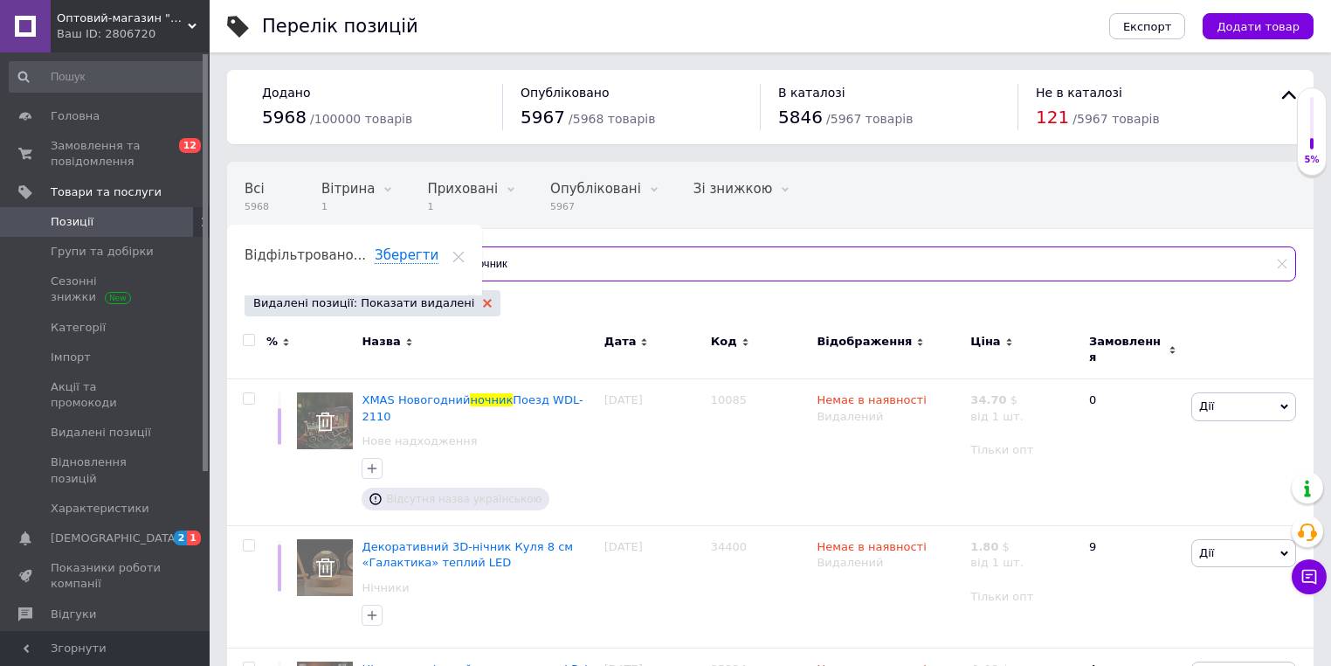
type input "ночник"
click at [483, 299] on icon at bounding box center [487, 303] width 9 height 9
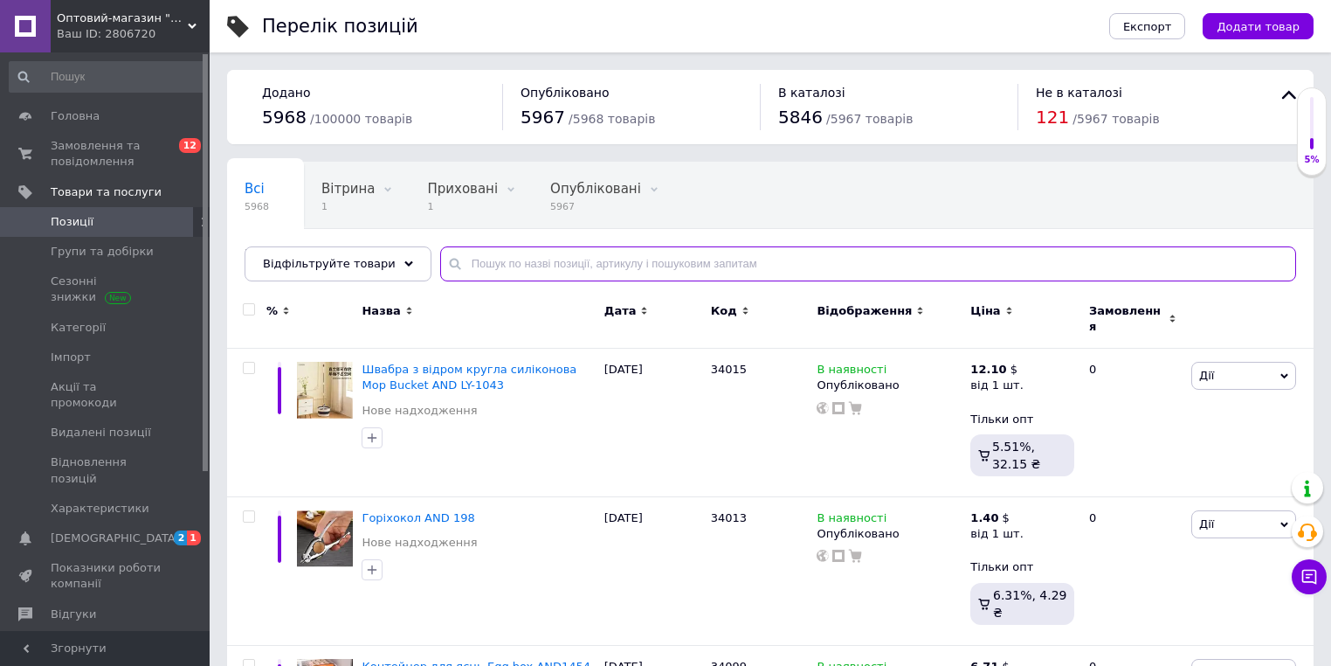
click at [612, 264] on input "text" at bounding box center [868, 263] width 856 height 35
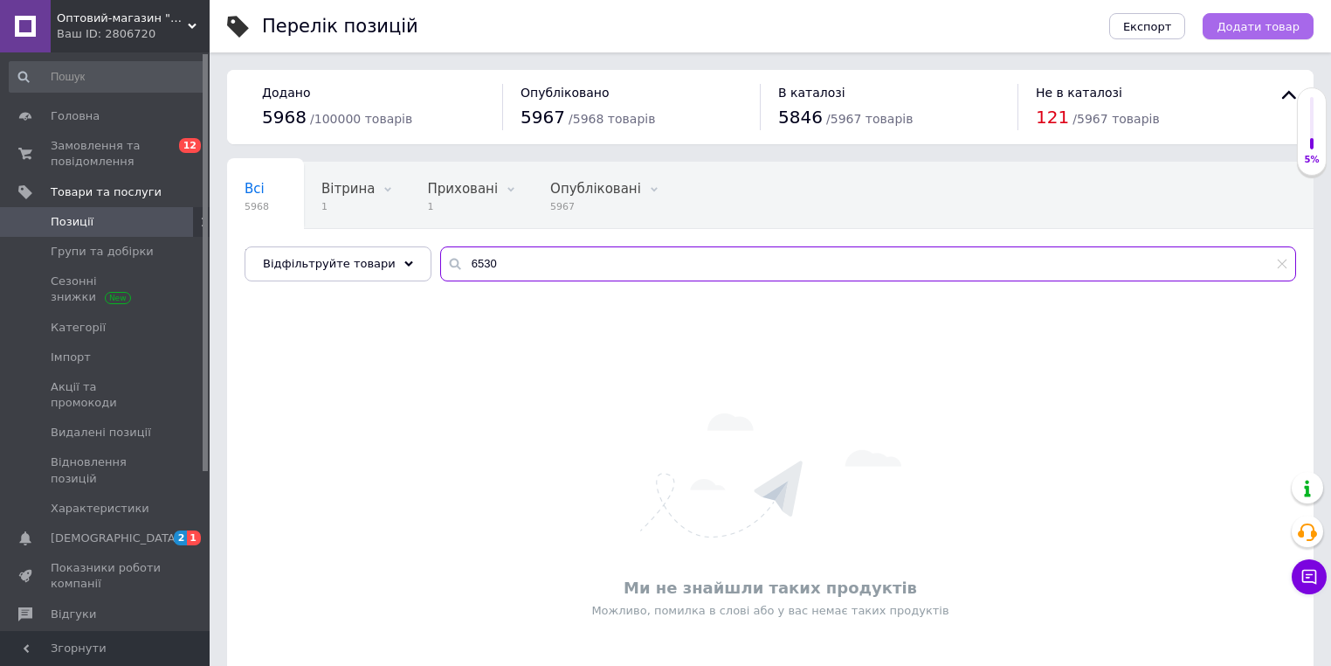
type input "6530"
click at [1254, 17] on button "Додати товар" at bounding box center [1258, 26] width 111 height 26
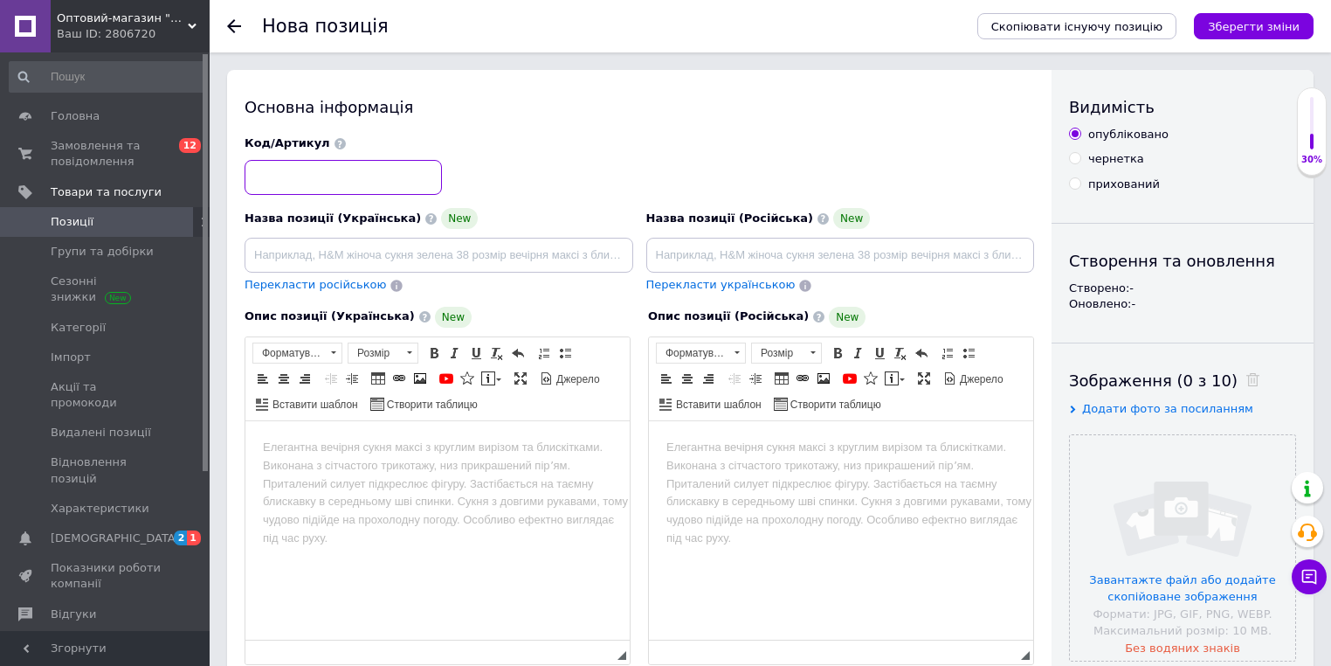
click at [383, 188] on input at bounding box center [343, 177] width 197 height 35
click at [384, 187] on input "6530" at bounding box center [343, 177] width 197 height 35
type input "6530"
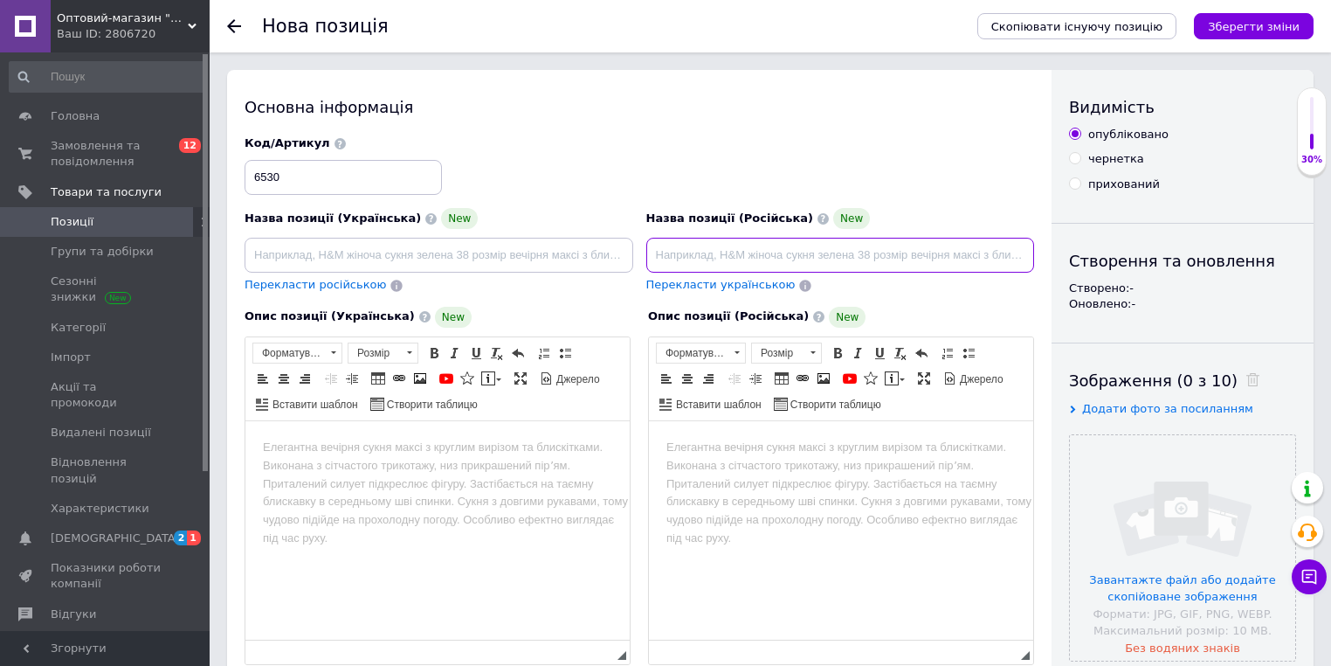
click at [681, 265] on input at bounding box center [840, 255] width 389 height 35
paste input "Внешний аккумулятор Power Bank 70000 мАг 7Вт Solar"
type input "Внешний аккумулятор Power Bank 70000 мАг 7Вт Solar"
drag, startPoint x: 720, startPoint y: 428, endPoint x: 1369, endPoint y: 828, distance: 762.5
click at [720, 428] on html at bounding box center [841, 446] width 384 height 53
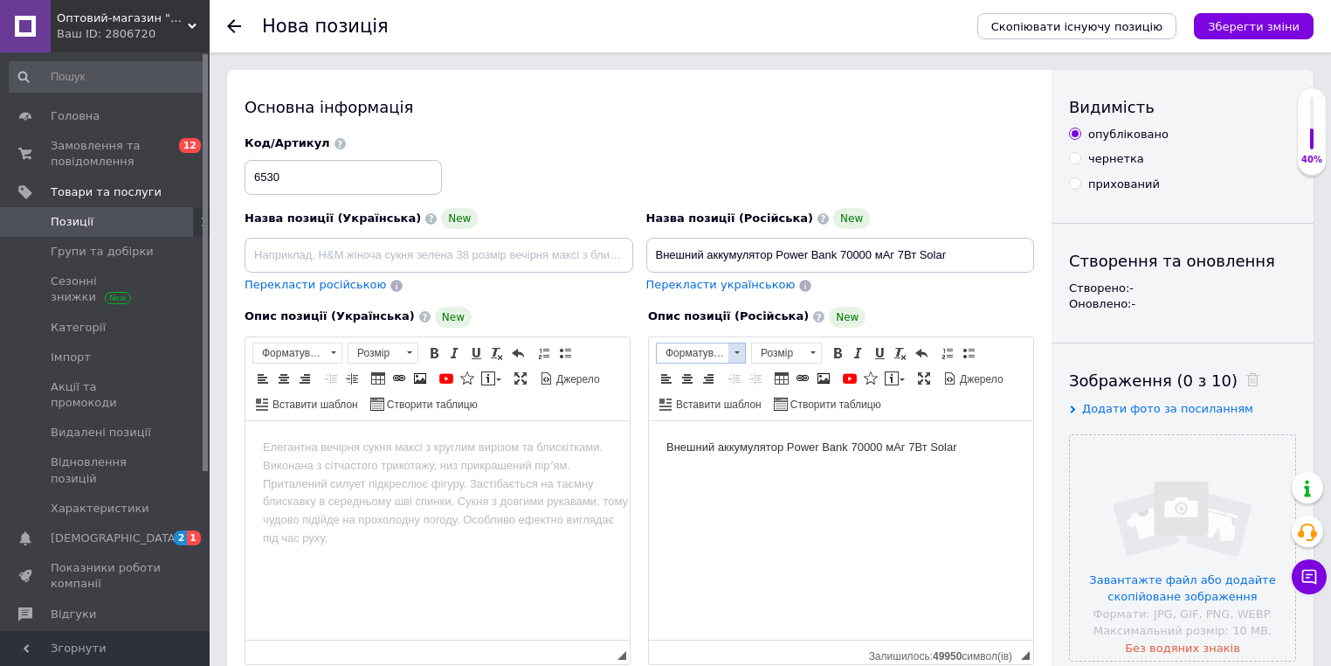
click at [735, 344] on span at bounding box center [737, 352] width 17 height 19
click at [697, 405] on h2 "Заголовок 2" at bounding box center [721, 400] width 123 height 19
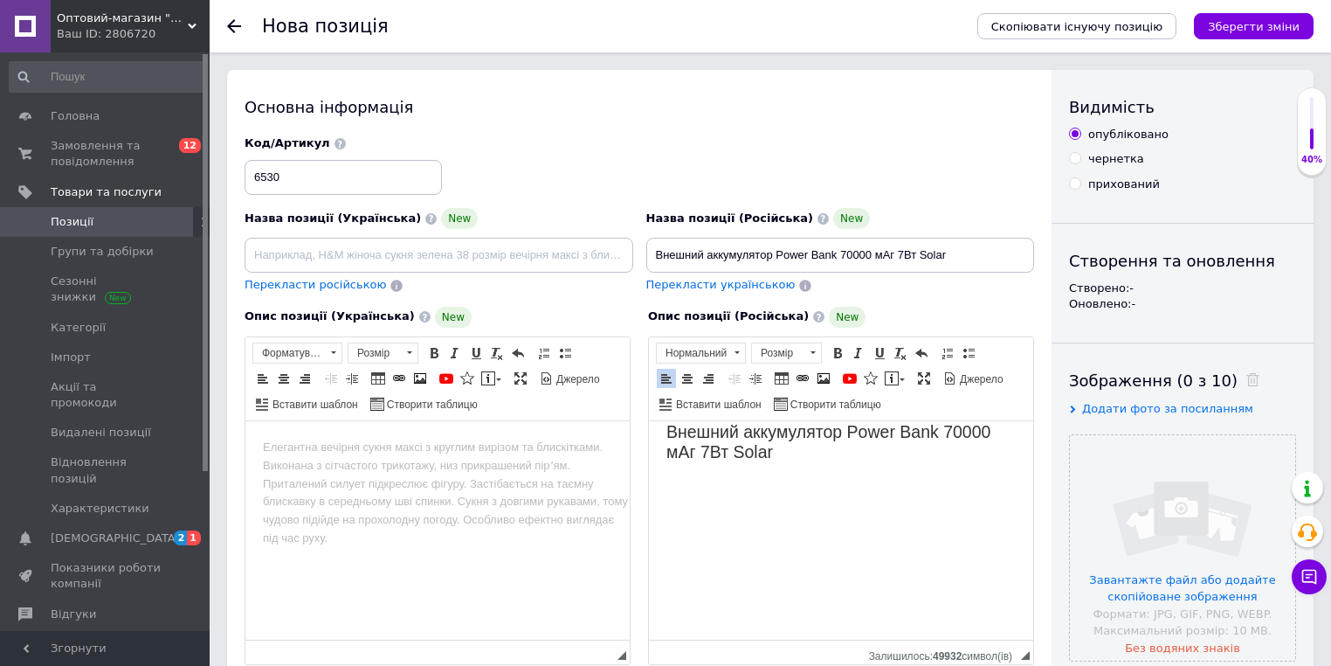
click at [627, 114] on div "Основна інформація" at bounding box center [640, 107] width 790 height 22
click at [1129, 500] on input "file" at bounding box center [1182, 547] width 225 height 225
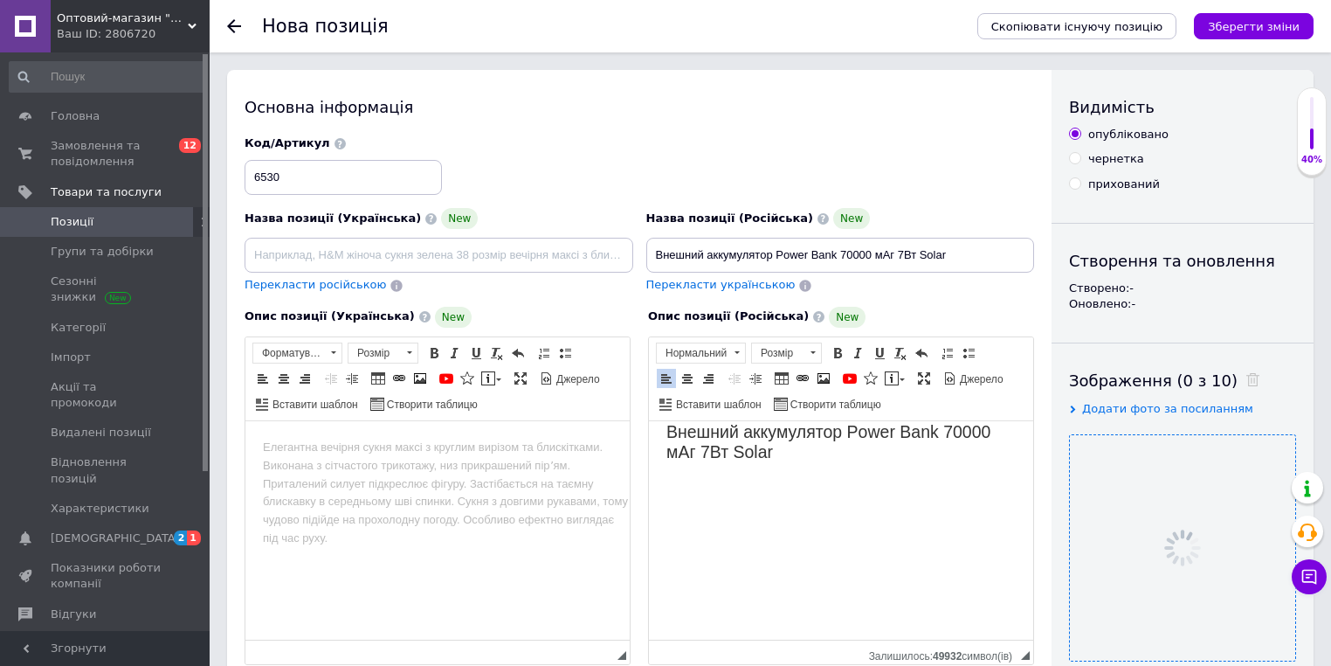
click at [586, 180] on div "Код/Артикул 6530" at bounding box center [639, 165] width 803 height 73
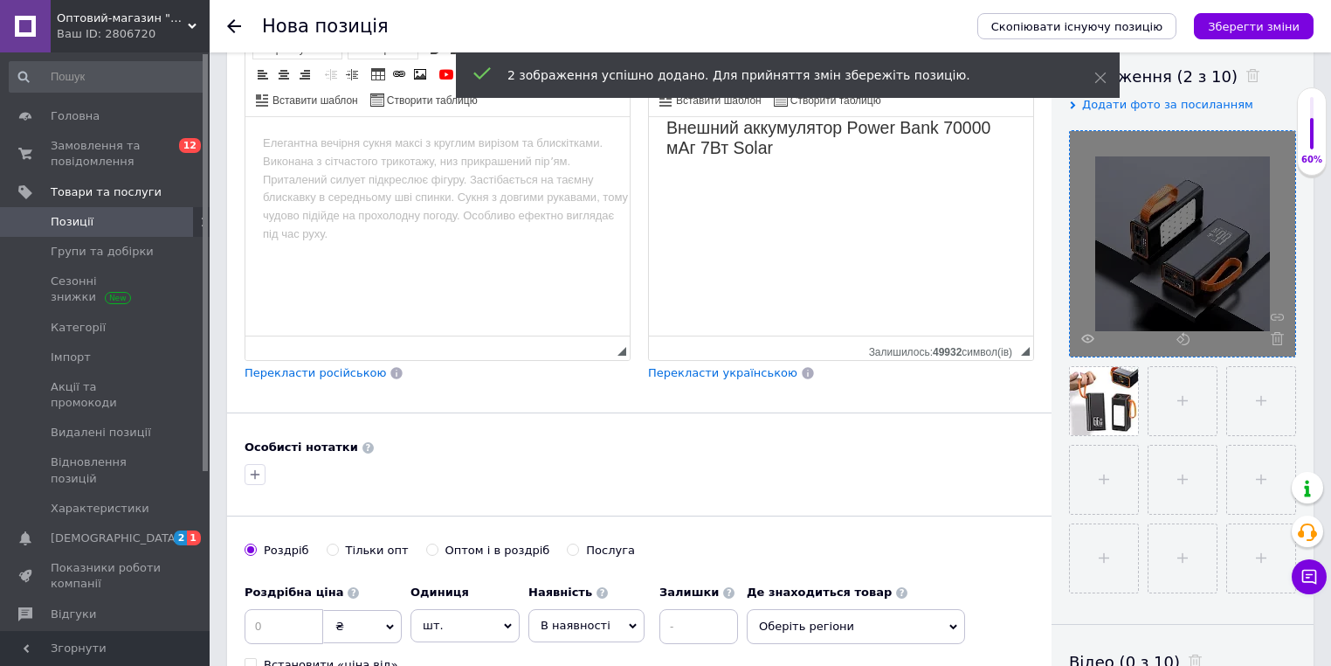
scroll to position [349, 0]
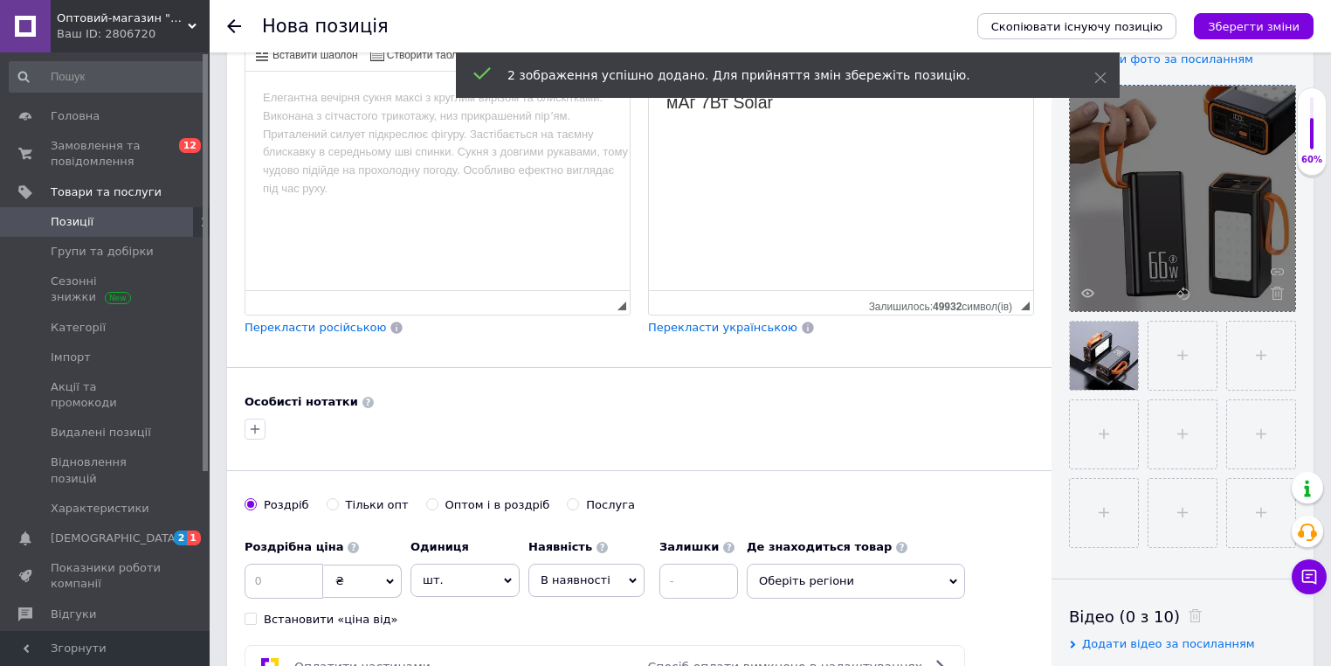
drag, startPoint x: 884, startPoint y: 419, endPoint x: 861, endPoint y: 416, distance: 23.0
click at [882, 419] on div at bounding box center [639, 429] width 797 height 28
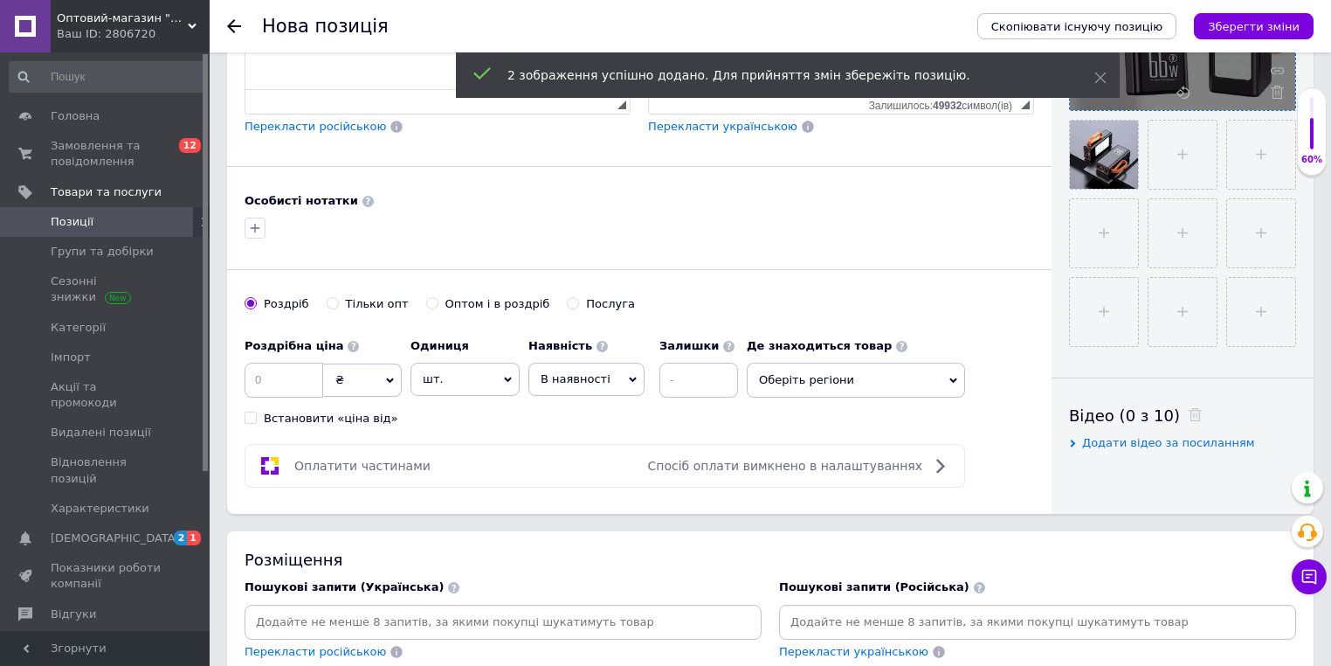
scroll to position [559, 0]
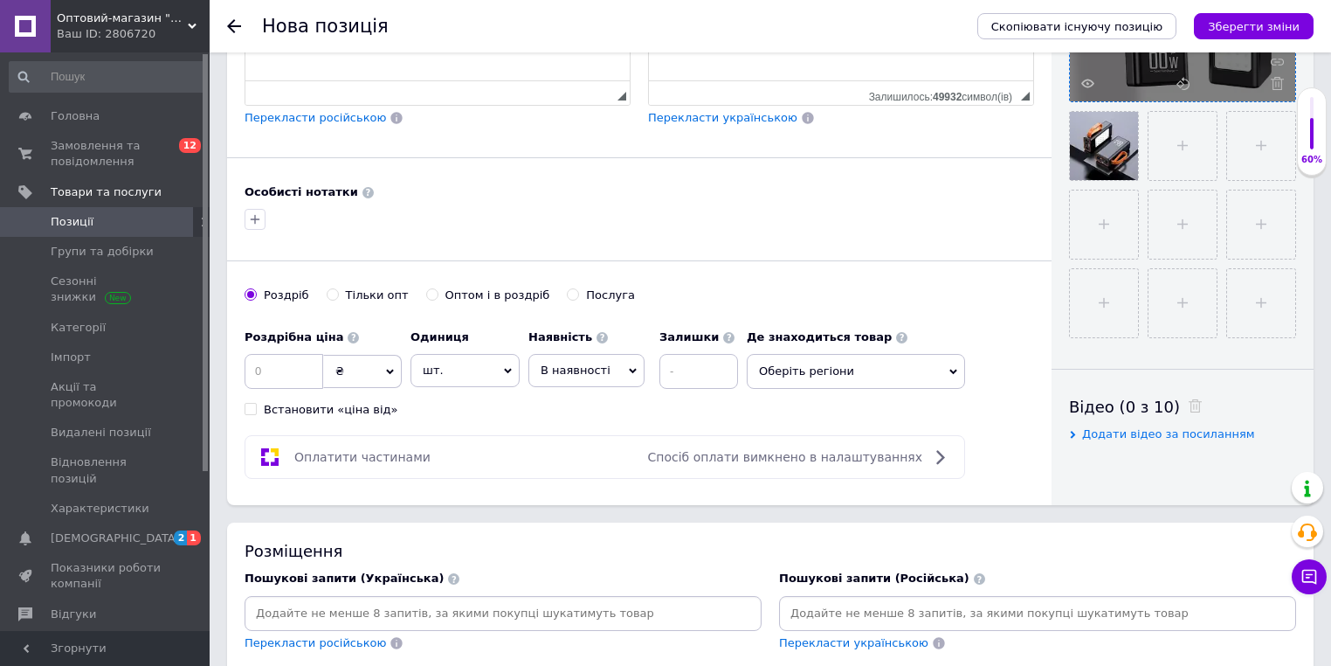
click at [349, 288] on div "Тільки опт" at bounding box center [377, 295] width 63 height 16
click at [338, 288] on input "Тільки опт" at bounding box center [332, 293] width 11 height 11
radio input "true"
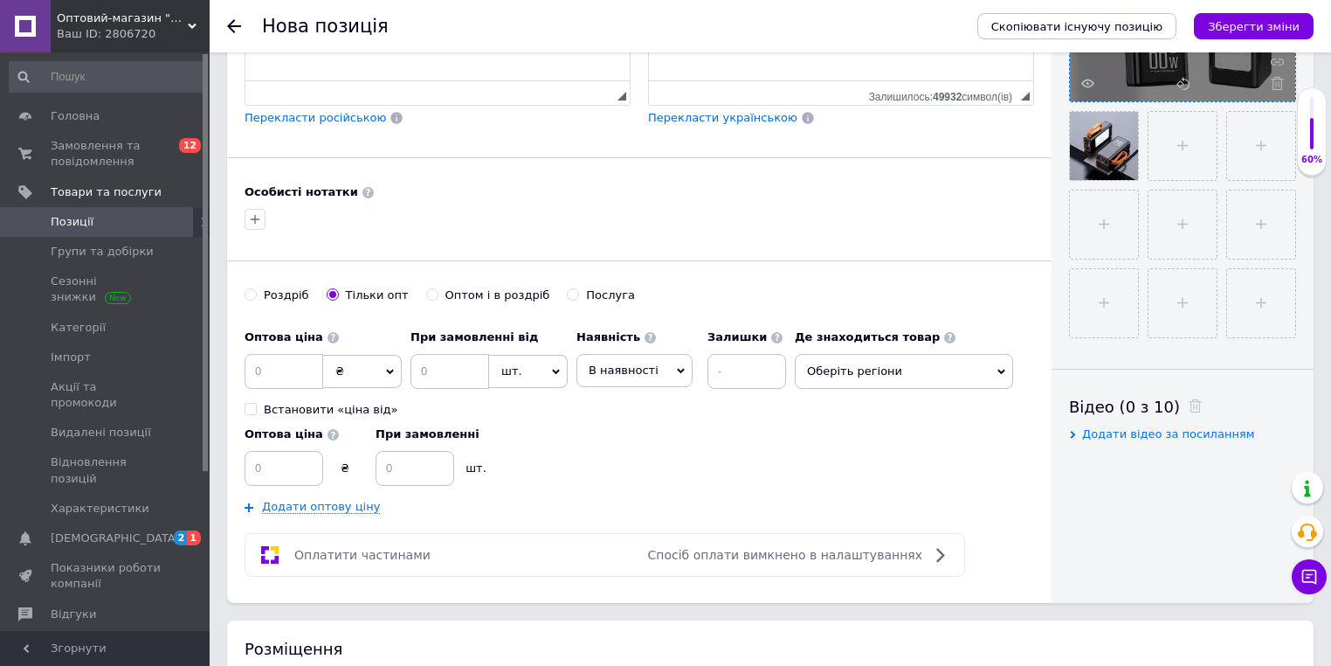
click at [349, 365] on span "₴" at bounding box center [362, 371] width 79 height 33
click at [353, 404] on li "$" at bounding box center [362, 407] width 77 height 24
click at [424, 366] on input at bounding box center [450, 371] width 79 height 35
type input "1"
click at [303, 360] on input at bounding box center [284, 371] width 79 height 35
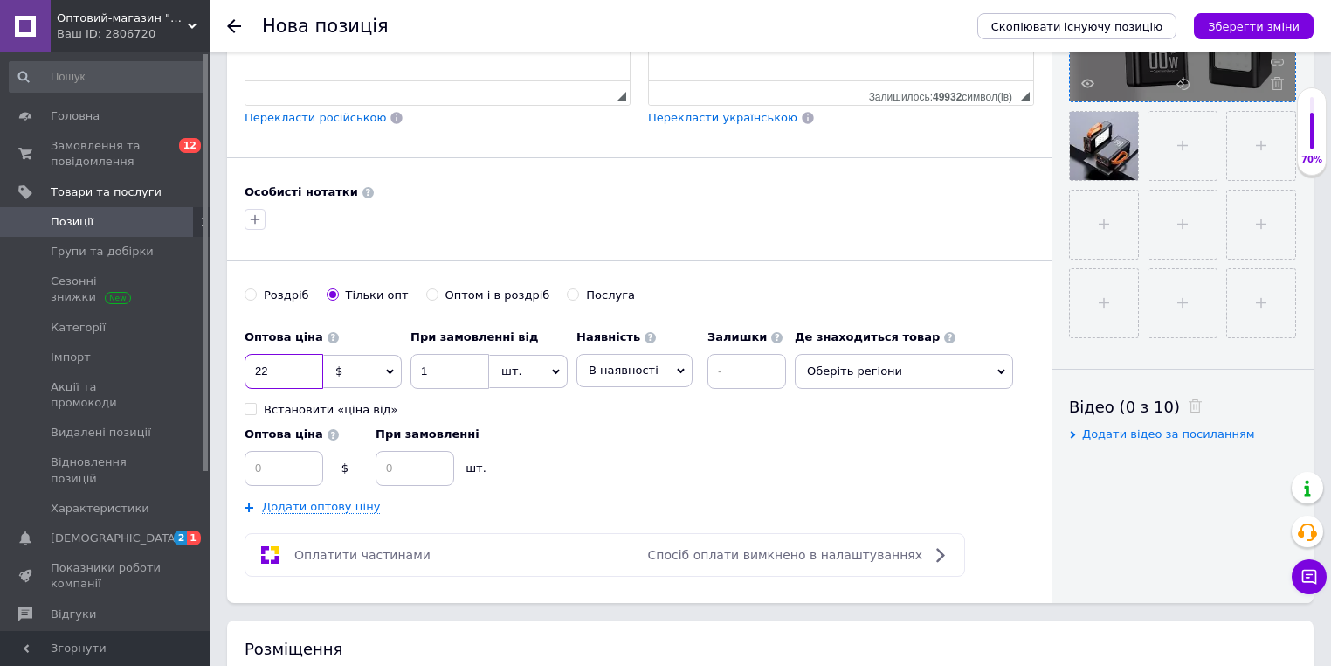
type input "22"
click at [713, 418] on div "Оптова ціна $ При замовленні шт." at bounding box center [520, 452] width 550 height 68
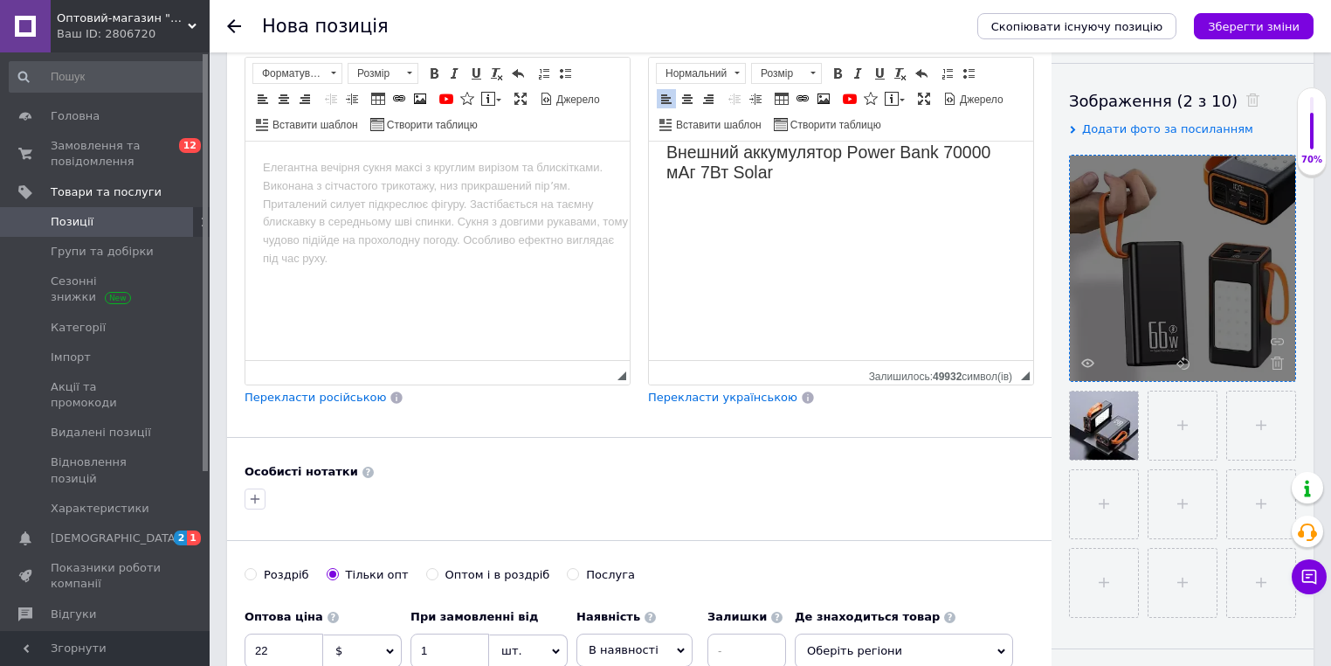
scroll to position [0, 0]
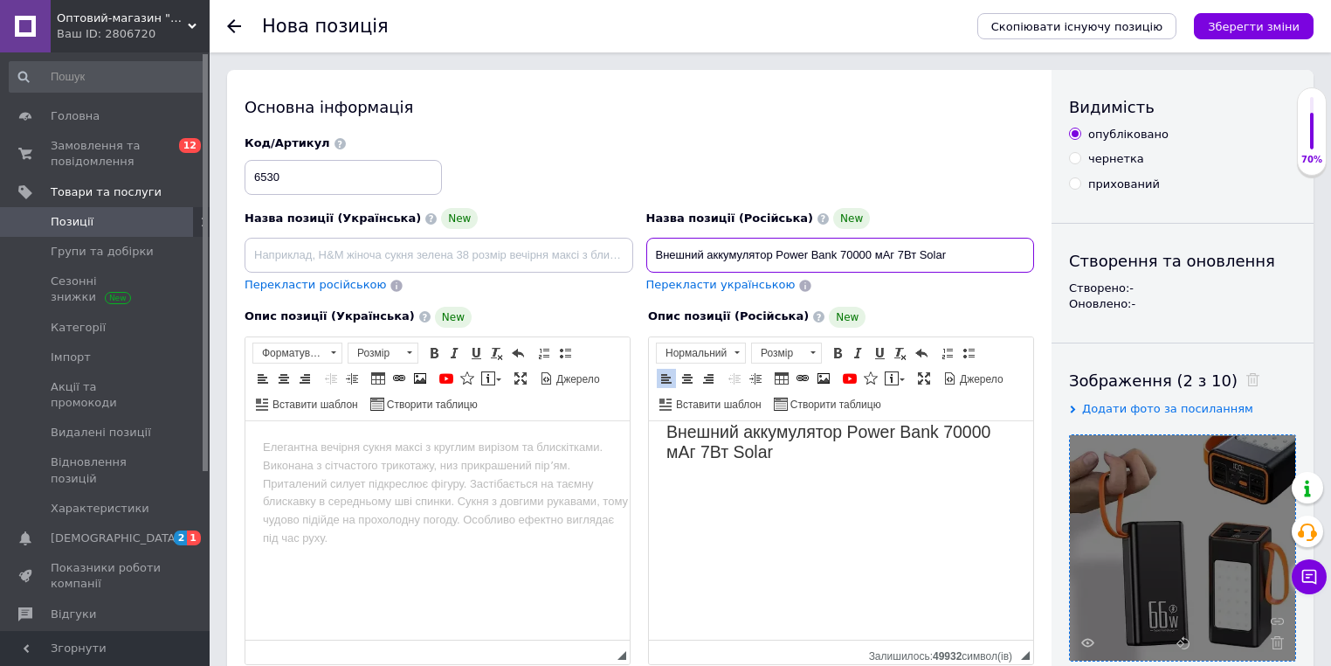
drag, startPoint x: 836, startPoint y: 256, endPoint x: 625, endPoint y: 255, distance: 211.4
click at [625, 255] on div "Назва позиції (Українська) New Перекласти російською Код/Артикул 6530 Назва поз…" at bounding box center [639, 214] width 803 height 171
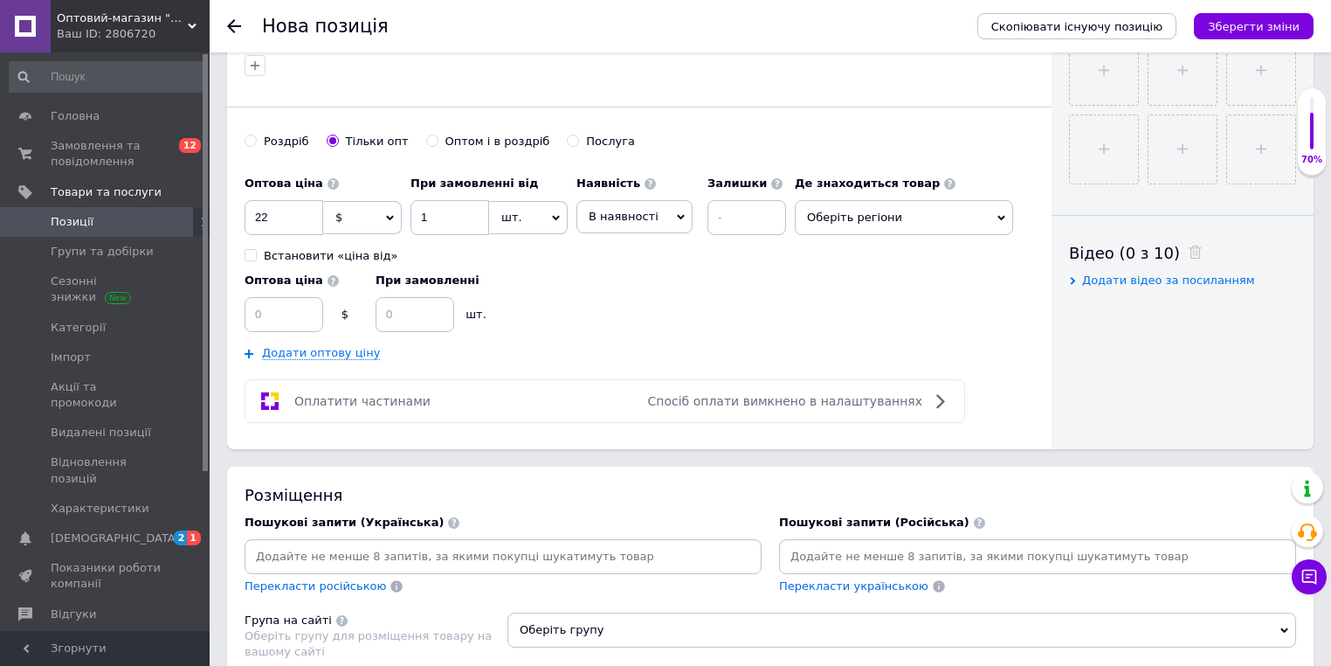
scroll to position [909, 0]
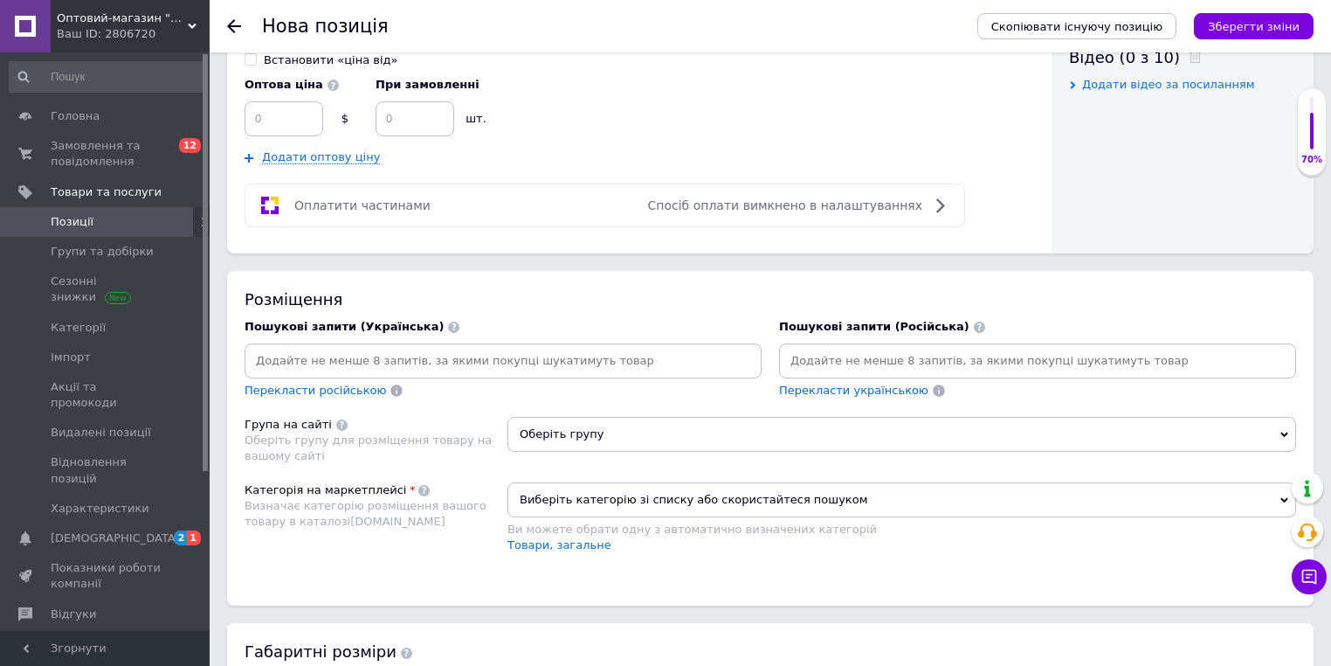
click at [831, 353] on input at bounding box center [1038, 361] width 510 height 26
paste input "Внешний аккумулятор Power Bank"
type input "Внешний аккумулятор Power Bank"
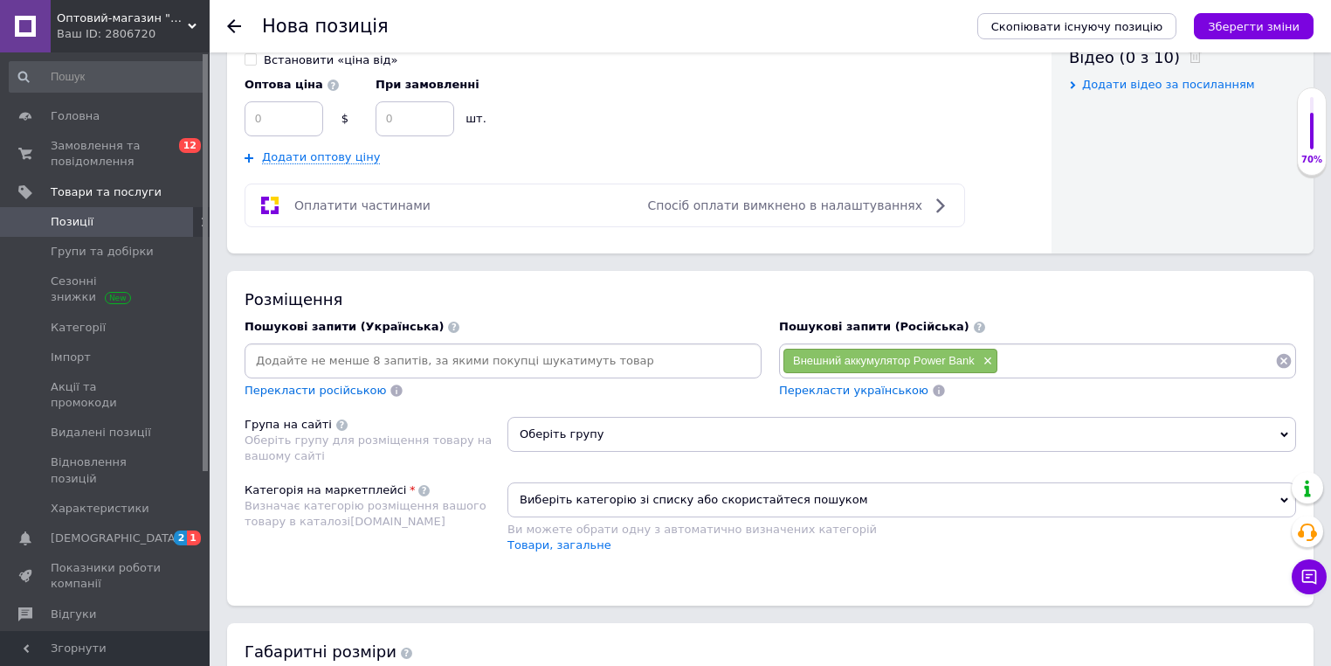
paste input "Внешний аккумулятор Power Bank"
type input "Внешний аккумулятор"
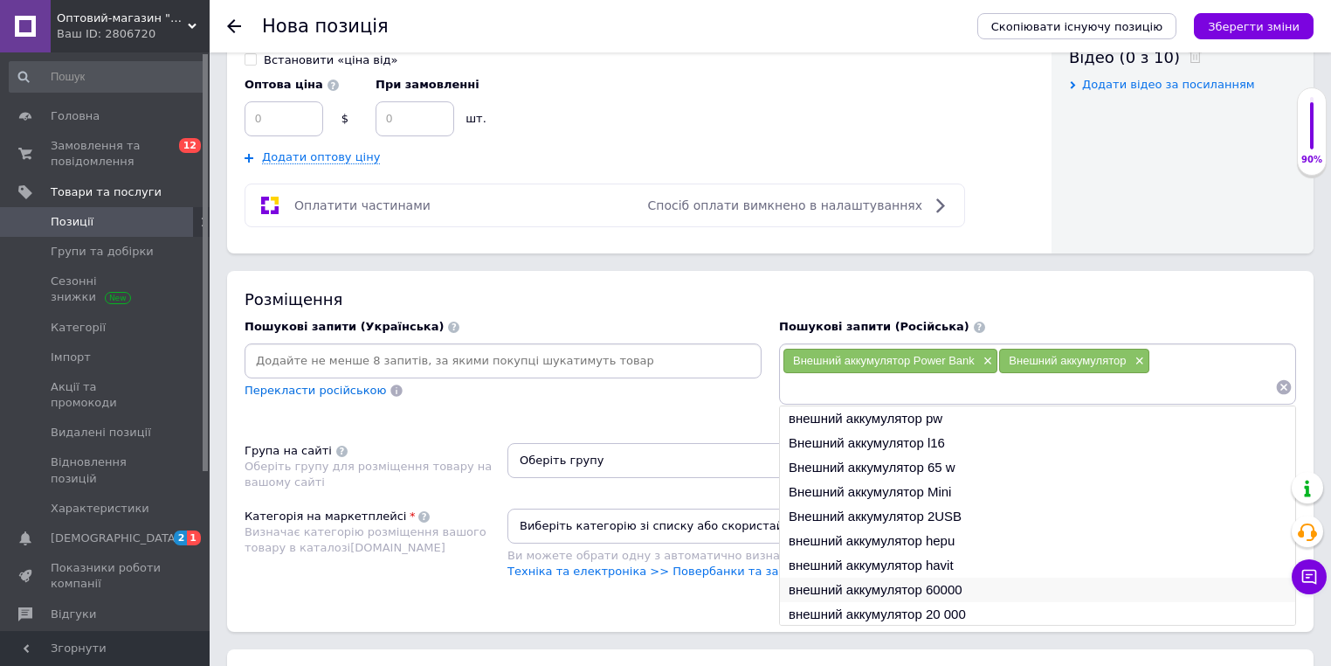
click at [872, 580] on li "внешний аккумулятор 60000" at bounding box center [1037, 589] width 515 height 24
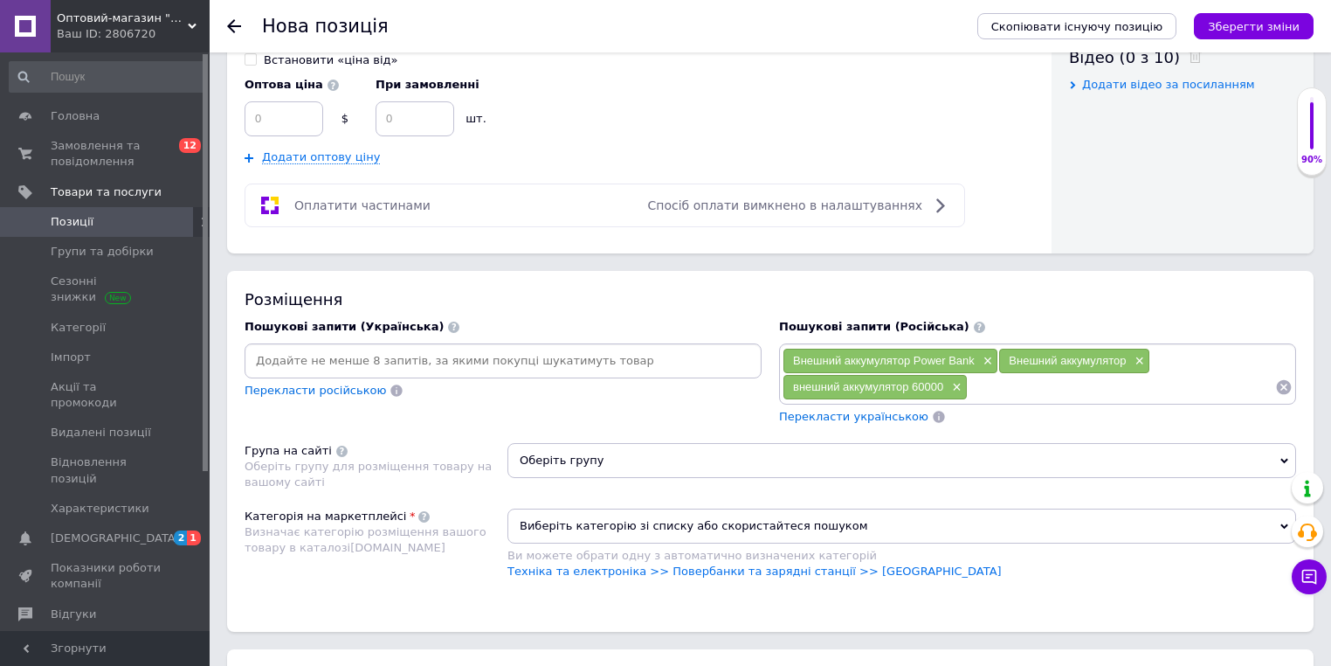
click at [988, 383] on input at bounding box center [1122, 387] width 308 height 26
paste input "Внешний аккумулятор Power Bank"
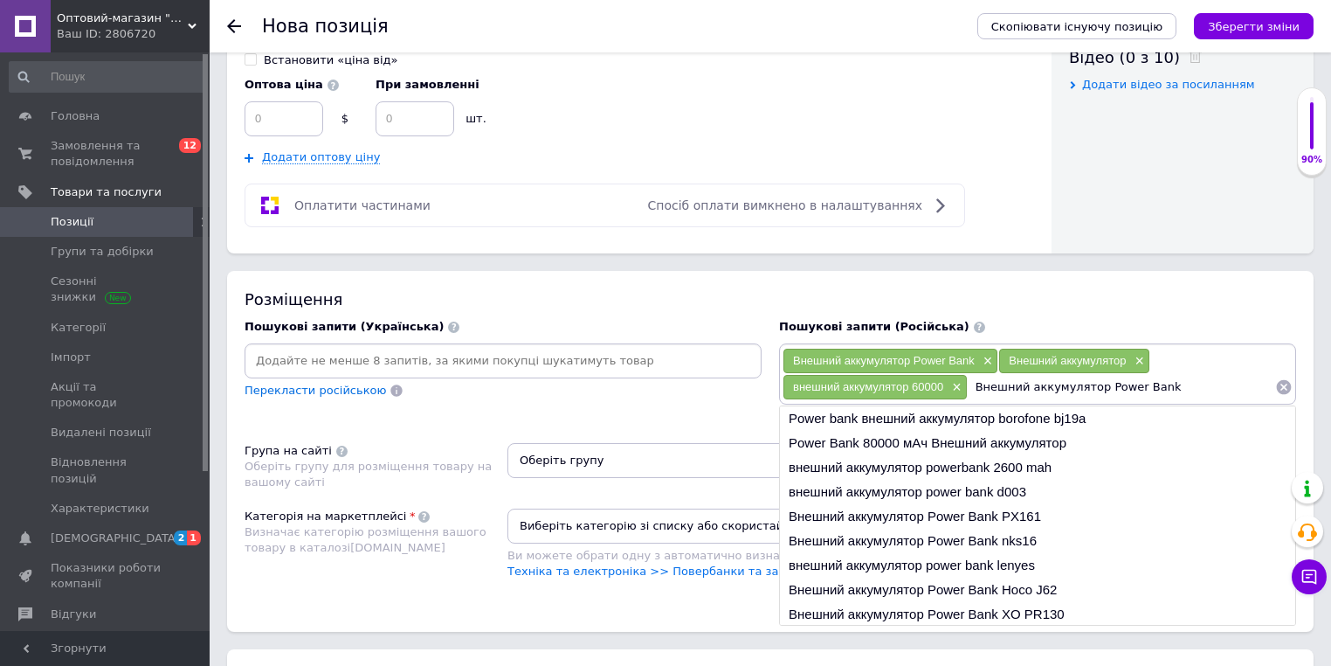
click at [1087, 384] on input "Внешний аккумулятор Power Bank" at bounding box center [1122, 387] width 308 height 26
drag, startPoint x: 1090, startPoint y: 383, endPoint x: 867, endPoint y: 380, distance: 223.7
click at [865, 377] on div "Внешний аккумулятор Power Bank × Внешний аккумулятор × внешний аккумулятор 6000…" at bounding box center [1038, 374] width 510 height 52
type input "Power Bank"
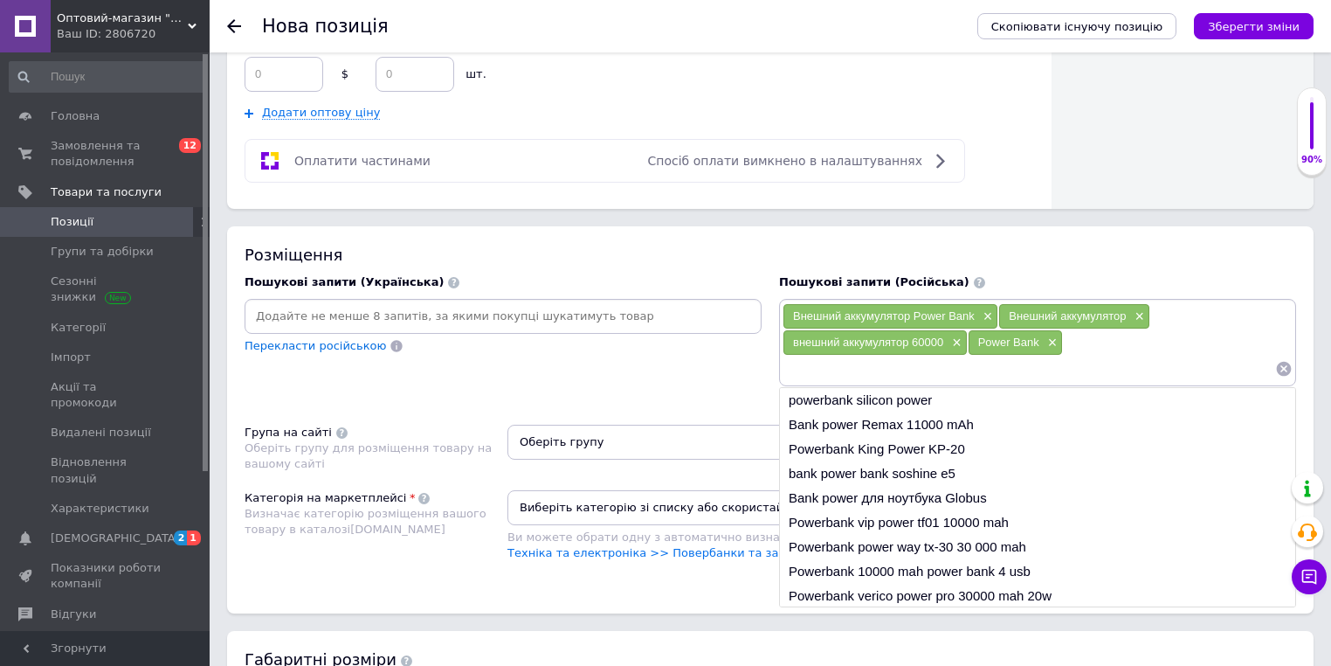
scroll to position [978, 0]
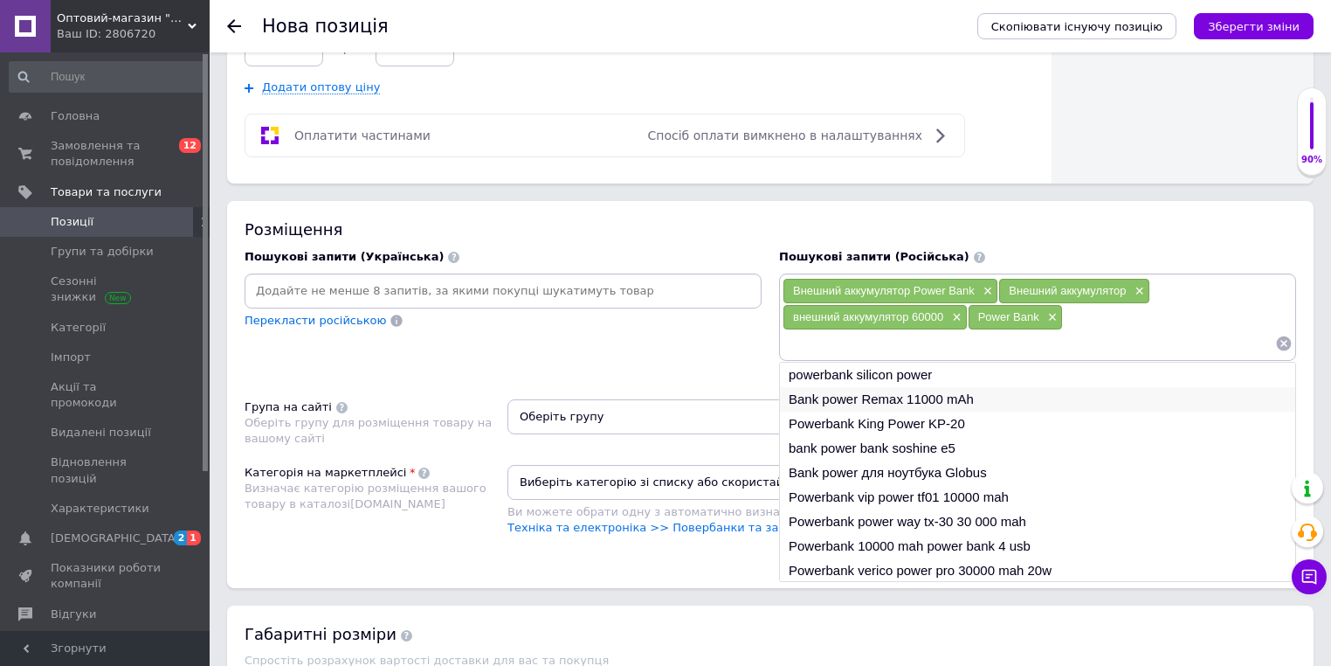
click at [896, 391] on li "Bank power Remax 11000 mAh" at bounding box center [1037, 399] width 515 height 24
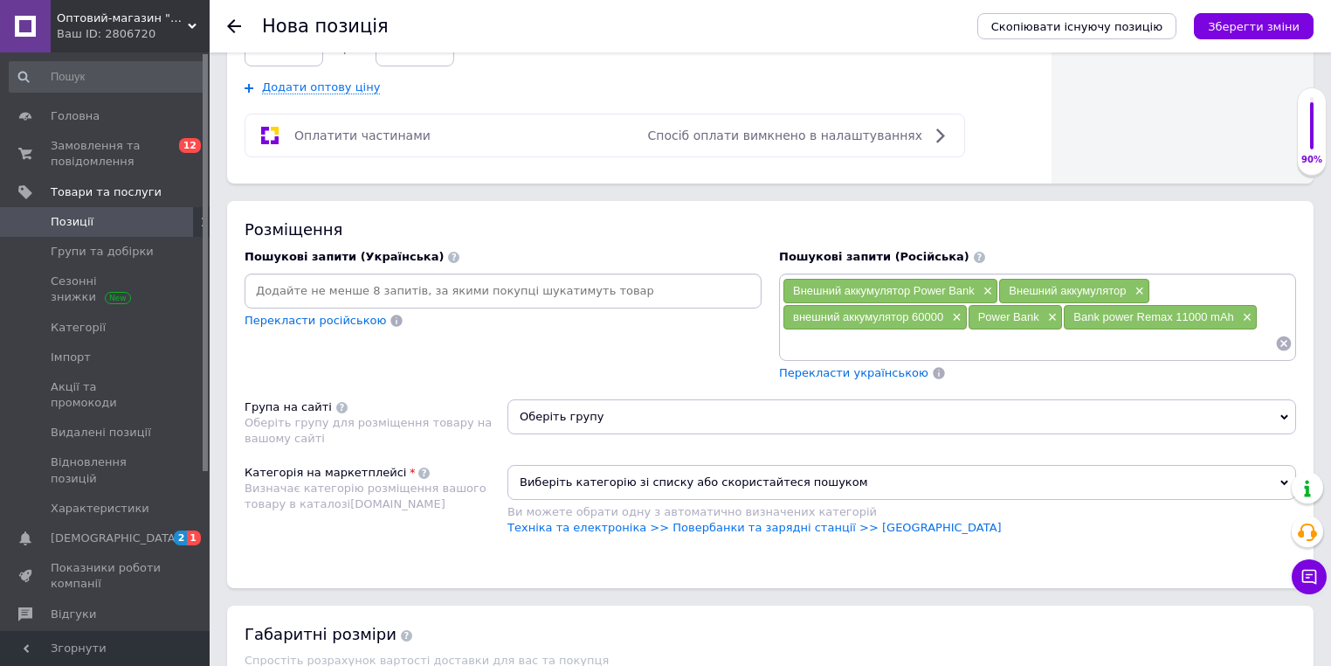
drag, startPoint x: 785, startPoint y: 414, endPoint x: 409, endPoint y: 349, distance: 382.2
click at [784, 414] on span "Оберіть групу" at bounding box center [902, 416] width 789 height 35
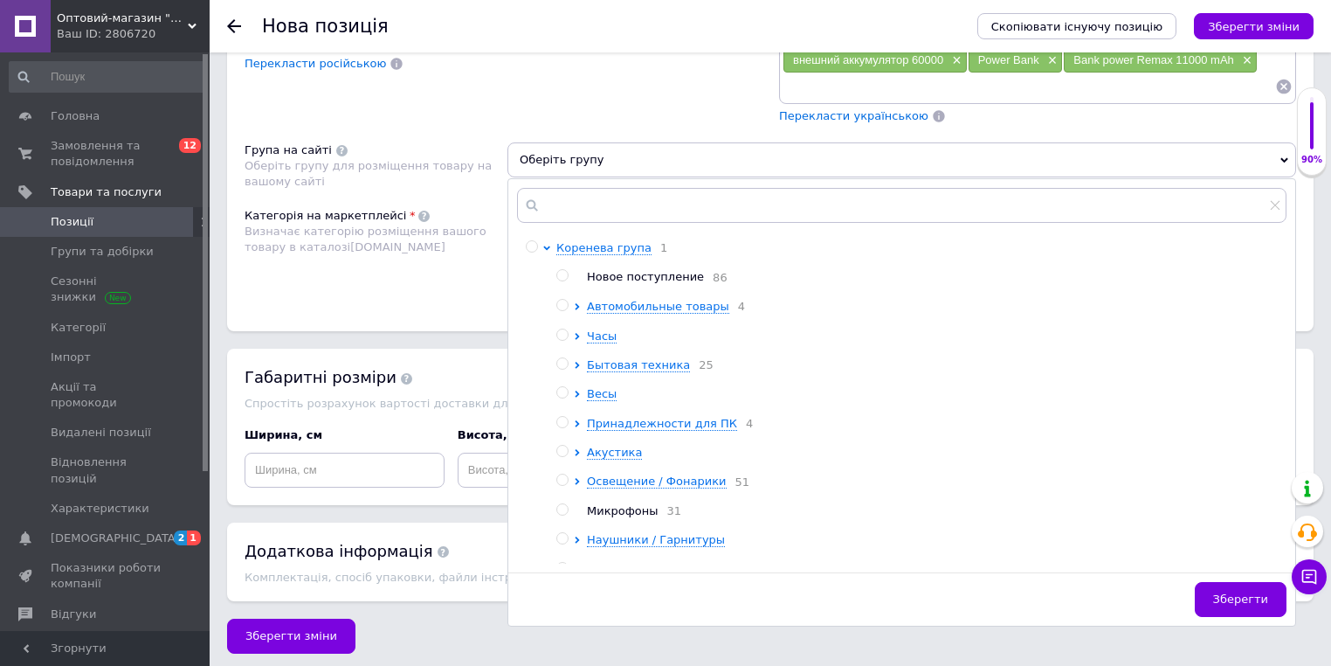
scroll to position [1237, 0]
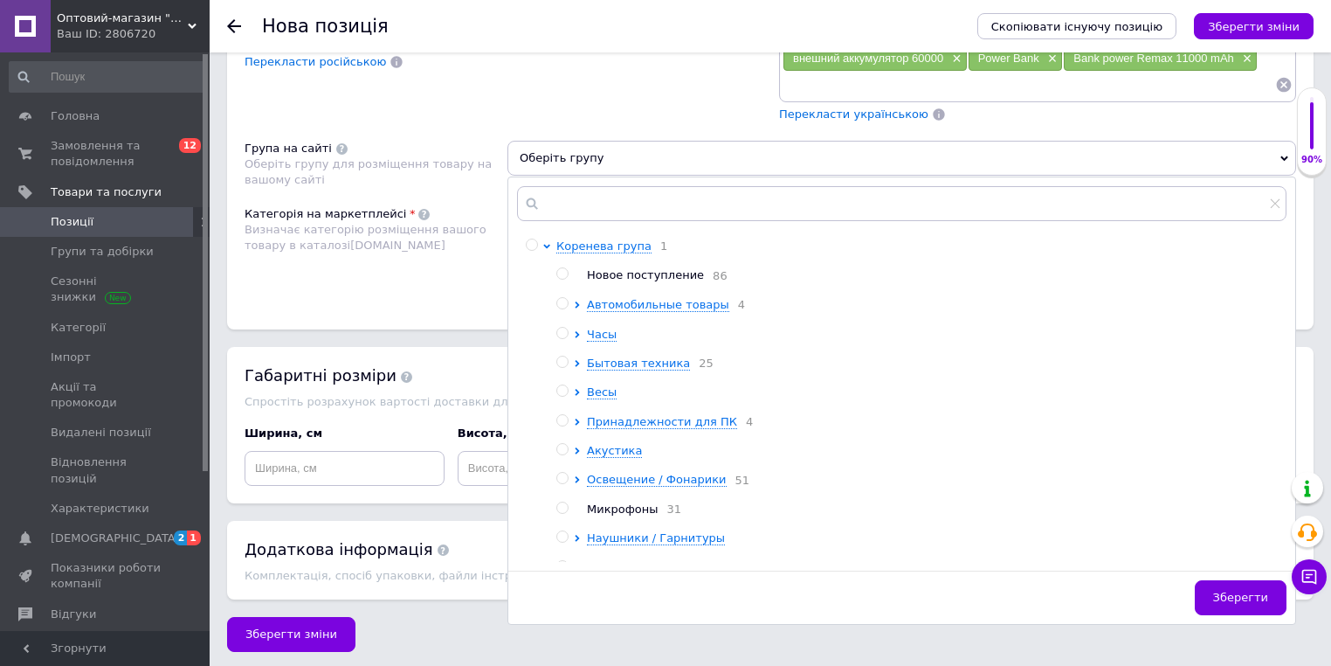
click at [598, 271] on span "Новое поступление" at bounding box center [645, 274] width 117 height 13
radio input "true"
click at [416, 272] on div "Категорія на маркетплейсі Визначає категорію розміщення вашого товару в каталоз…" at bounding box center [376, 250] width 263 height 88
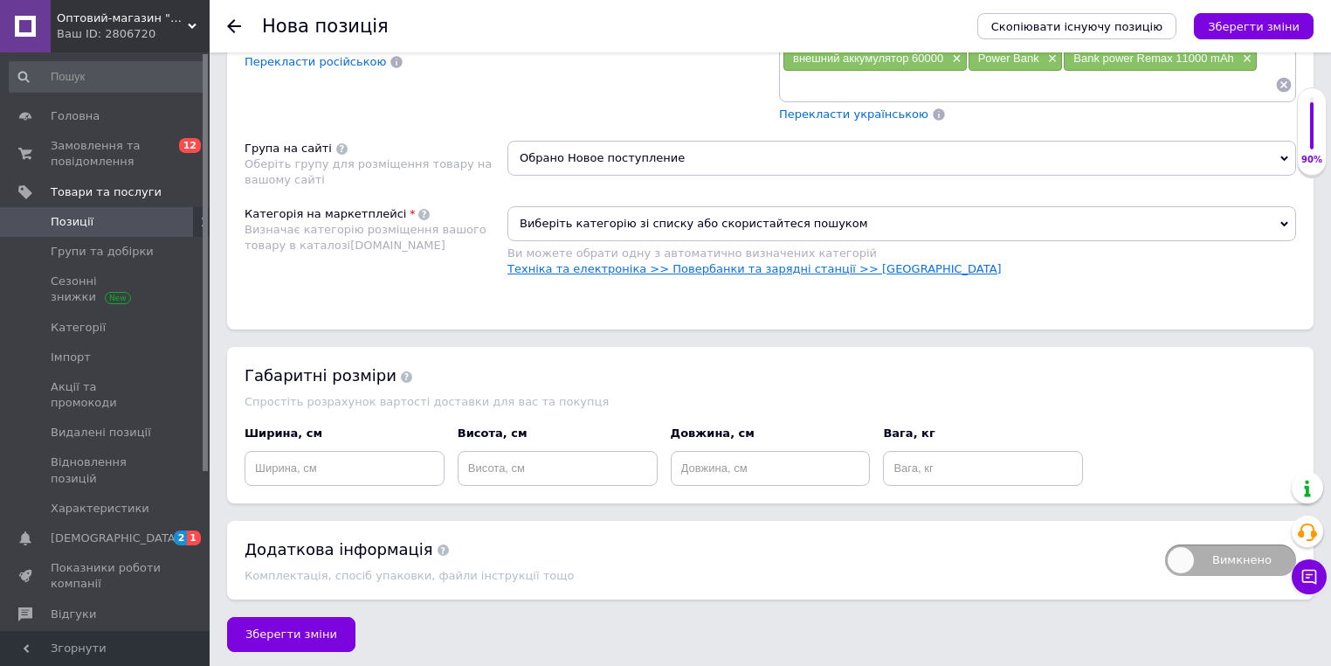
click at [612, 266] on link "Техніка та електроніка >> Повербанки та зарядні станції >> [GEOGRAPHIC_DATA]" at bounding box center [755, 268] width 494 height 13
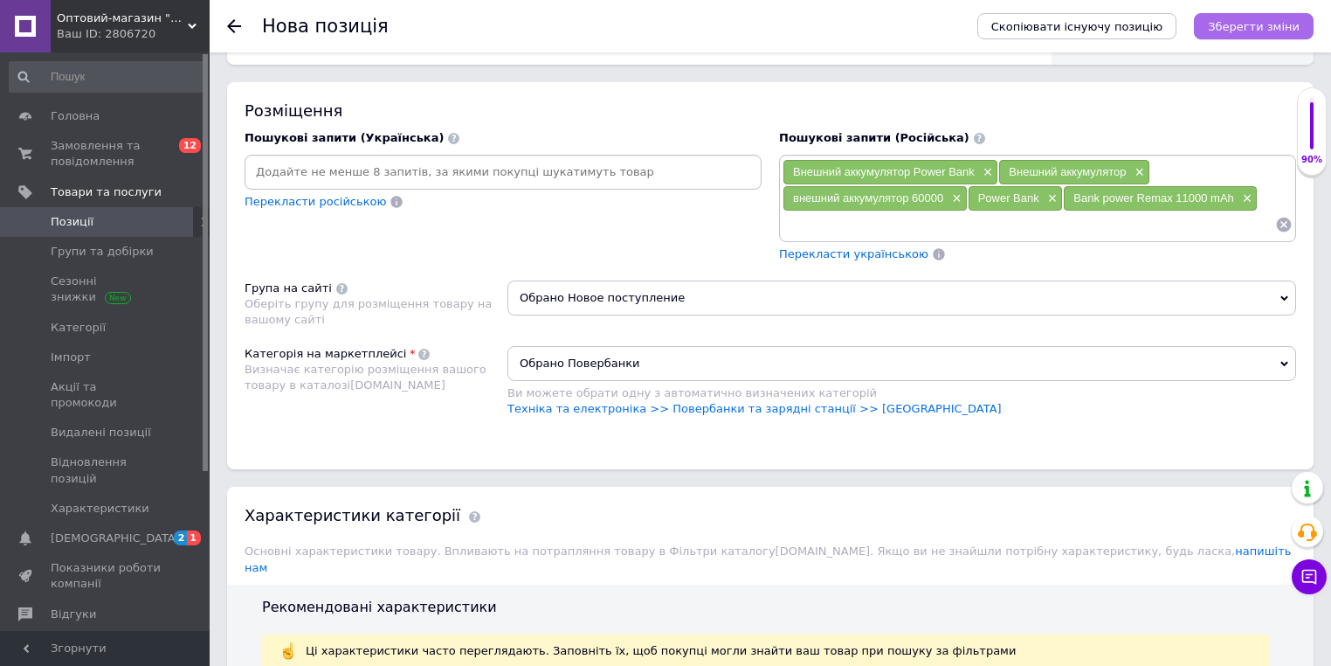
click at [1275, 25] on icon "Зберегти зміни" at bounding box center [1254, 26] width 92 height 13
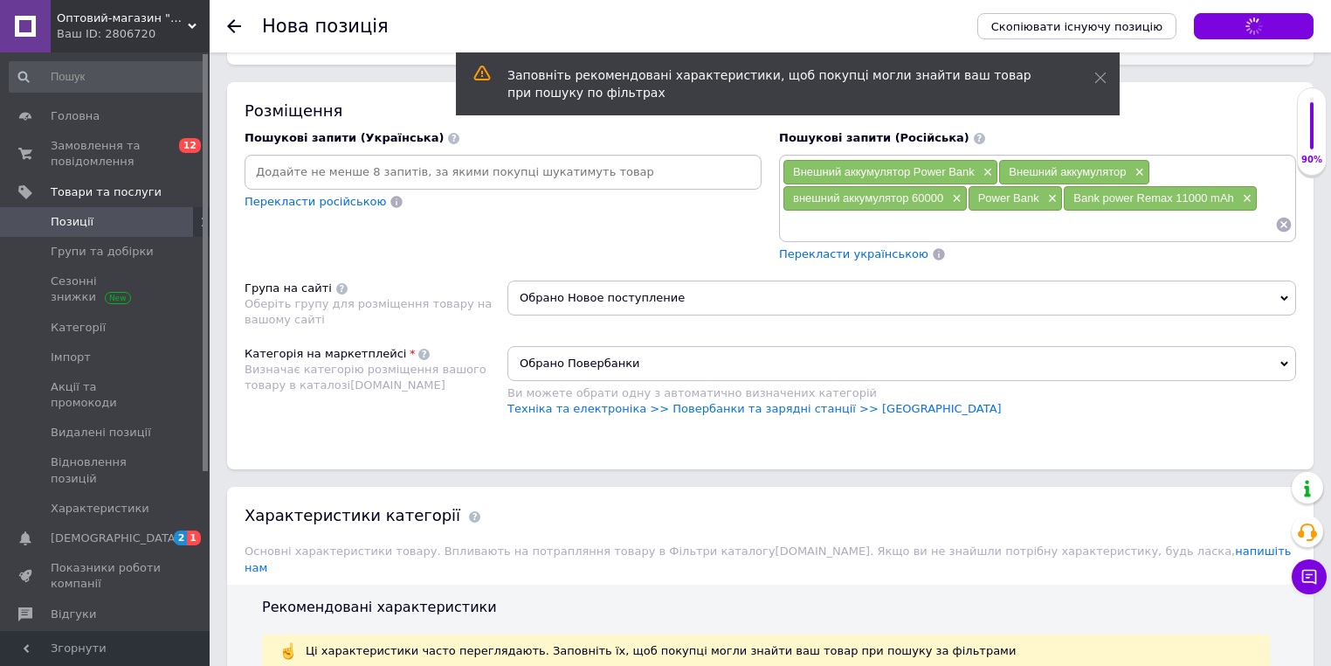
scroll to position [957, 0]
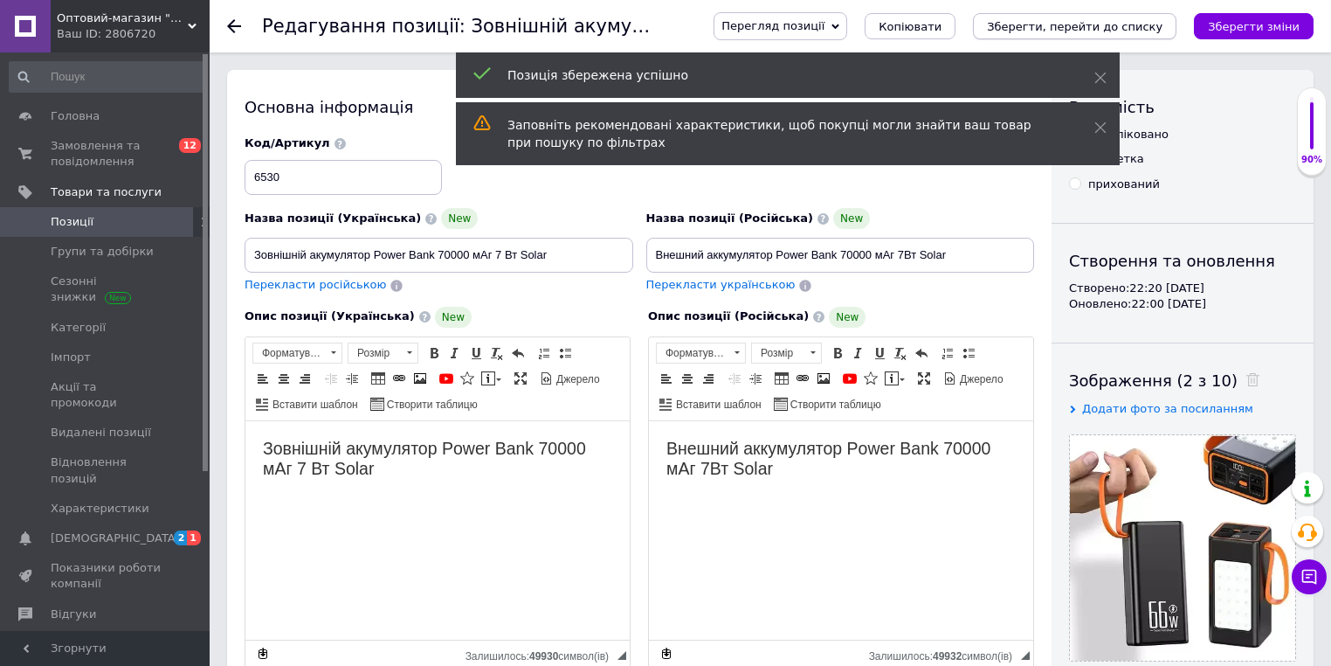
click at [1032, 34] on button "Зберегти, перейти до списку" at bounding box center [1075, 26] width 204 height 26
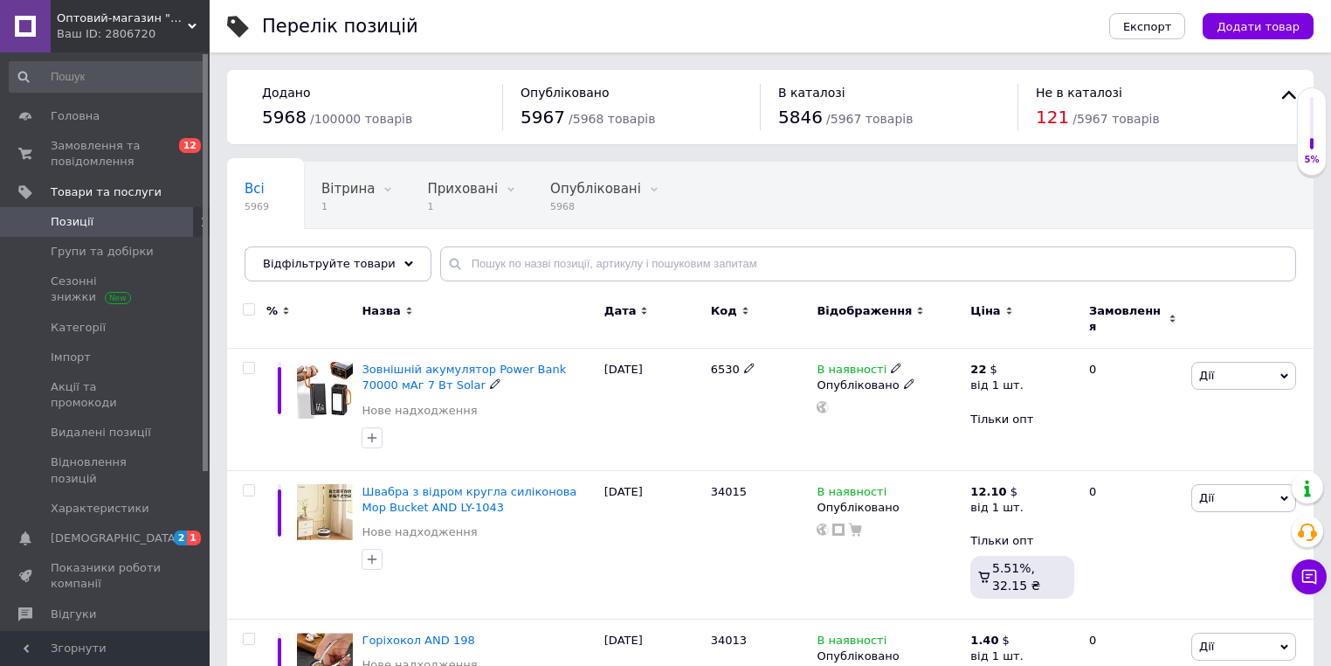
click at [441, 363] on span "Зовнішній акумулятор Power Bank 70000 мАг 7 Вт Solar" at bounding box center [464, 377] width 204 height 29
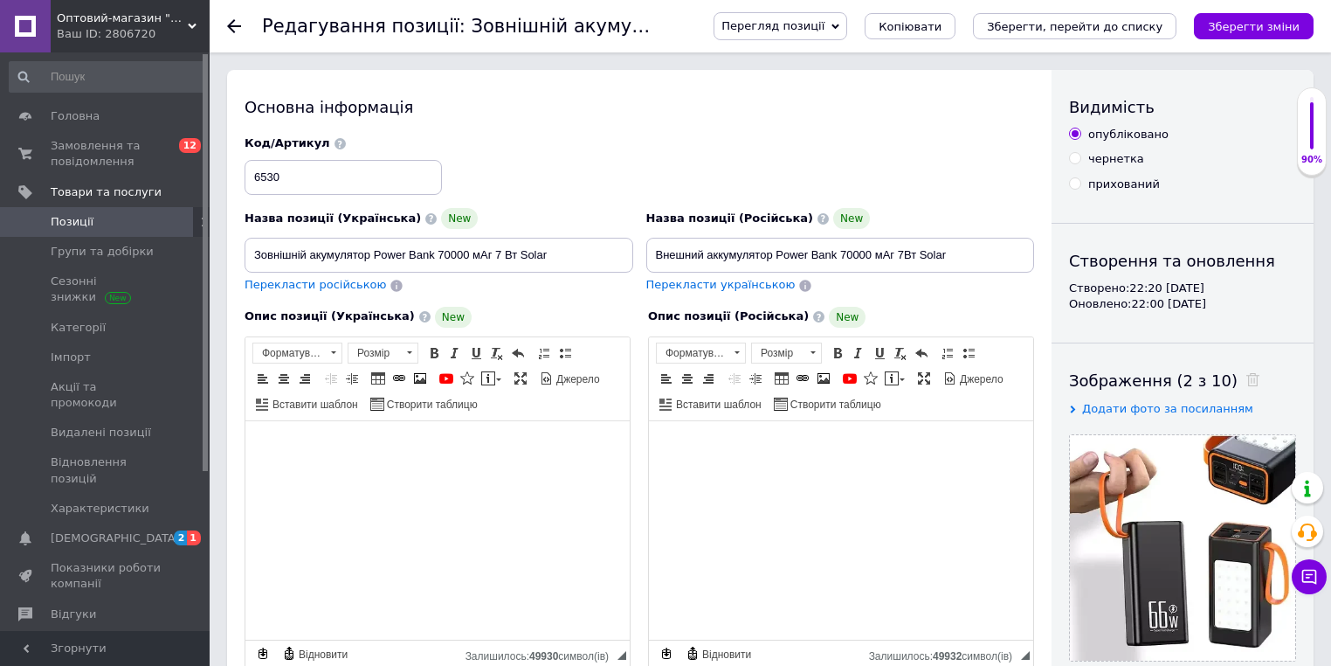
click at [535, 149] on div "Код/Артикул 6530" at bounding box center [639, 165] width 803 height 73
click at [235, 24] on icon at bounding box center [234, 26] width 14 height 14
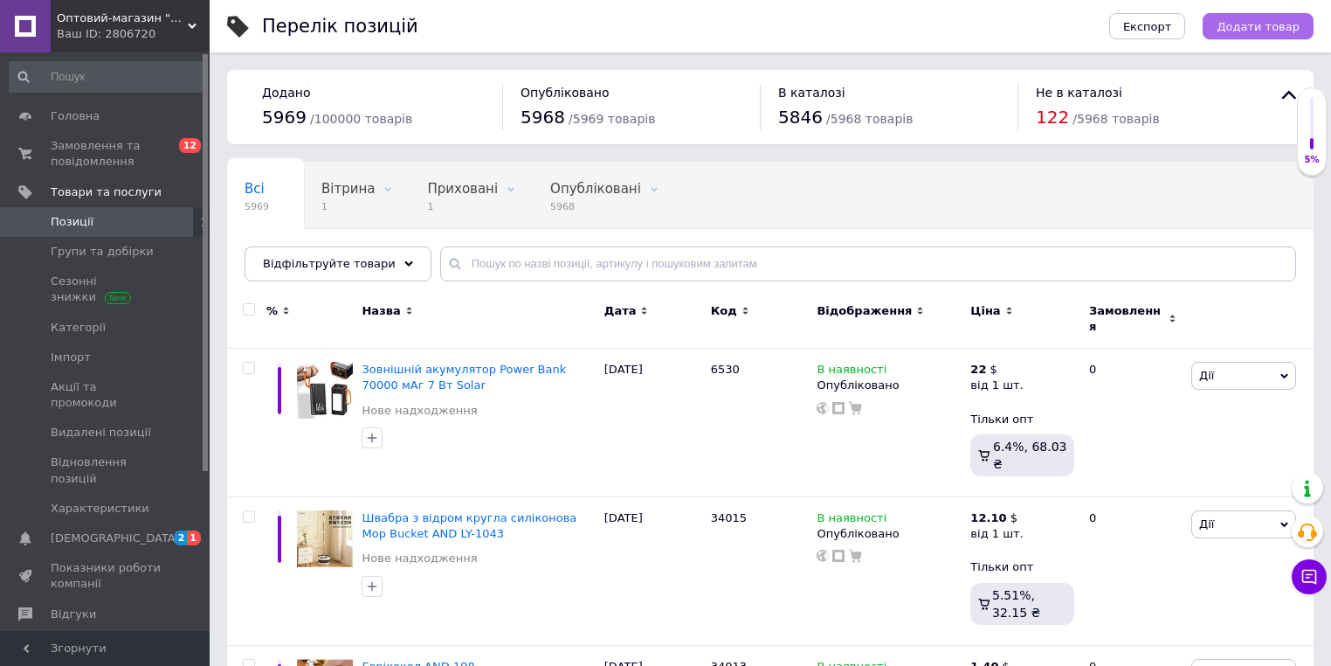
click at [1254, 27] on span "Додати товар" at bounding box center [1258, 26] width 83 height 13
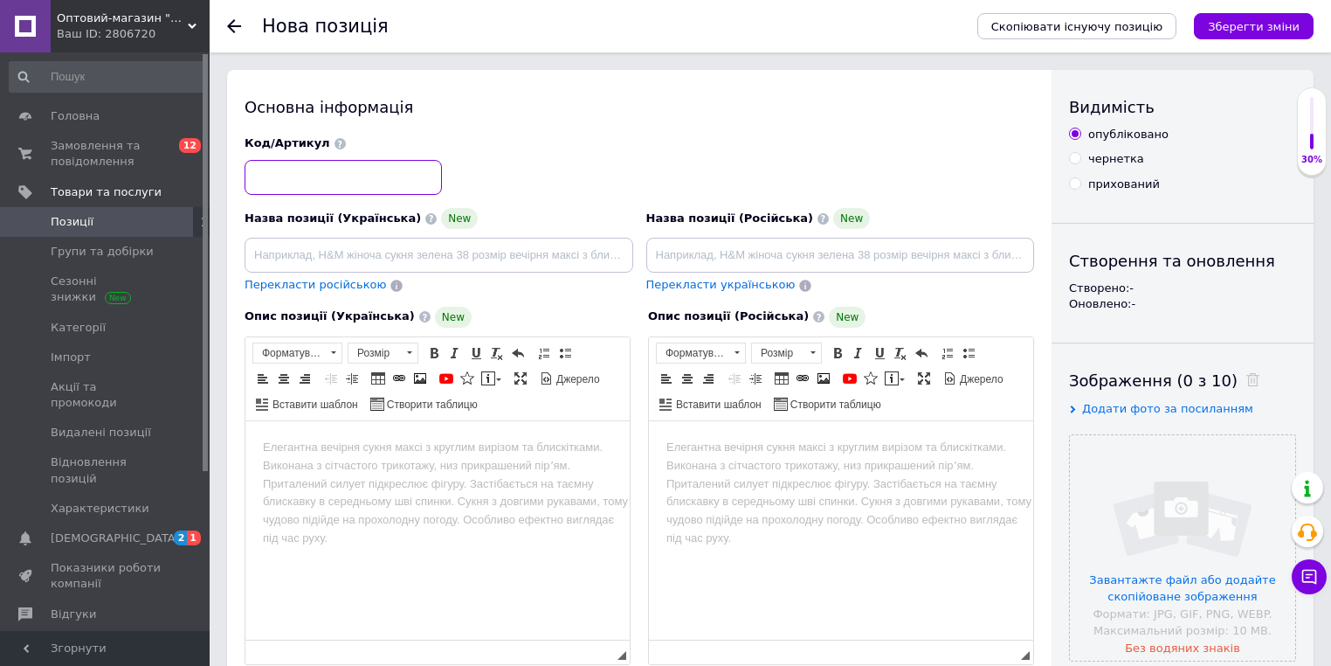
click at [356, 178] on input at bounding box center [343, 177] width 197 height 35
click at [360, 179] on input "2386" at bounding box center [343, 177] width 197 height 35
type input "2386"
click at [782, 243] on input at bounding box center [840, 255] width 389 height 35
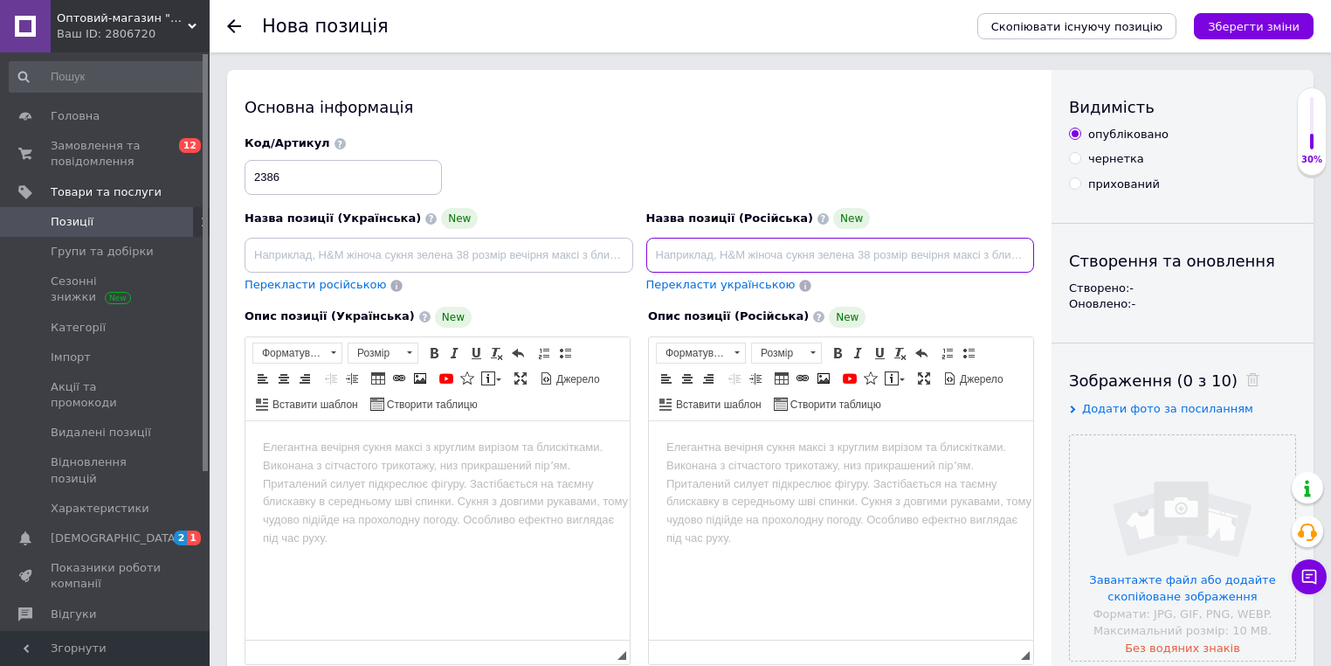
paste input "Аккумулятор BATTERY 12V 9A UKC"
type input "Аккумулятор BATTERY 12V 9A UKC"
click at [745, 416] on span "Панель інструментів редактора Форматування Форматування Розмір Розмір Жирний Сп…" at bounding box center [841, 379] width 384 height 84
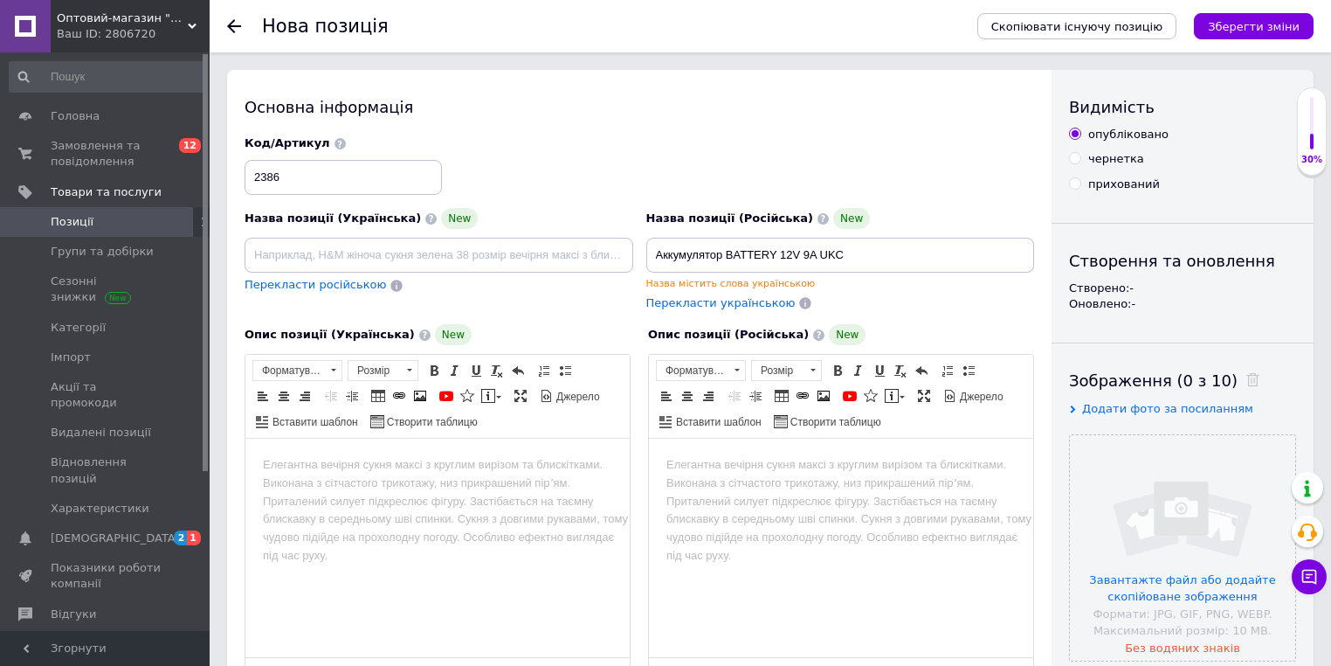
click at [719, 465] on body "Редактор, F3B791ED-E64C-4CA7-A7FE-2A16D2DE18EF" at bounding box center [841, 465] width 349 height 18
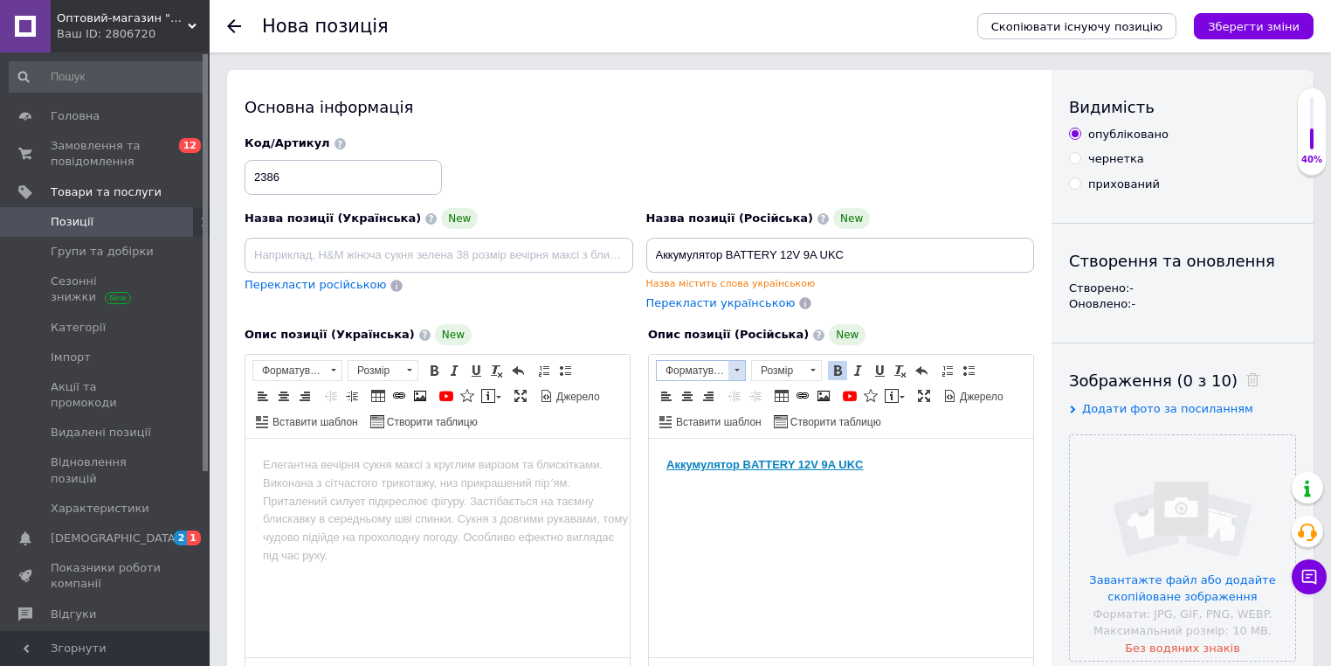
click at [736, 374] on span at bounding box center [737, 370] width 17 height 19
click at [724, 411] on h2 "Заголовок 2" at bounding box center [721, 419] width 123 height 19
click at [833, 458] on link "Аккумулятор BATTERY 12V 9A UKC" at bounding box center [814, 465] width 295 height 19
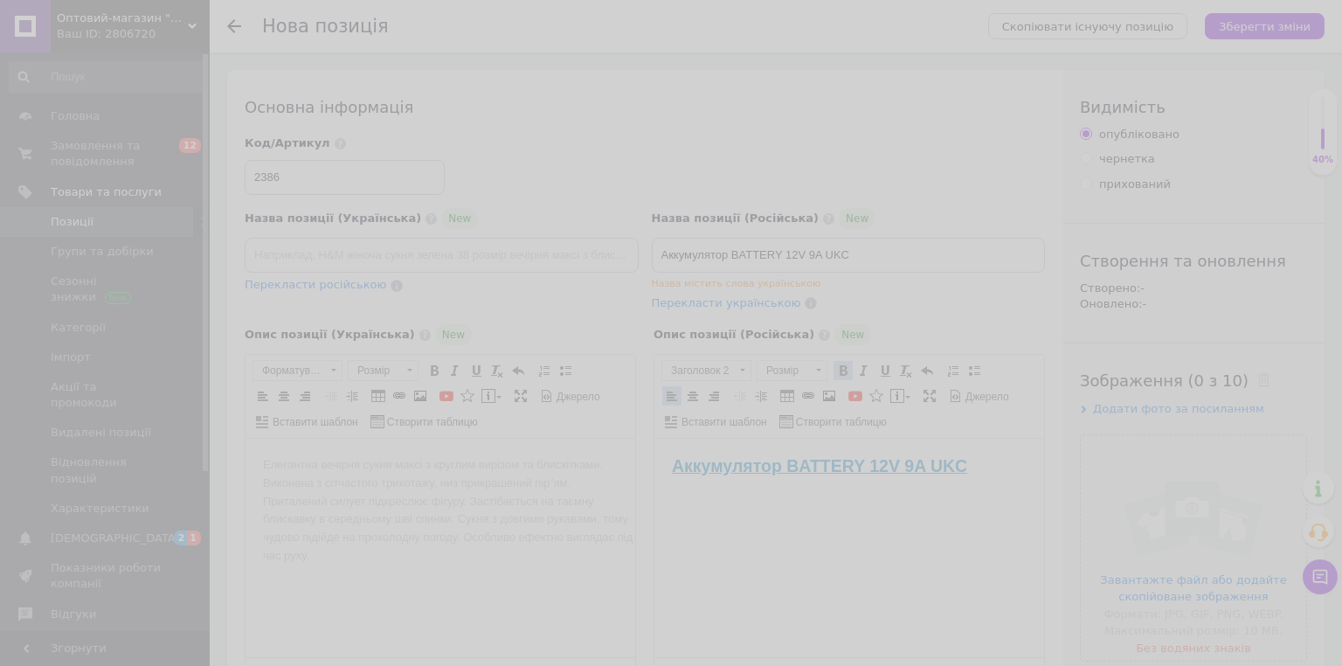
select select "https://"
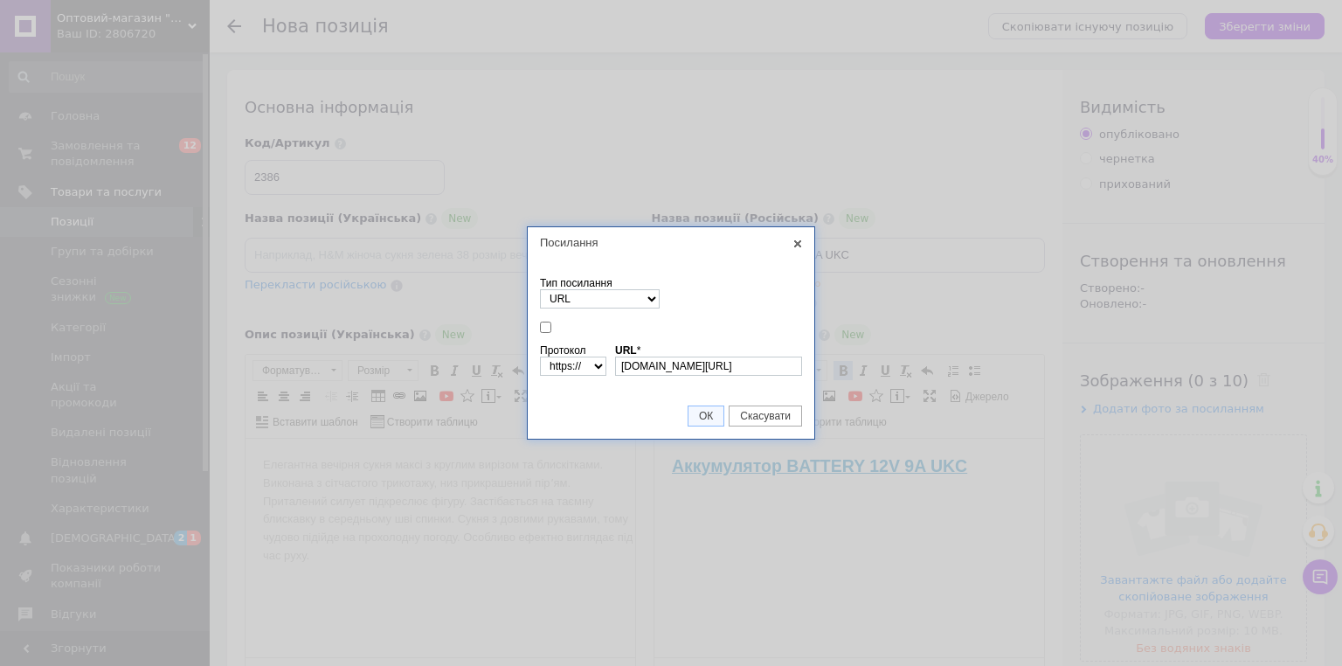
scroll to position [0, 64]
click at [791, 246] on link "X" at bounding box center [798, 244] width 16 height 16
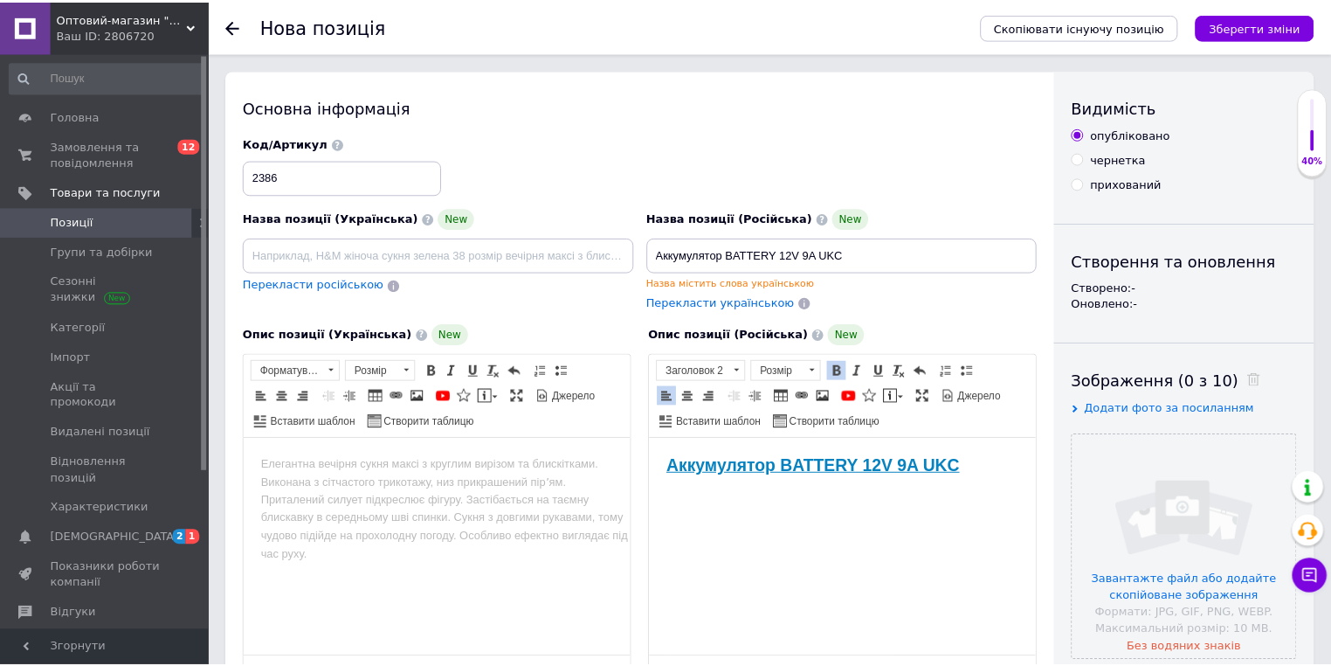
scroll to position [0, 0]
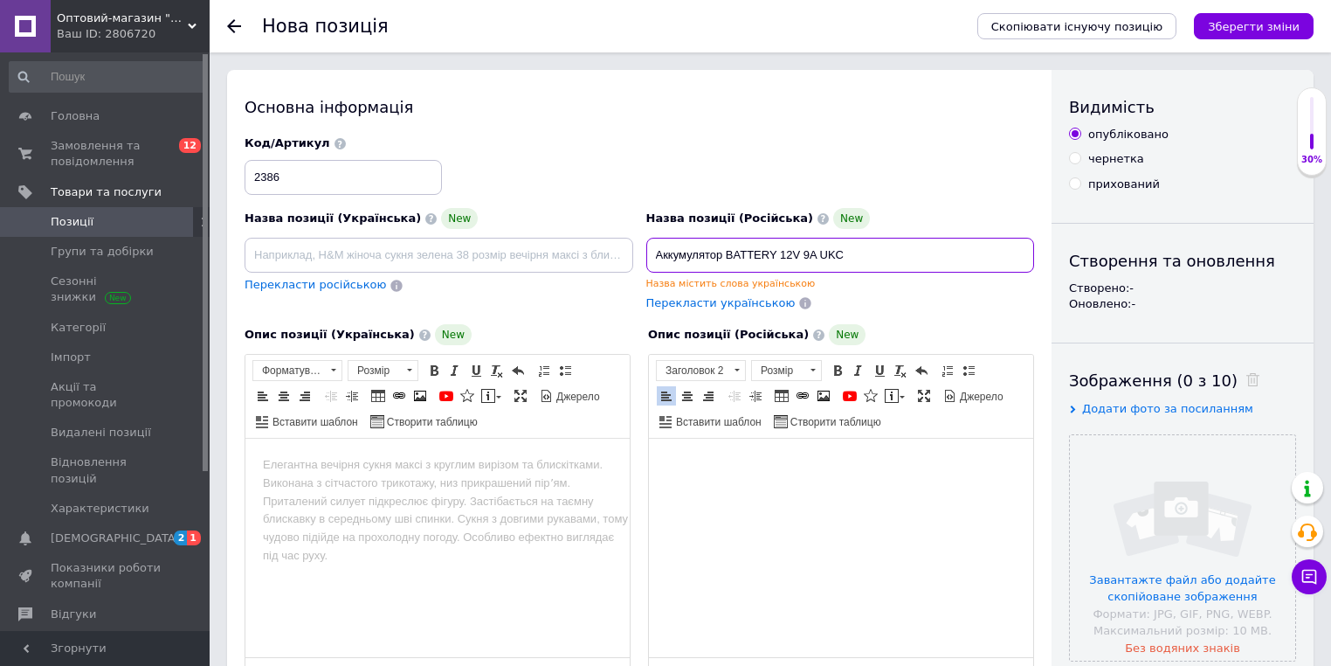
click at [812, 257] on input "Аккумулятор BATTERY 12V 9A UKC" at bounding box center [840, 255] width 389 height 35
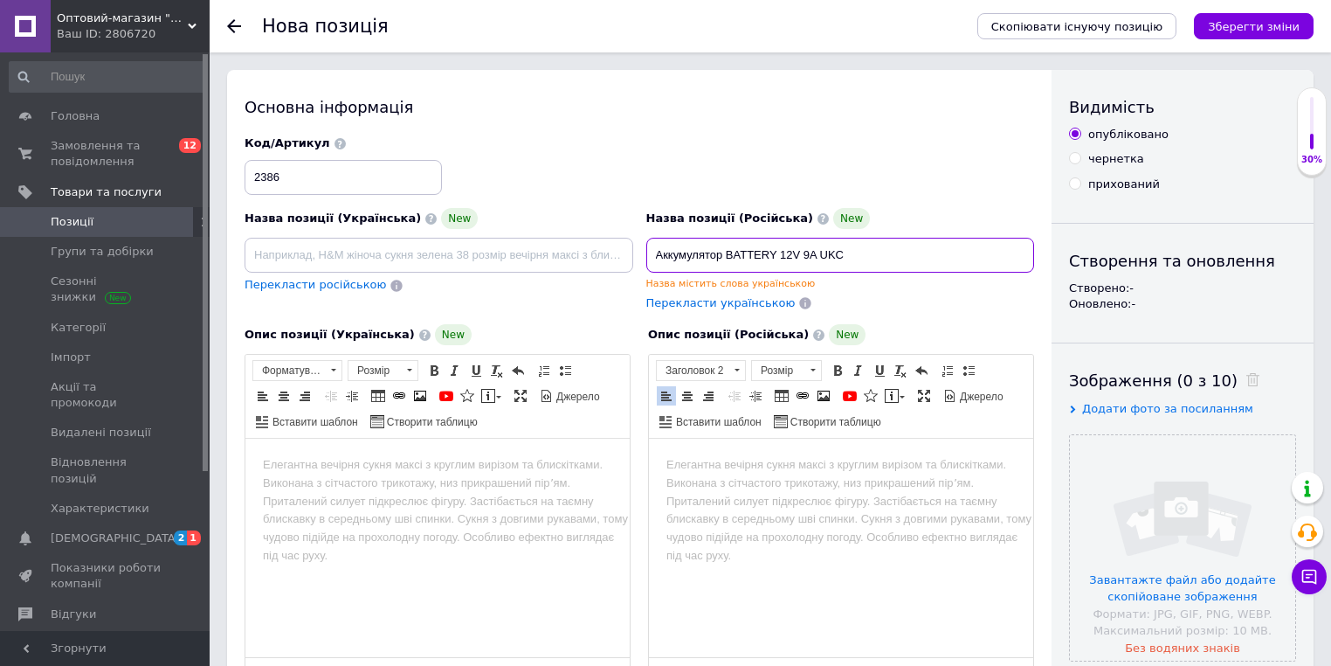
click at [812, 257] on input "Аккумулятор BATTERY 12V 9A UKC" at bounding box center [840, 255] width 389 height 35
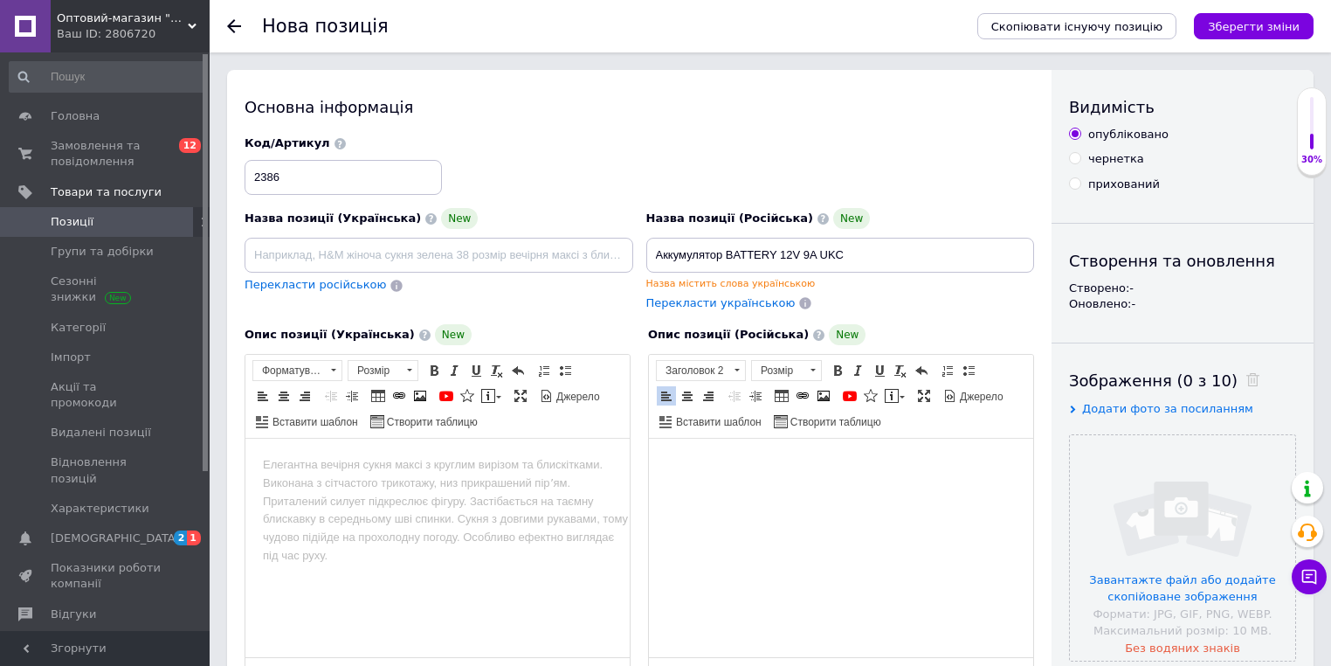
click at [735, 494] on html at bounding box center [841, 466] width 384 height 55
click at [976, 465] on h2 "Аккумулятор BATTERY 12V 9A UKC" at bounding box center [841, 466] width 349 height 20
drag, startPoint x: 821, startPoint y: 173, endPoint x: 885, endPoint y: 210, distance: 73.6
click at [821, 172] on div "Код/Артикул 2386" at bounding box center [639, 165] width 803 height 73
click at [1126, 520] on input "file" at bounding box center [1182, 547] width 225 height 225
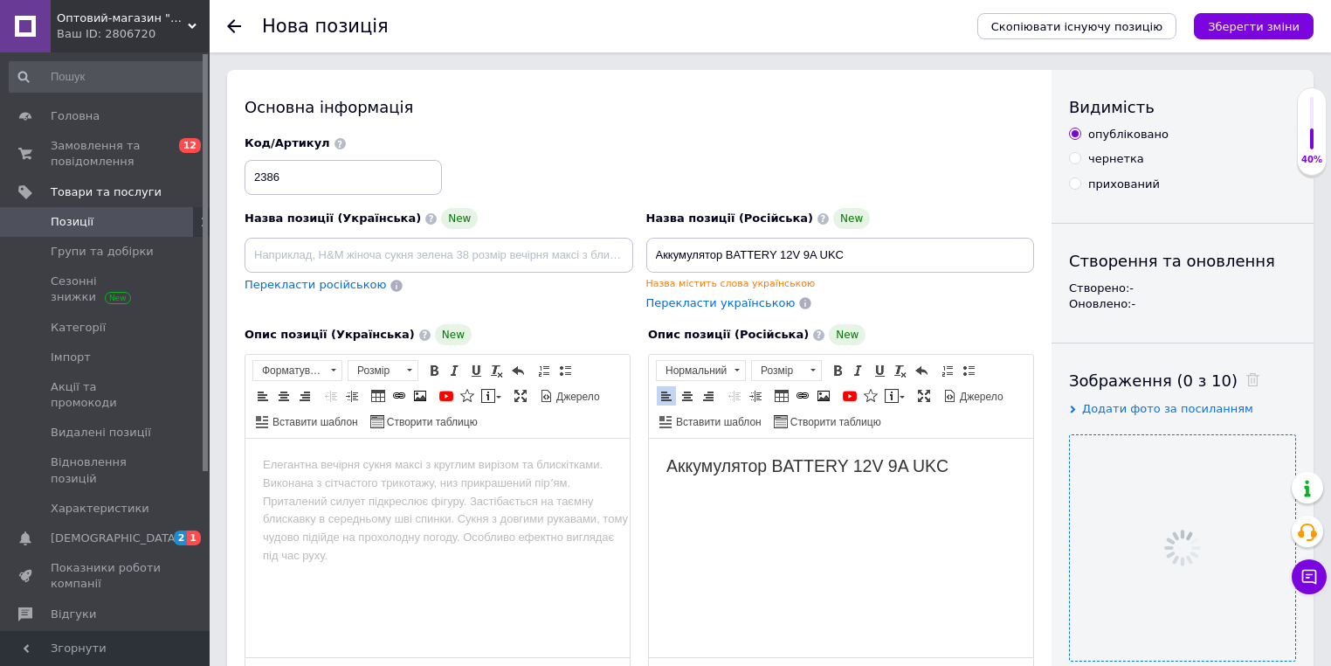
click at [629, 136] on div "Код/Артикул 2386" at bounding box center [639, 165] width 803 height 73
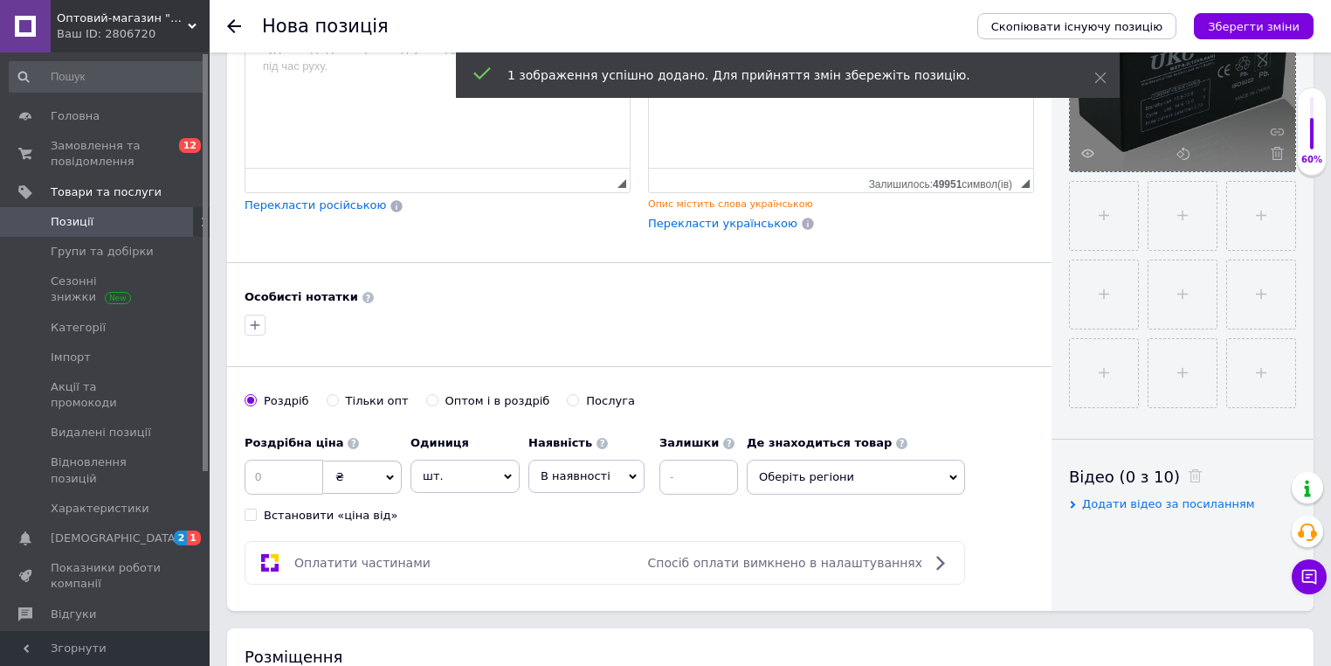
click at [362, 394] on div "Тільки опт" at bounding box center [377, 401] width 63 height 16
click at [338, 394] on input "Тільки опт" at bounding box center [332, 399] width 11 height 11
radio input "true"
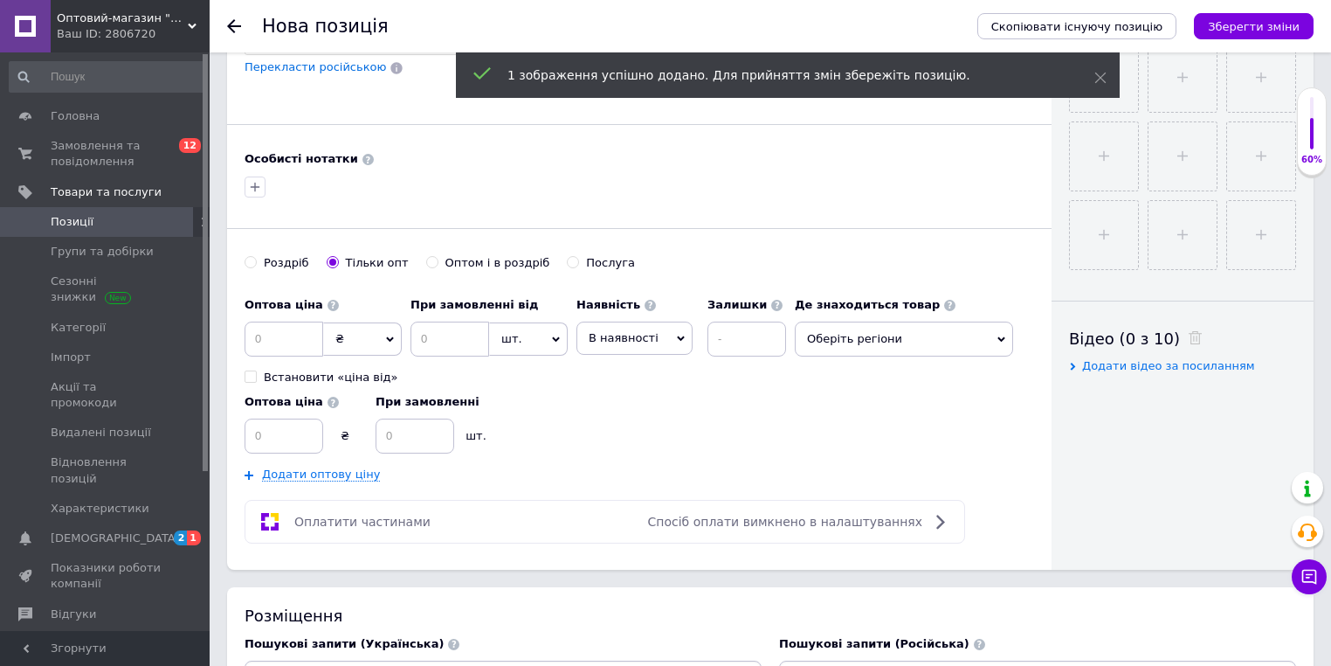
scroll to position [629, 0]
click at [368, 330] on span "₴" at bounding box center [362, 337] width 79 height 33
click at [365, 365] on li "$" at bounding box center [362, 373] width 77 height 24
click at [458, 332] on input at bounding box center [450, 337] width 79 height 35
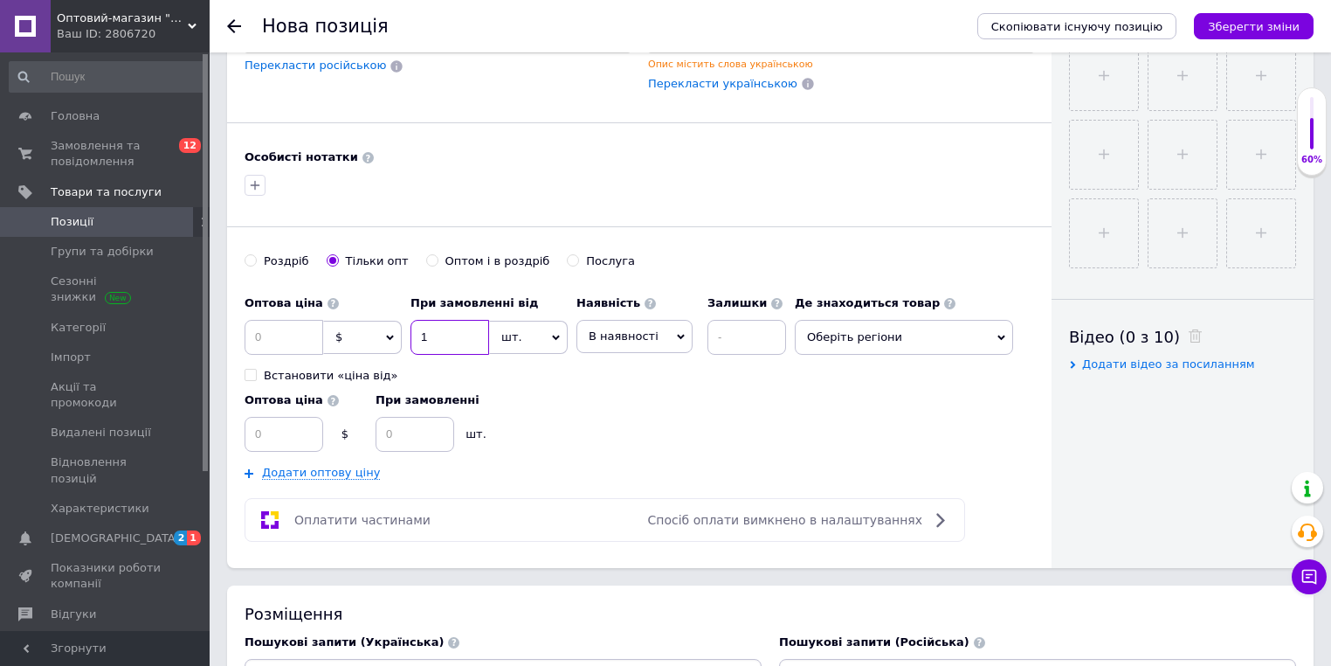
type input "1"
click at [284, 335] on input at bounding box center [284, 337] width 79 height 35
type input "9.9"
click at [614, 429] on div "Оптова ціна $ При замовленні шт." at bounding box center [520, 418] width 550 height 68
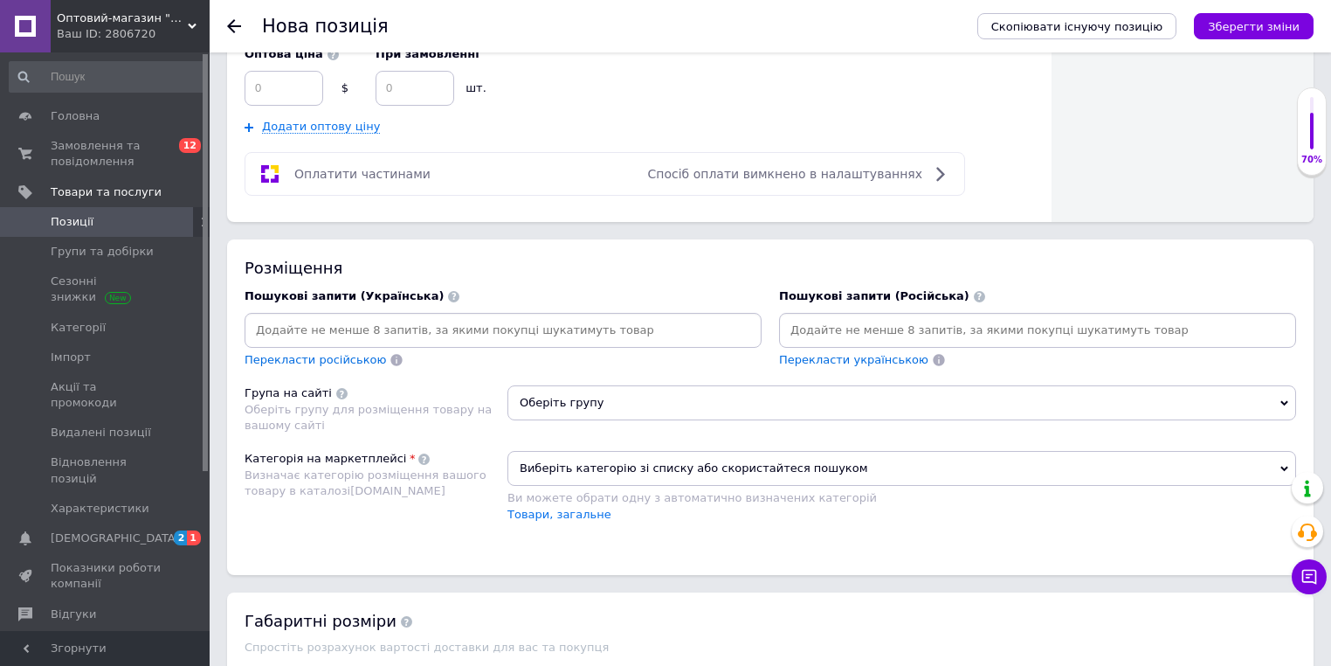
scroll to position [978, 0]
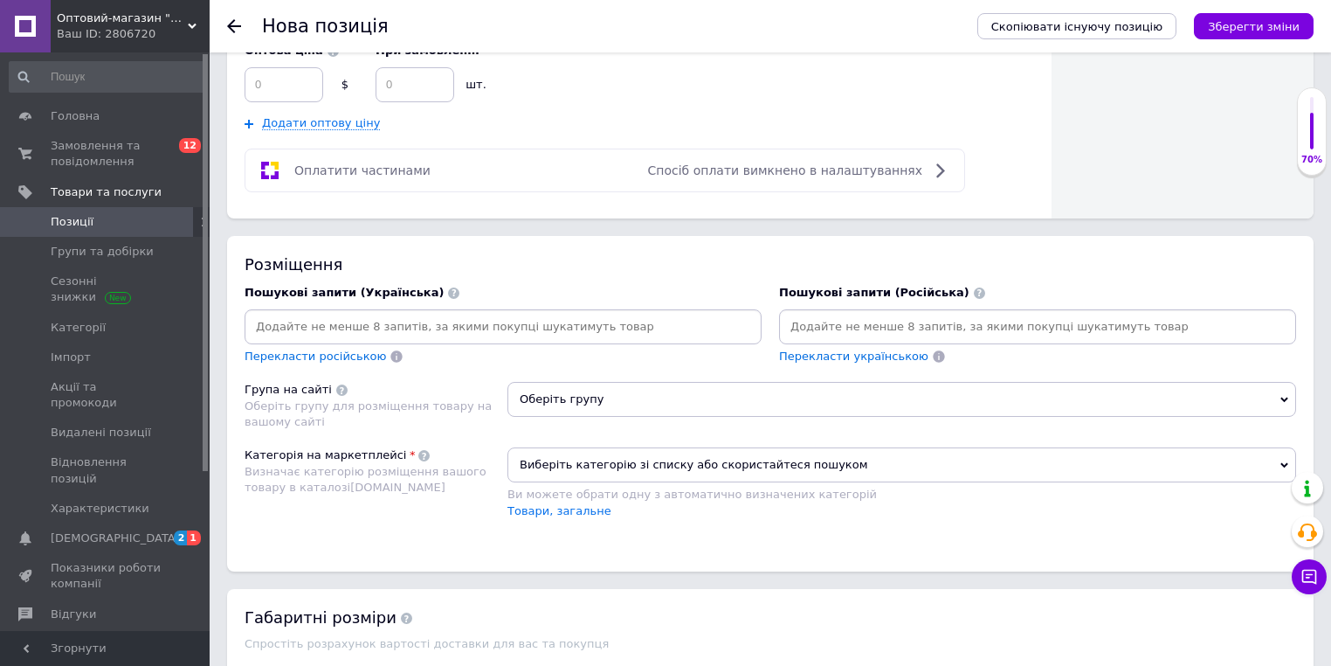
click at [873, 314] on input at bounding box center [1038, 327] width 510 height 26
paste input "Аккумулятор BATTERY 12V 9A UKC"
type input "Аккумулятор BATTERY 12V 9A UKC"
paste input "Аккумулятор BATTERY 12V 9A UKC"
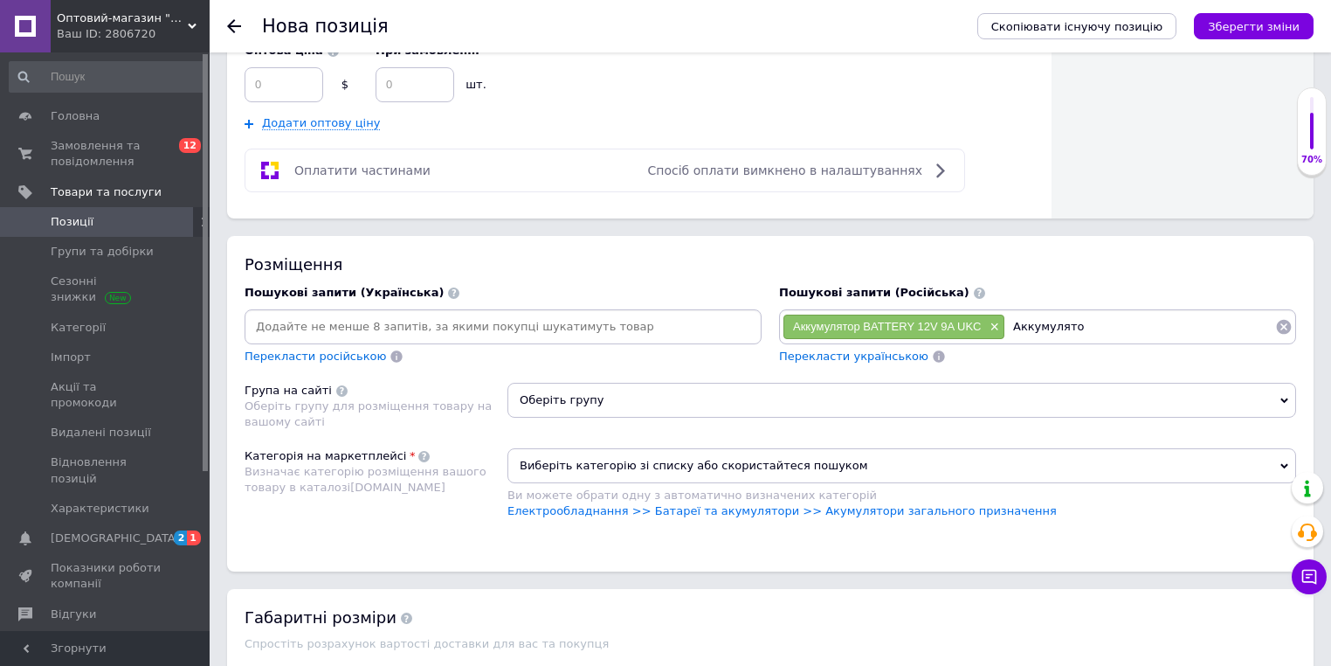
type input "Аккумулятор"
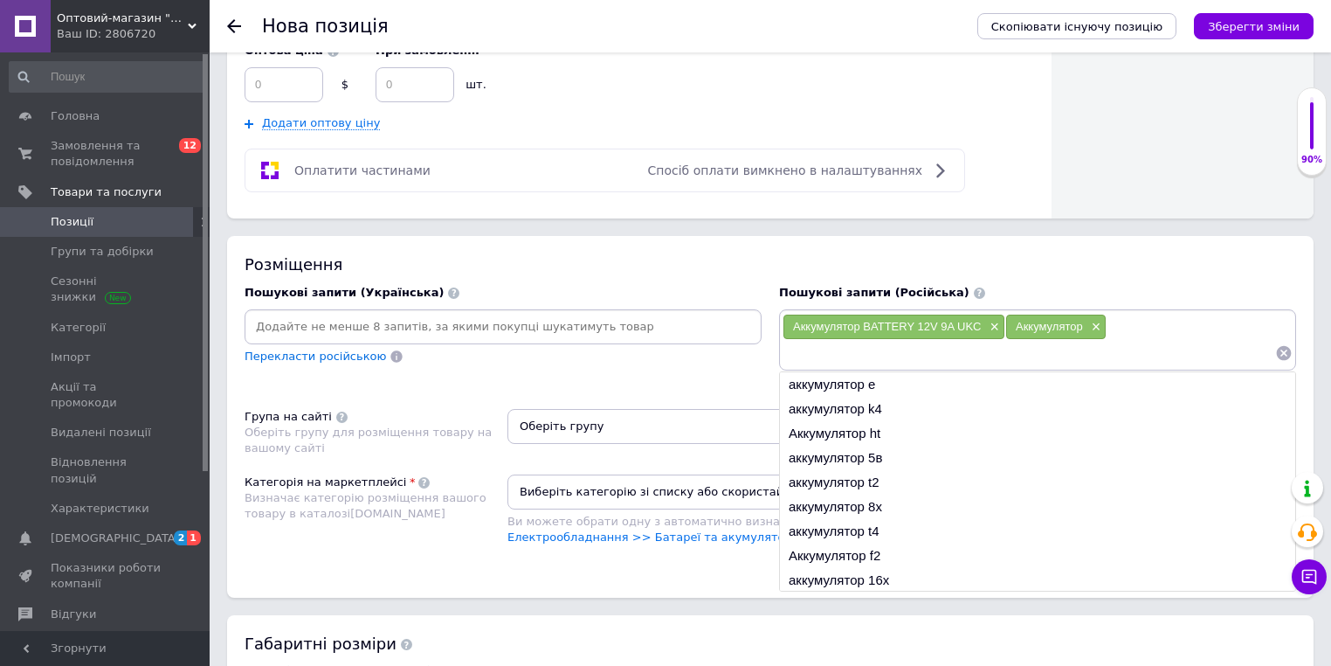
click at [731, 352] on div "Перекласти російською" at bounding box center [503, 357] width 517 height 17
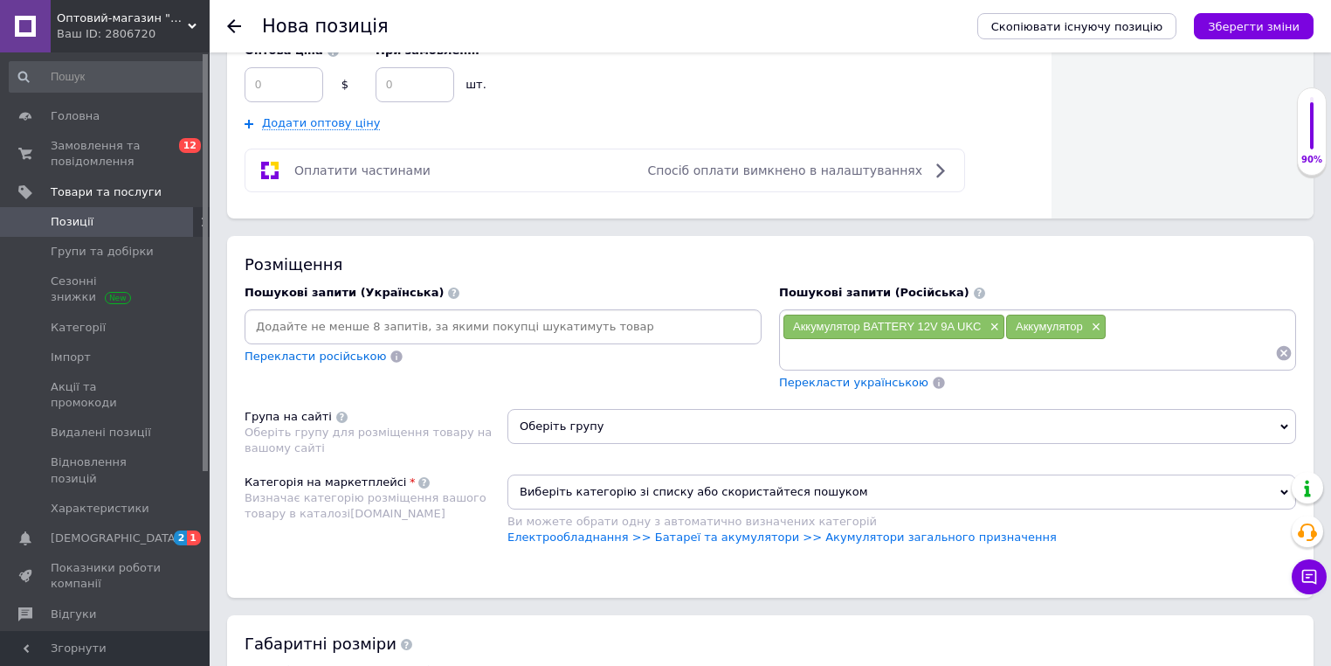
drag, startPoint x: 681, startPoint y: 422, endPoint x: 447, endPoint y: 376, distance: 238.7
click at [681, 423] on span "Оберіть групу" at bounding box center [902, 426] width 789 height 35
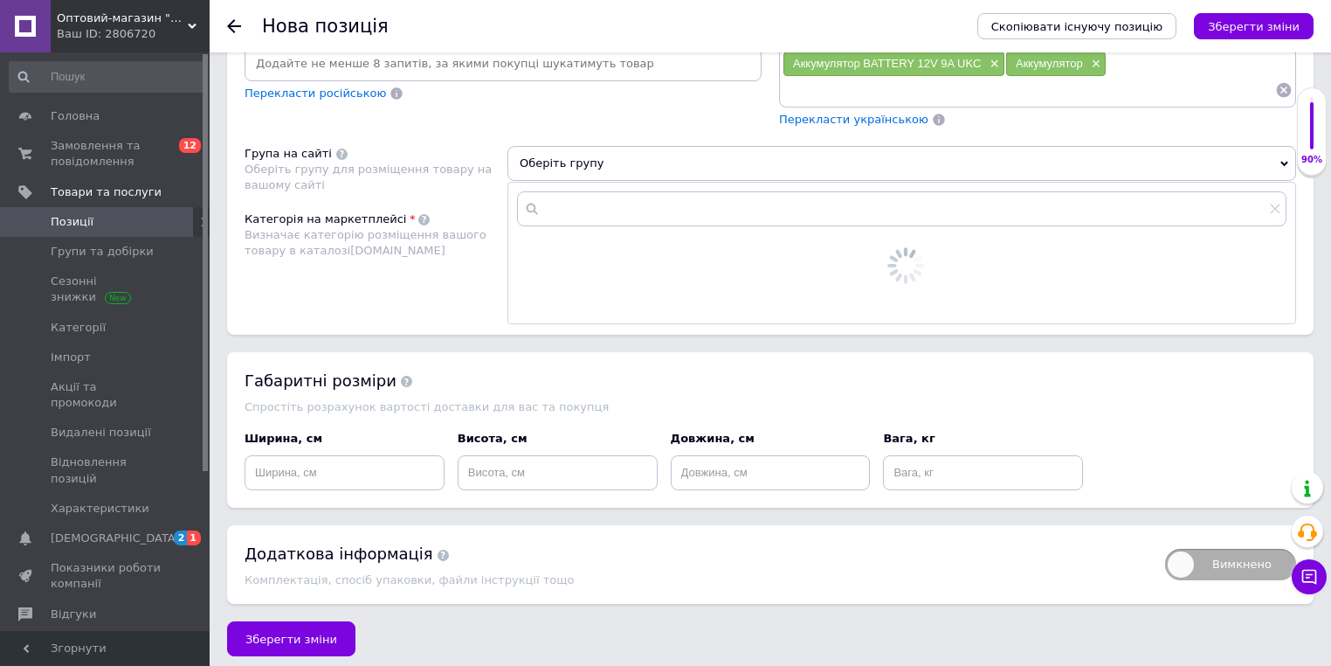
scroll to position [1247, 0]
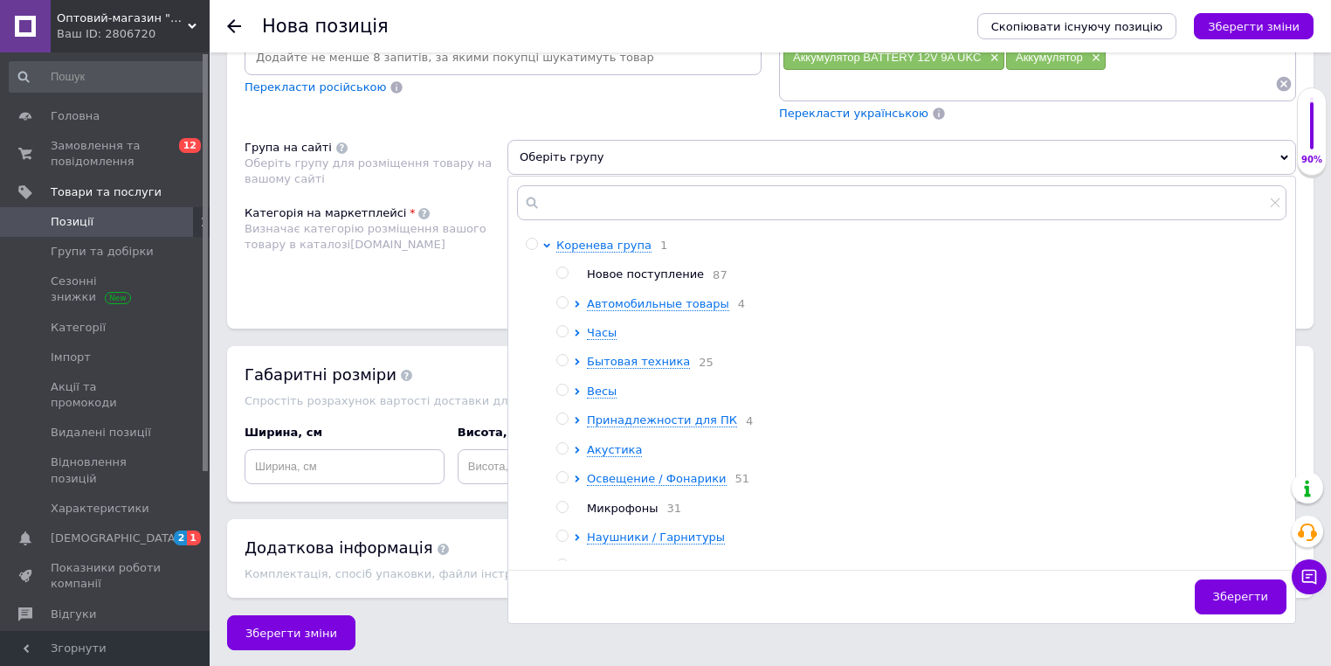
click at [632, 272] on span "Новое поступление" at bounding box center [645, 273] width 117 height 13
radio input "true"
click at [508, 272] on div "Коренева група 1 Новое поступление 87 Автомобильные товары 4 Часы Бытовая техни…" at bounding box center [902, 400] width 789 height 448
click at [424, 267] on div "Категорія на маркетплейсі Визначає категорію розміщення вашого товару в каталоз…" at bounding box center [376, 249] width 263 height 88
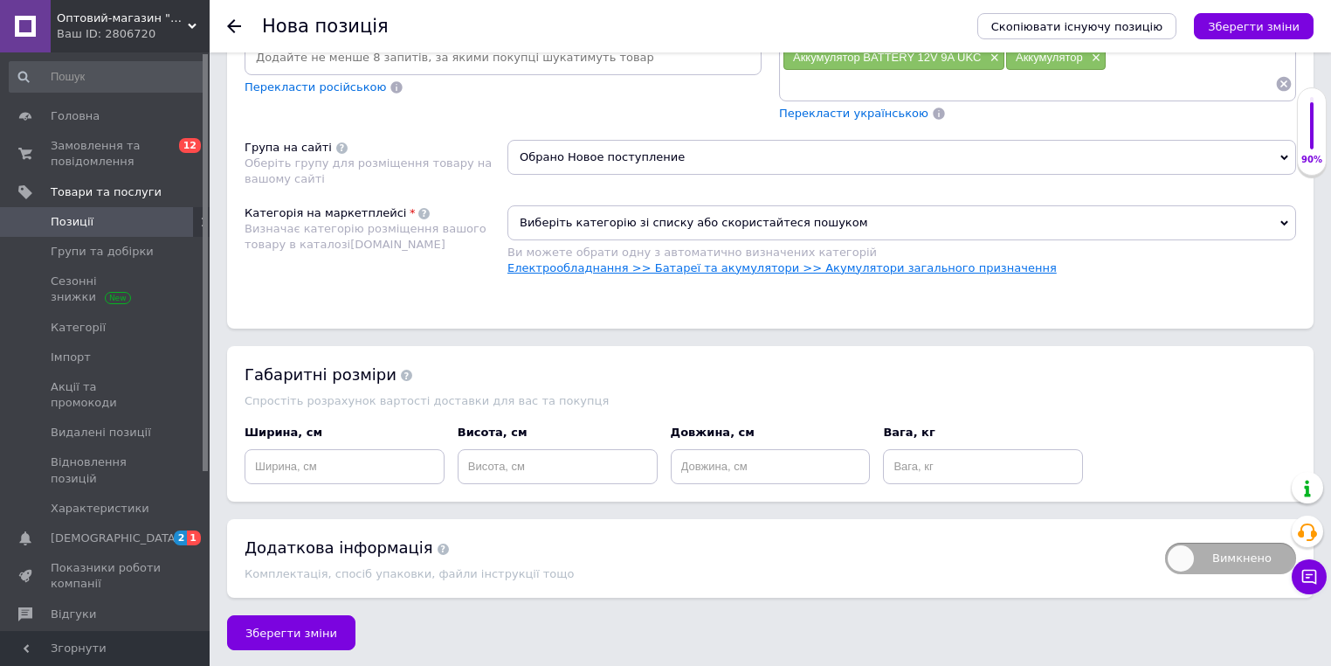
click at [708, 261] on link "Електрообладнання >> Батареї та акумулятори >> Акумулятори загального призначен…" at bounding box center [782, 267] width 549 height 13
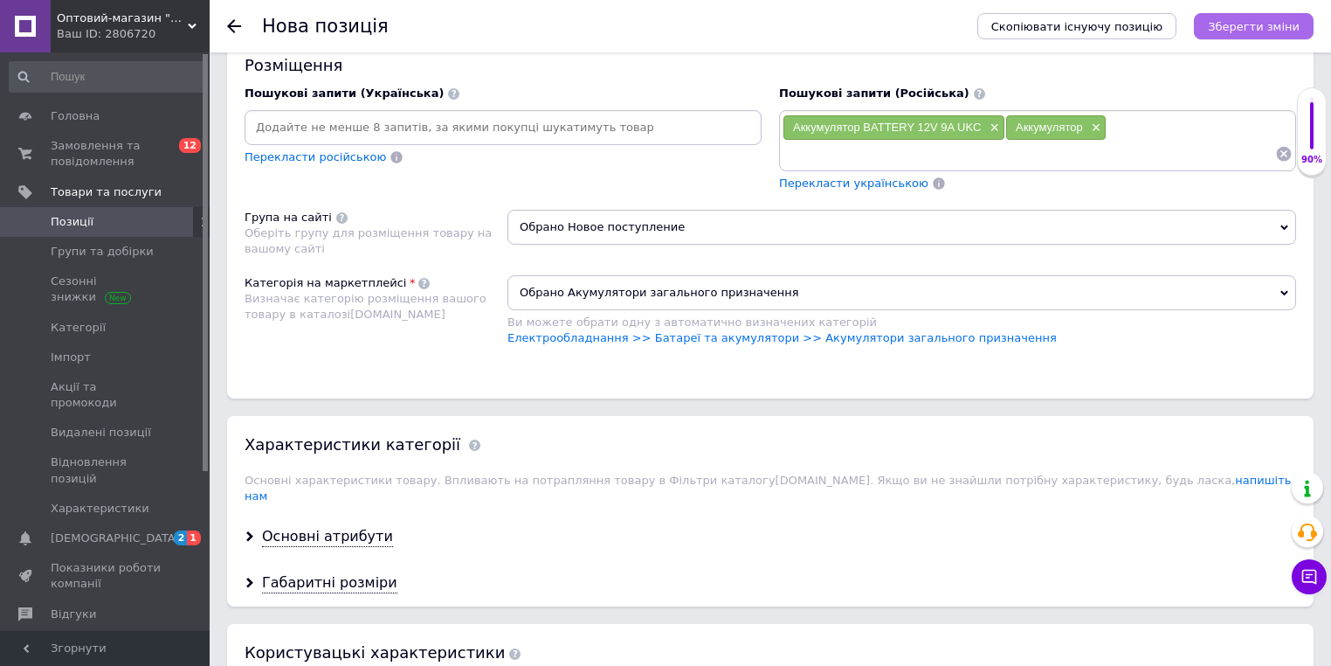
click at [1234, 23] on icon "Зберегти зміни" at bounding box center [1254, 26] width 92 height 13
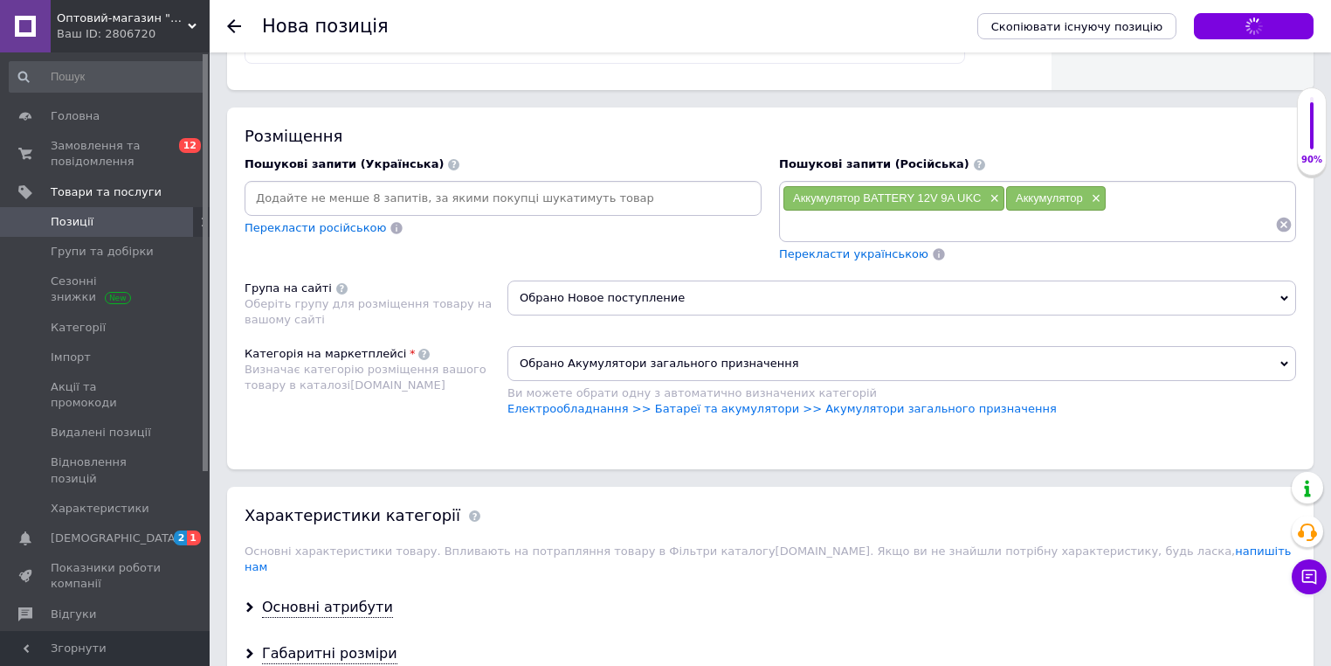
scroll to position [1038, 0]
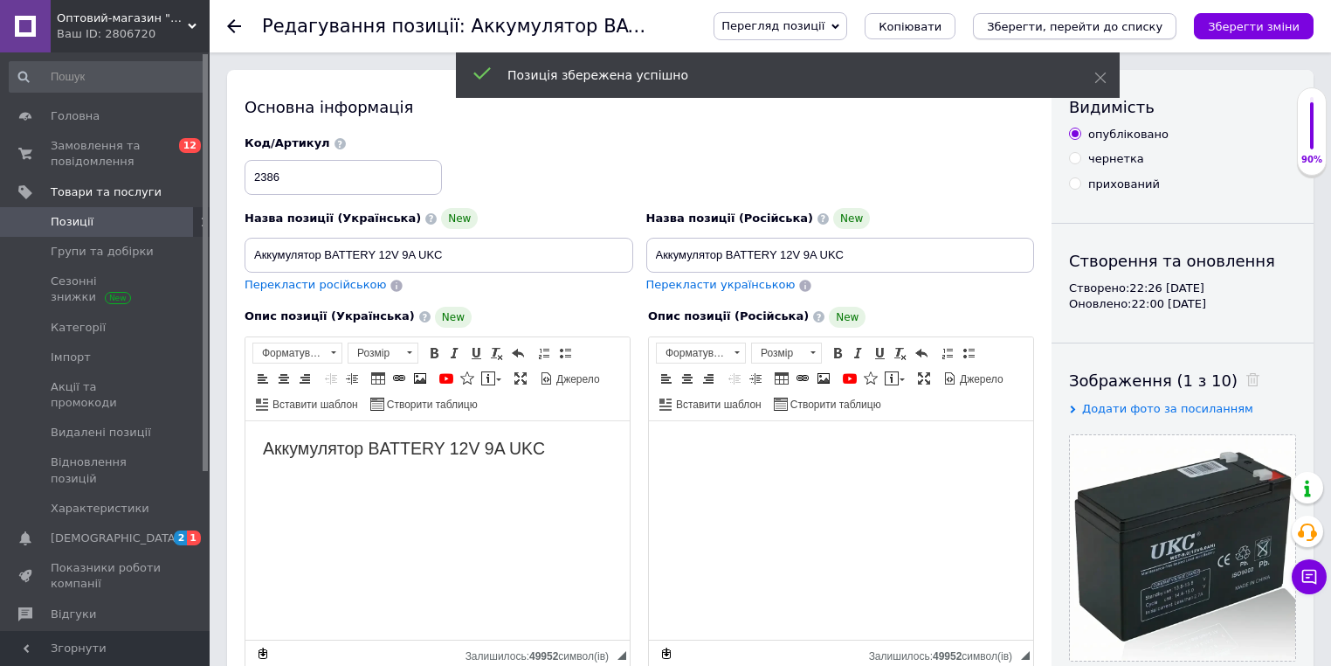
click at [1052, 26] on icon "Зберегти, перейти до списку" at bounding box center [1075, 26] width 176 height 13
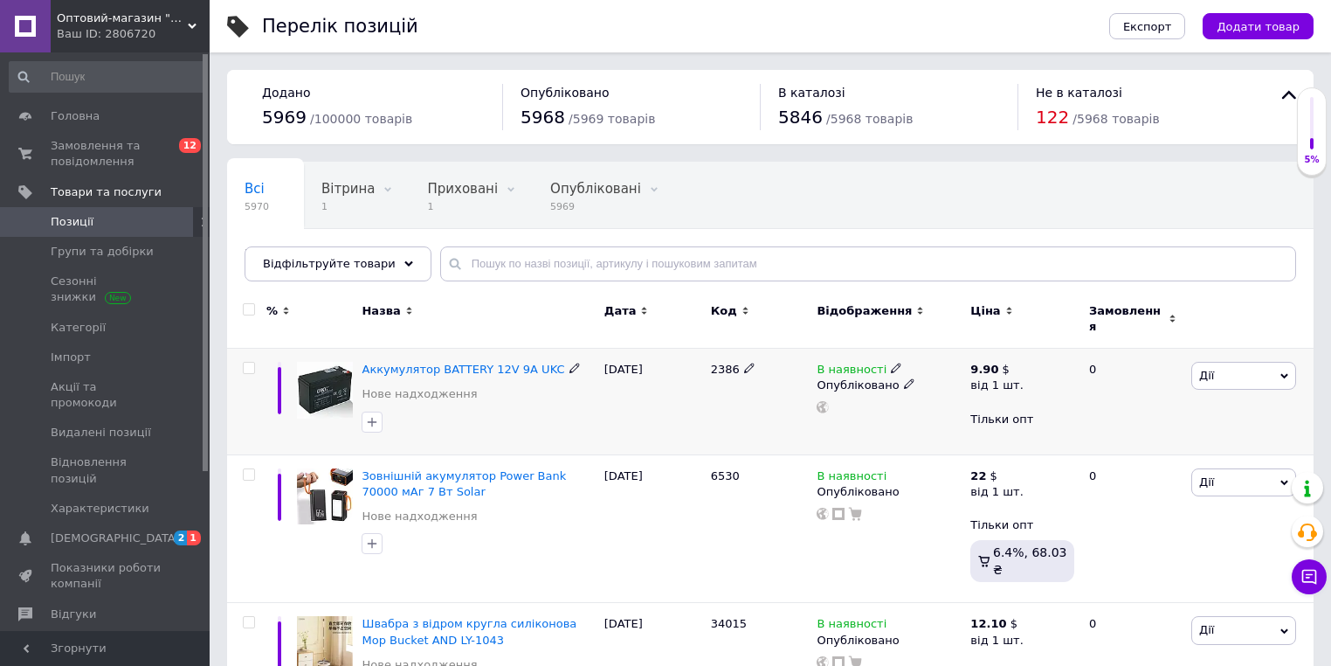
click at [716, 363] on span "2386" at bounding box center [725, 369] width 29 height 13
click at [577, 38] on div "Перелік позицій" at bounding box center [668, 26] width 812 height 52
click at [689, 266] on input "text" at bounding box center [868, 263] width 856 height 35
paste input "Внешний аккумулятор Power Bank 60000мАч 4Вт"
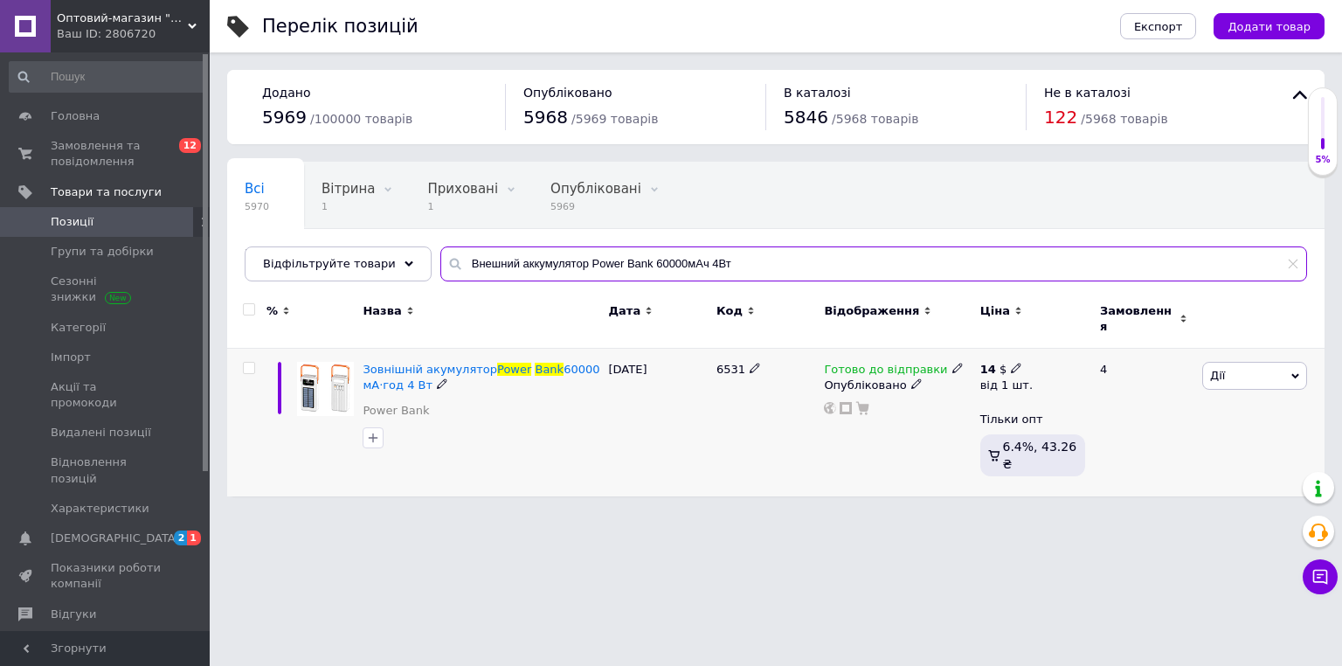
type input "Внешний аккумулятор Power Bank 60000мАч 4Вт"
click at [1015, 363] on use at bounding box center [1016, 368] width 10 height 10
click at [1127, 329] on input "14" at bounding box center [1137, 331] width 168 height 35
type input "14.3"
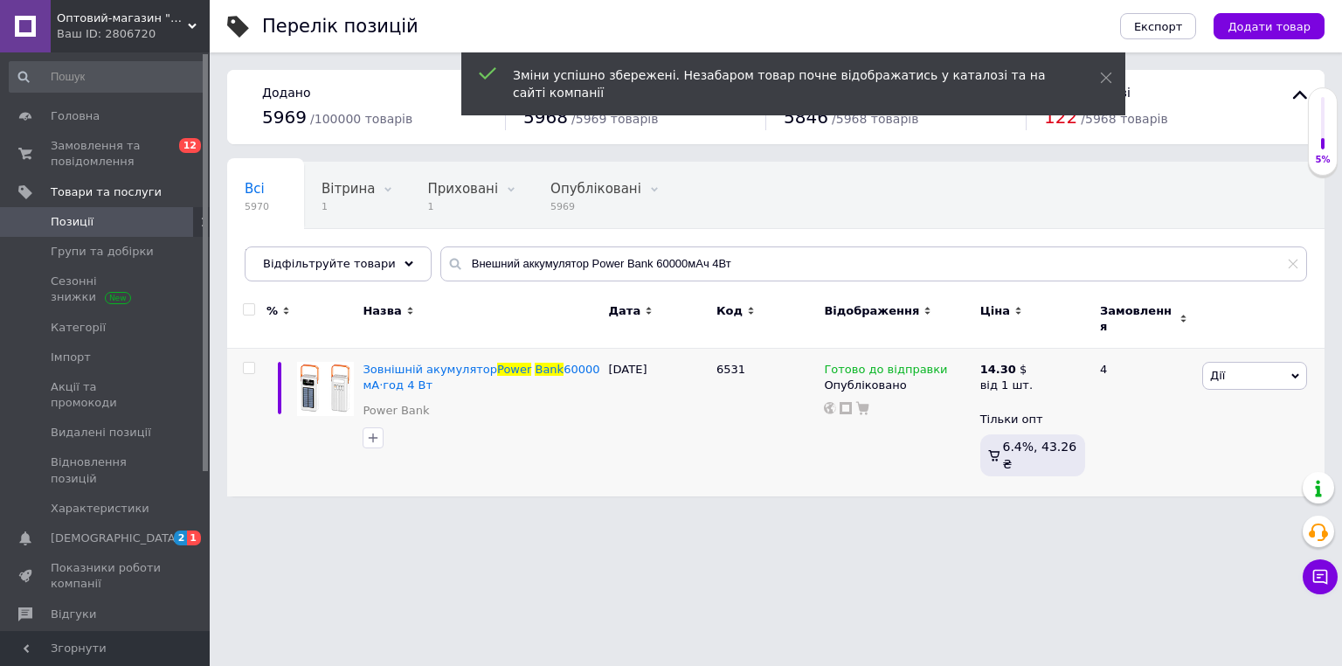
click at [558, 487] on html "Оптовий-магазин "Юг-Опт" Ваш ID: 2806720 Сайт Оптовий-магазин "Юг-Опт" Кабінет …" at bounding box center [671, 257] width 1342 height 514
